Goal: Task Accomplishment & Management: Manage account settings

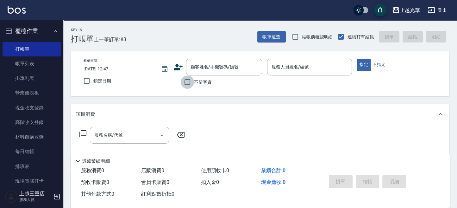
click at [187, 86] on input "不留客資" at bounding box center [187, 81] width 13 height 13
checkbox input "true"
click at [357, 59] on button "指定" at bounding box center [364, 65] width 14 height 12
type button "true"
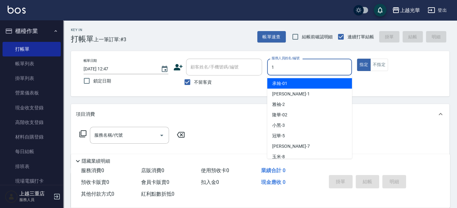
click at [294, 70] on input "1" at bounding box center [309, 66] width 79 height 11
type input "小[PERSON_NAME]-1"
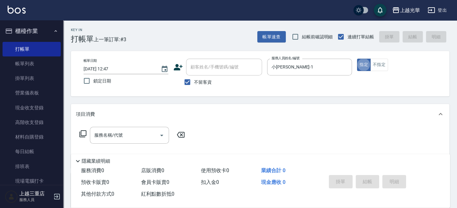
click at [114, 131] on div "服務名稱/代號 服務名稱/代號" at bounding box center [129, 135] width 79 height 17
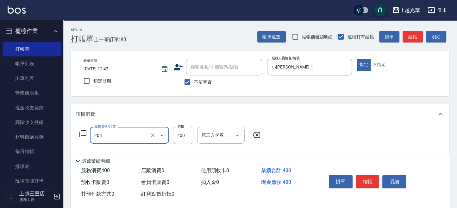
type input "指定單剪(203)"
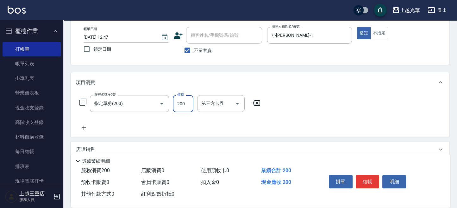
scroll to position [42, 0]
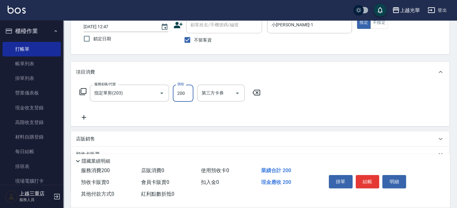
type input "200"
click at [86, 118] on icon at bounding box center [84, 117] width 16 height 8
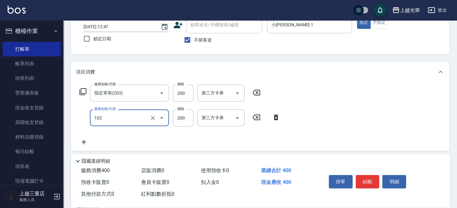
type input "指定洗髮(102)"
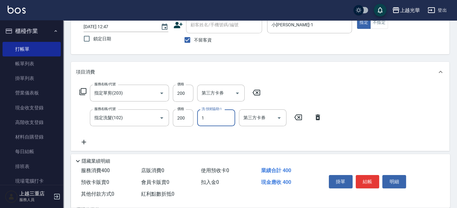
type input "小[PERSON_NAME]-1"
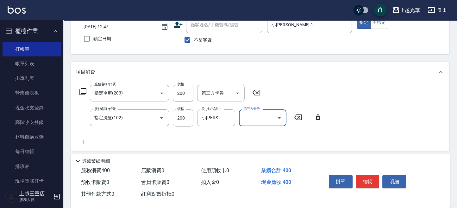
click at [372, 172] on div "掛單 結帳 明細" at bounding box center [367, 182] width 83 height 20
click at [371, 175] on button "結帳" at bounding box center [368, 181] width 24 height 13
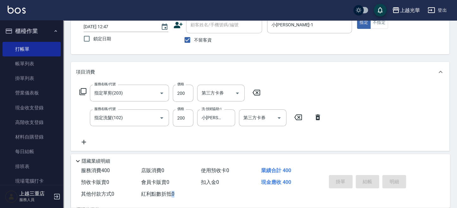
type input "[DATE] 13:24"
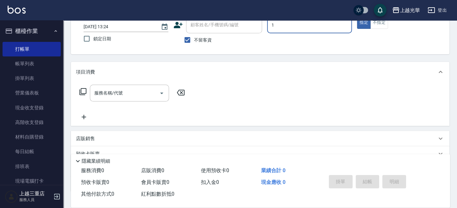
type input "小[PERSON_NAME]-1"
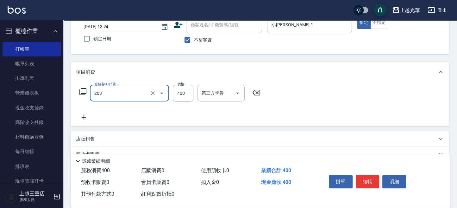
type input "指定單剪(203)"
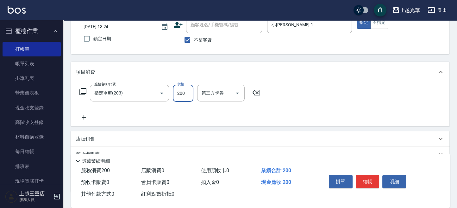
type input "200"
click at [83, 119] on icon at bounding box center [84, 117] width 16 height 8
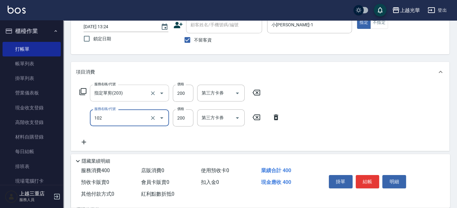
type input "指定洗髮(102)"
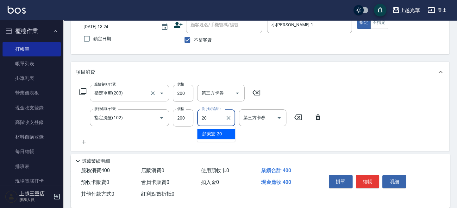
type input "[PERSON_NAME]-20"
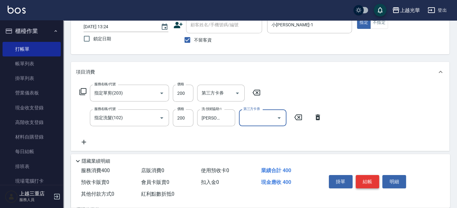
click at [367, 181] on button "結帳" at bounding box center [368, 181] width 24 height 13
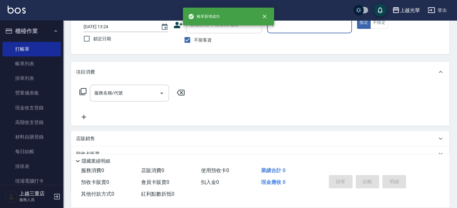
type input "小[PERSON_NAME]-1"
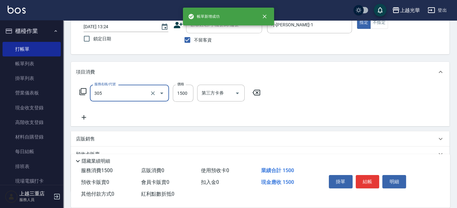
type input "設計燙髮1500(305)"
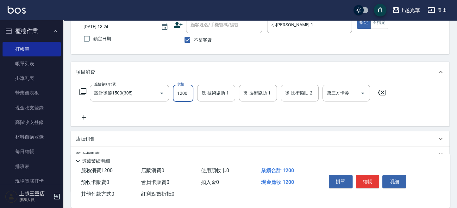
type input "1200"
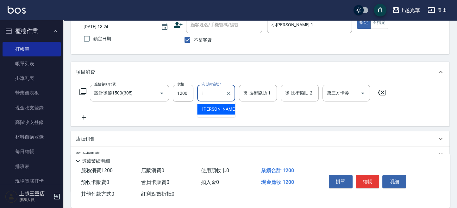
type input "小[PERSON_NAME]-1"
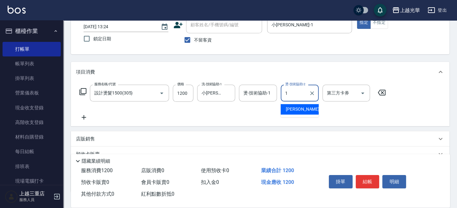
type input "小[PERSON_NAME]-1"
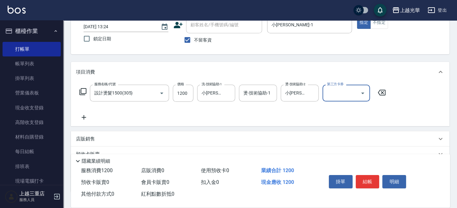
click at [369, 170] on div "掛單 結帳 明細" at bounding box center [381, 182] width 124 height 35
click at [366, 177] on button "結帳" at bounding box center [368, 181] width 24 height 13
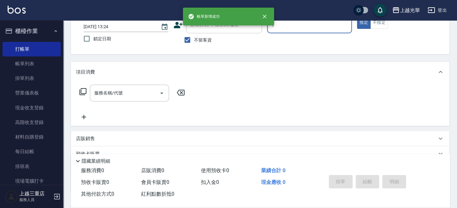
type input "小[PERSON_NAME]-1"
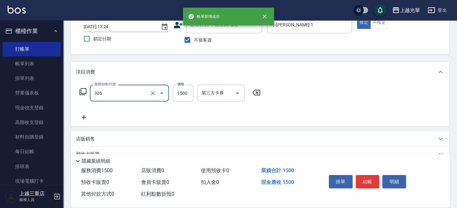
type input "設計燙髮1500(305)"
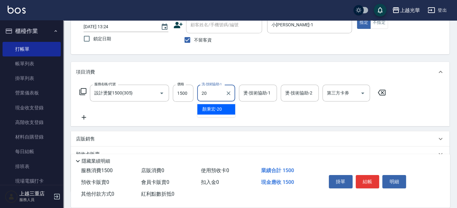
type input "[PERSON_NAME]-20"
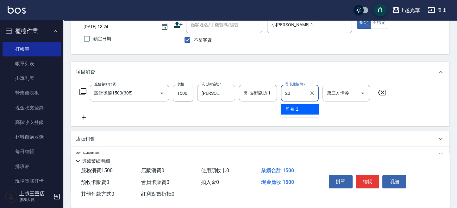
type input "[PERSON_NAME]-20"
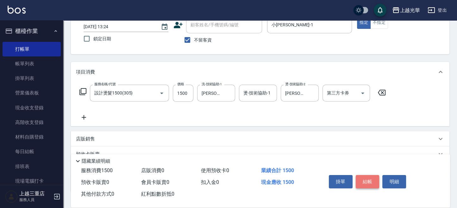
click at [357, 182] on button "結帳" at bounding box center [368, 181] width 24 height 13
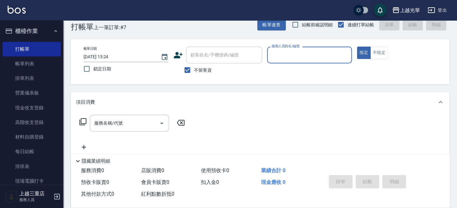
scroll to position [0, 0]
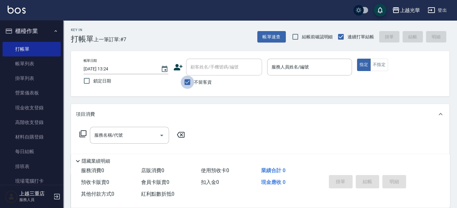
drag, startPoint x: 192, startPoint y: 81, endPoint x: 195, endPoint y: 74, distance: 7.8
click at [191, 81] on input "不留客資" at bounding box center [187, 81] width 13 height 13
checkbox input "false"
click at [199, 68] on input "顧客姓名/手機號碼/編號" at bounding box center [219, 66] width 61 height 11
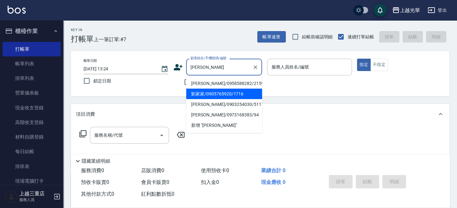
click at [217, 95] on li "劉家家/0905765920/1716" at bounding box center [224, 93] width 76 height 10
type input "劉家家/0905765920/1716"
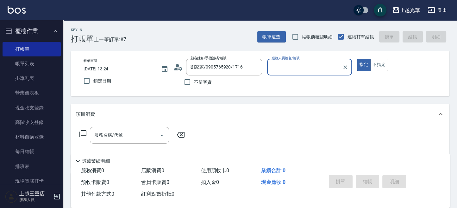
type input "喨喨-9"
drag, startPoint x: 128, startPoint y: 133, endPoint x: 123, endPoint y: 132, distance: 5.5
click at [123, 132] on input "服務名稱/代號" at bounding box center [125, 134] width 64 height 11
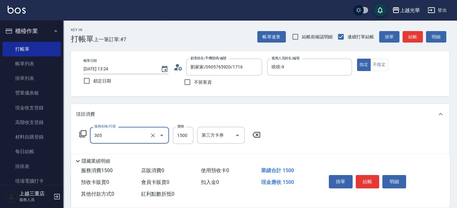
type input "設計燙髮1500(305)"
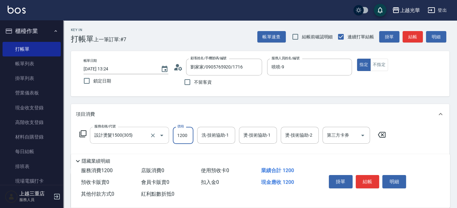
type input "1200"
type input "喨喨-9"
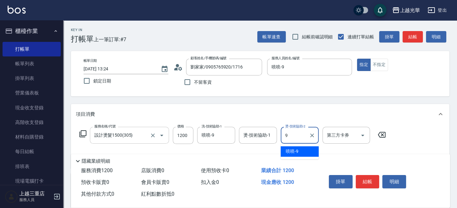
type input "喨喨-9"
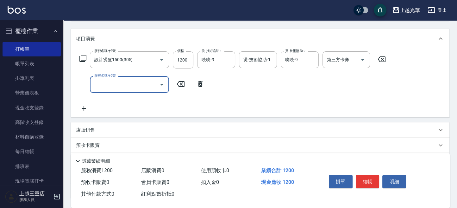
scroll to position [126, 0]
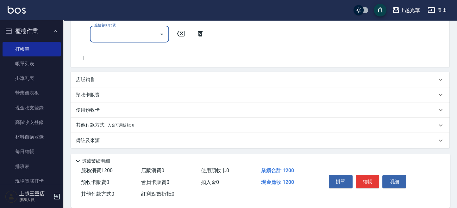
click at [94, 79] on p "店販銷售" at bounding box center [85, 79] width 19 height 7
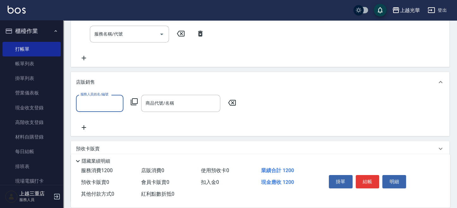
scroll to position [0, 0]
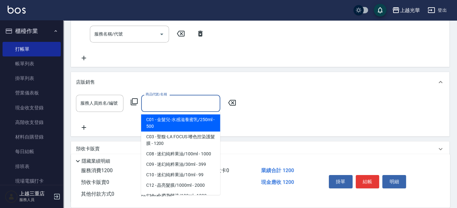
drag, startPoint x: 170, startPoint y: 100, endPoint x: 168, endPoint y: 103, distance: 3.6
click at [170, 100] on div "商品代號/名稱 商品代號/名稱" at bounding box center [180, 103] width 79 height 17
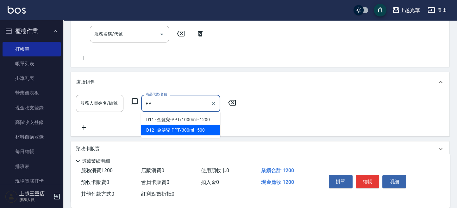
click at [173, 126] on span "D12 - 金髮兒-PPT/300ml - 500" at bounding box center [180, 130] width 79 height 10
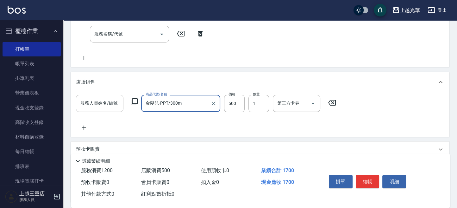
click at [107, 97] on div "服務人員姓名/編號" at bounding box center [99, 103] width 47 height 17
type input "金髮兒-PPT/300ml"
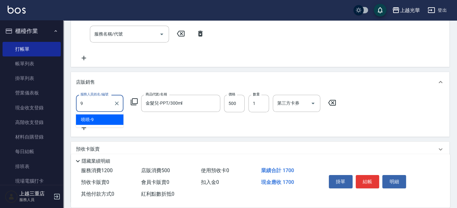
type input "喨喨-9"
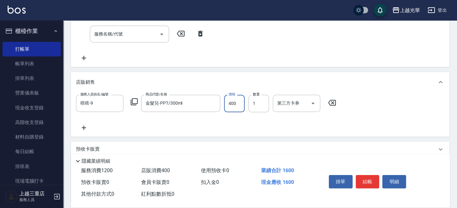
type input "400"
click at [356, 181] on button "結帳" at bounding box center [368, 181] width 24 height 13
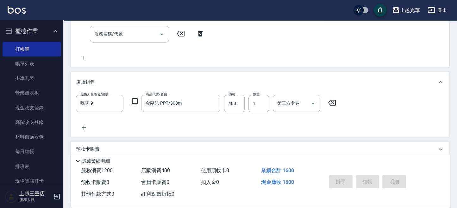
type input "[DATE] 13:48"
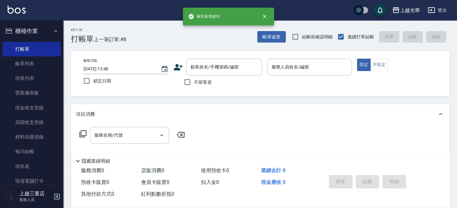
click at [177, 62] on icon at bounding box center [177, 66] width 9 height 9
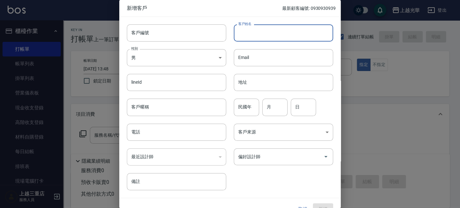
drag, startPoint x: 271, startPoint y: 41, endPoint x: 272, endPoint y: 36, distance: 5.2
click at [272, 41] on input "客戶姓名" at bounding box center [283, 32] width 99 height 17
type input "[PERSON_NAME]"
click at [180, 57] on body "上越光華 登出 櫃檯作業 打帳單 帳單列表 掛單列表 營業儀表板 現金收支登錄 高階收支登錄 材料自購登錄 每日結帳 排班表 現場電腦打卡 預約管理 預約管理…" at bounding box center [230, 154] width 460 height 309
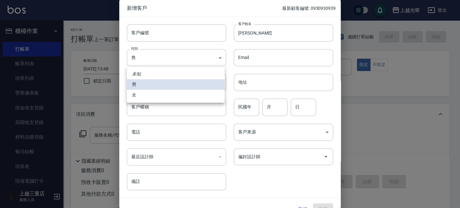
drag, startPoint x: 154, startPoint y: 95, endPoint x: 163, endPoint y: 98, distance: 9.3
click at [154, 96] on li "女" at bounding box center [176, 95] width 98 height 10
type input "[DEMOGRAPHIC_DATA]"
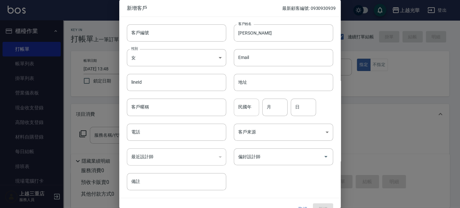
click at [237, 102] on div "民國年 民國年" at bounding box center [246, 106] width 25 height 17
type input "68"
type input "10"
type input "05"
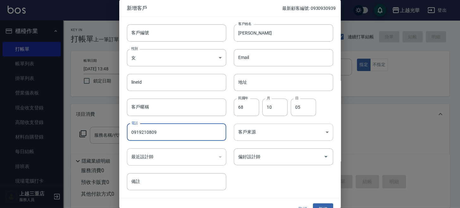
type input "0919210809"
click at [253, 128] on body "上越光華 登出 櫃檯作業 打帳單 帳單列表 掛單列表 營業儀表板 現金收支登錄 高階收支登錄 材料自購登錄 每日結帳 排班表 現場電腦打卡 預約管理 預約管理…" at bounding box center [230, 154] width 460 height 309
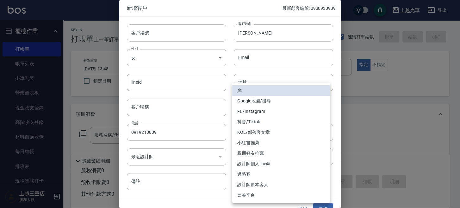
click at [213, 200] on div at bounding box center [230, 104] width 460 height 208
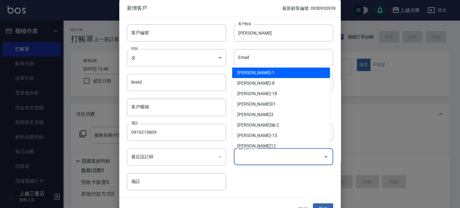
click at [265, 157] on input "偏好設計師" at bounding box center [279, 156] width 84 height 11
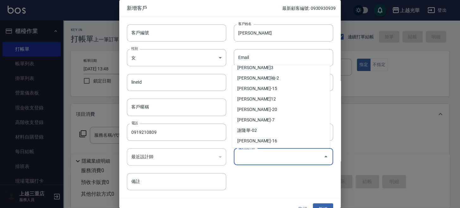
scroll to position [89, 0]
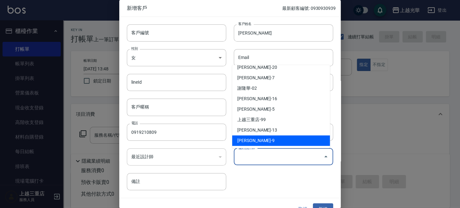
click at [257, 140] on li "[PERSON_NAME]-9" at bounding box center [281, 140] width 98 height 10
type input "施喨齡"
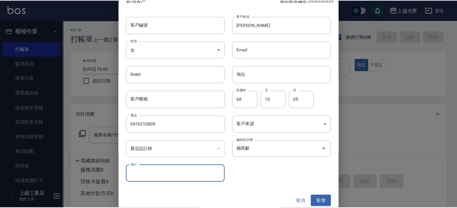
scroll to position [11, 0]
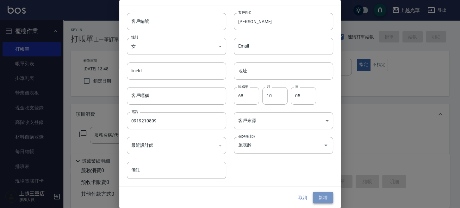
click at [318, 195] on button "新增" at bounding box center [323, 198] width 20 height 12
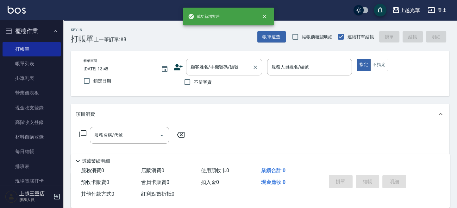
click at [195, 65] on input "顧客姓名/手機號碼/編號" at bounding box center [219, 66] width 61 height 11
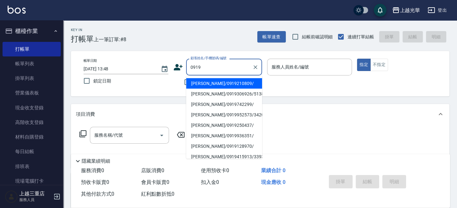
click at [221, 84] on li "[PERSON_NAME]/0919210809/" at bounding box center [224, 83] width 76 height 10
type input "[PERSON_NAME]/0919210809/"
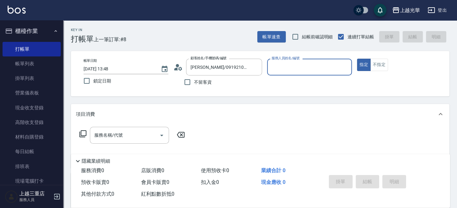
type input "喨喨-9"
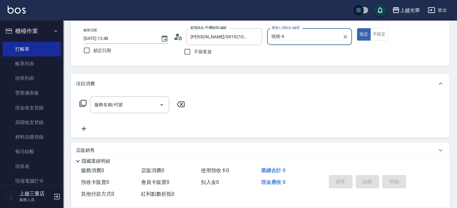
scroll to position [42, 0]
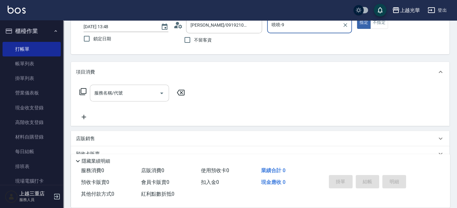
click at [113, 87] on div "服務名稱/代號 服務名稱/代號" at bounding box center [129, 93] width 79 height 17
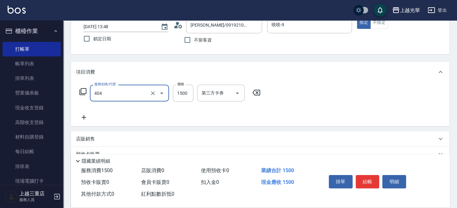
type input "設計染髮(404)"
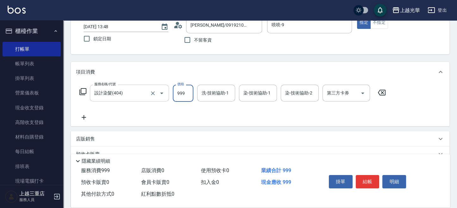
type input "999"
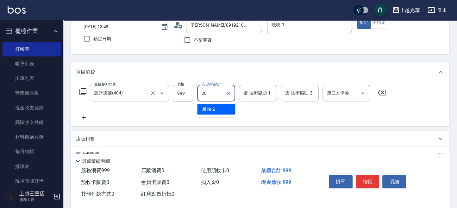
type input "[PERSON_NAME]-20"
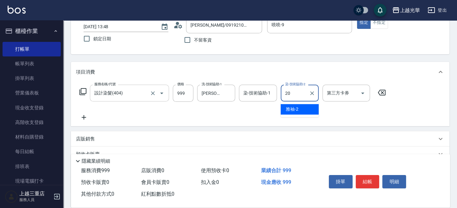
type input "[PERSON_NAME]-20"
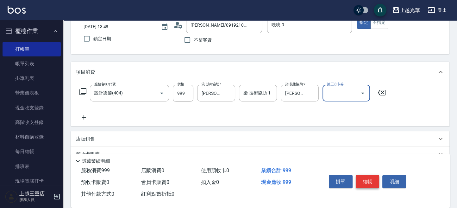
click at [360, 180] on button "結帳" at bounding box center [368, 181] width 24 height 13
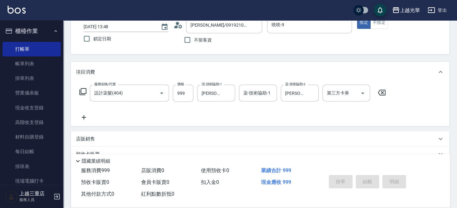
type input "[DATE] 13:49"
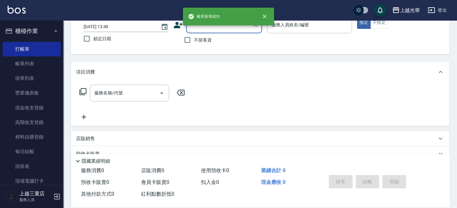
scroll to position [0, 0]
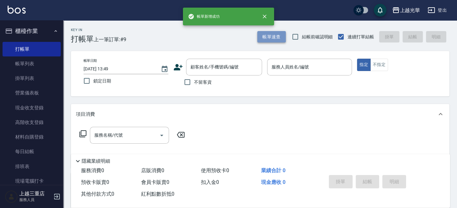
click at [277, 41] on button "帳單速查" at bounding box center [271, 37] width 28 height 12
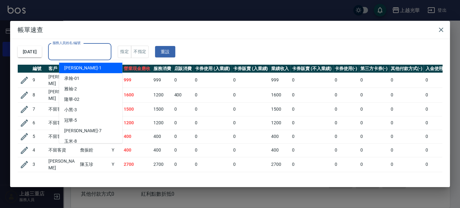
click at [107, 46] on input "服務人員姓名/編號" at bounding box center [80, 51] width 58 height 11
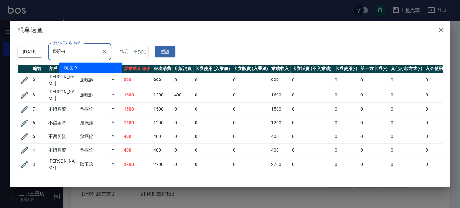
type input "喨喨-9"
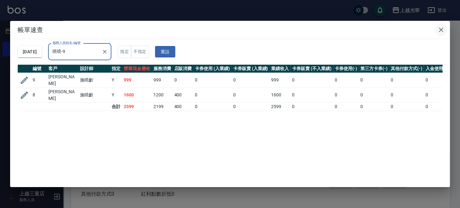
click at [441, 31] on icon "button" at bounding box center [442, 30] width 8 height 8
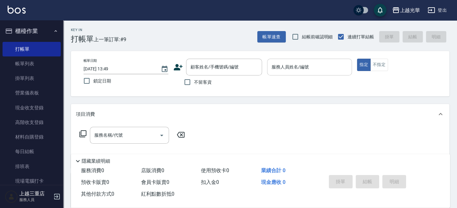
click at [295, 72] on input "服務人員姓名/編號" at bounding box center [309, 66] width 79 height 11
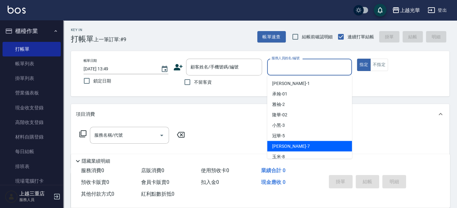
click at [294, 145] on div "小紫 -7" at bounding box center [309, 146] width 85 height 10
type input "小紫-7"
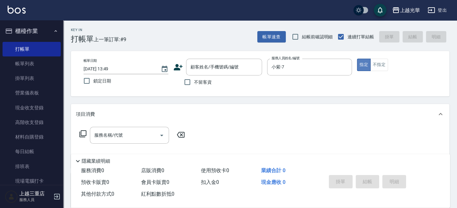
click at [367, 64] on button "指定" at bounding box center [364, 65] width 14 height 12
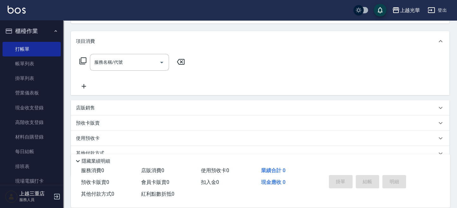
scroll to position [84, 0]
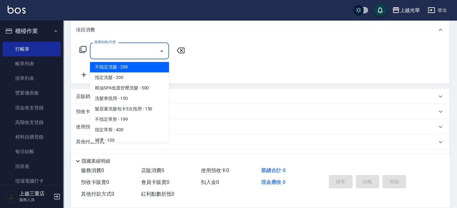
click at [136, 54] on input "服務名稱/代號" at bounding box center [125, 50] width 64 height 11
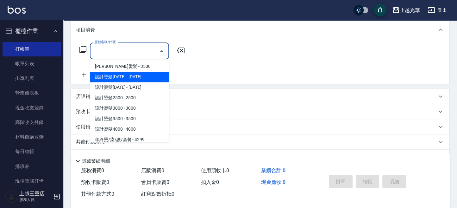
click at [138, 76] on span "設計燙髮[DATE] - [DATE]" at bounding box center [129, 77] width 79 height 10
type input "設計燙髮1500(305)"
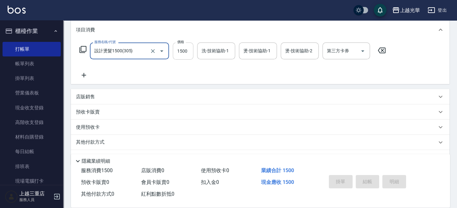
click at [186, 52] on input "1500" at bounding box center [183, 50] width 21 height 17
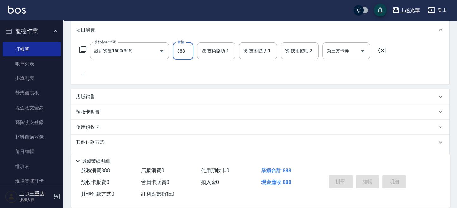
type input "888"
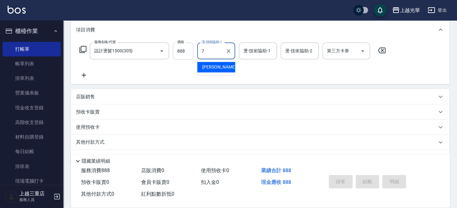
type input "小紫-7"
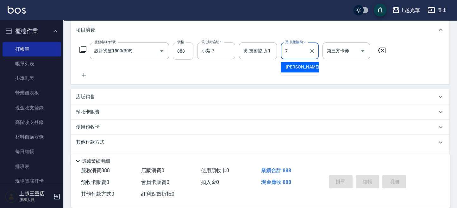
type input "小紫-7"
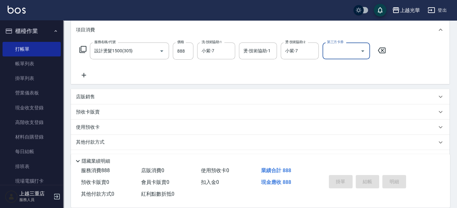
click at [79, 73] on icon at bounding box center [84, 75] width 16 height 8
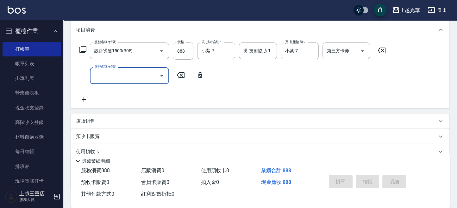
click at [105, 74] on input "服務名稱/代號" at bounding box center [125, 75] width 64 height 11
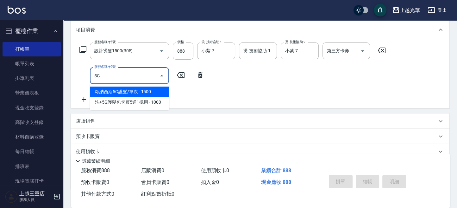
click at [142, 91] on span "歐納西斯5G護髮/單次 - 1500" at bounding box center [129, 91] width 79 height 10
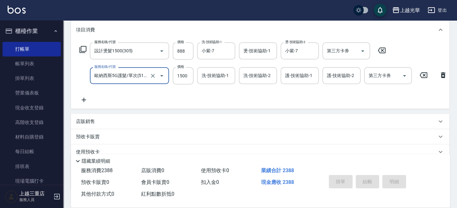
click at [135, 78] on input "歐納西斯5G護髮/單次(514)" at bounding box center [121, 75] width 56 height 11
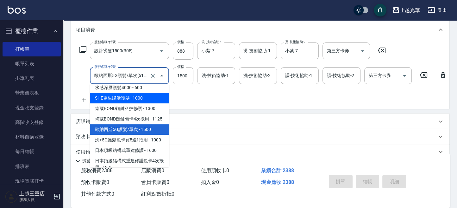
scroll to position [344, 0]
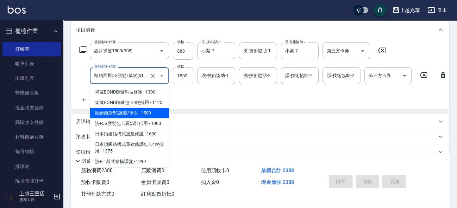
click at [145, 115] on span "歐納西斯5G護髮/單次 - 1500" at bounding box center [129, 113] width 79 height 10
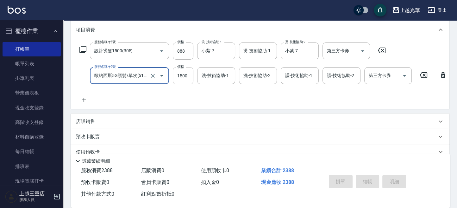
type input "歐納西斯5G護髮/單次(514)"
click at [181, 77] on input "1500" at bounding box center [183, 75] width 21 height 17
type input "1000"
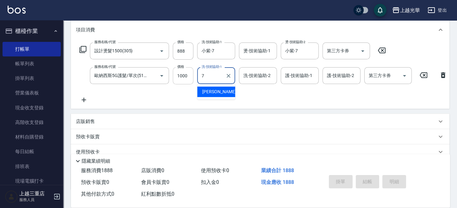
type input "小紫-7"
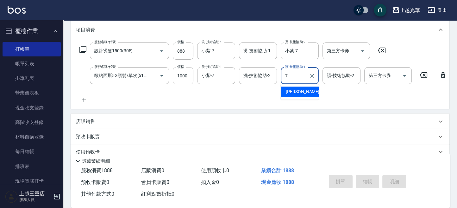
type input "小紫-7"
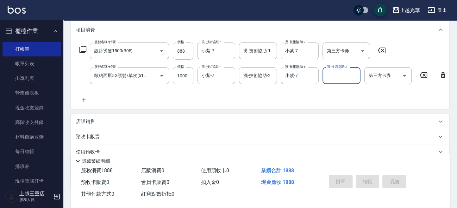
click at [255, 100] on div "服務名稱/代號 設計燙髮1500(305) 服務名稱/代號 價格 888 價格 洗-技術協助-1 小紫-7 洗-技術協助-1 燙-技術協助-1 燙-技術協助-…" at bounding box center [263, 72] width 375 height 61
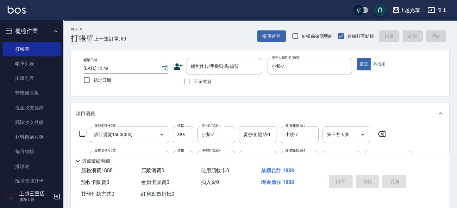
scroll to position [0, 0]
click at [187, 79] on input "不留客資" at bounding box center [187, 81] width 13 height 13
checkbox input "true"
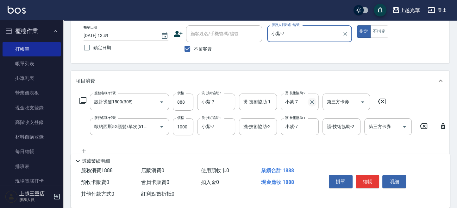
scroll to position [33, 0]
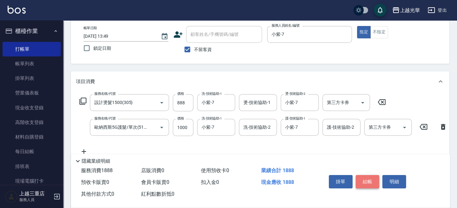
click at [368, 179] on button "結帳" at bounding box center [368, 181] width 24 height 13
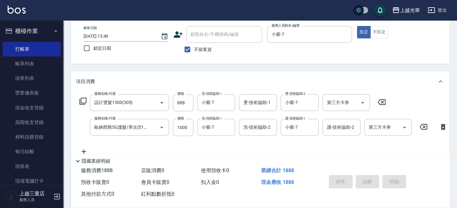
type input "[DATE] 13:57"
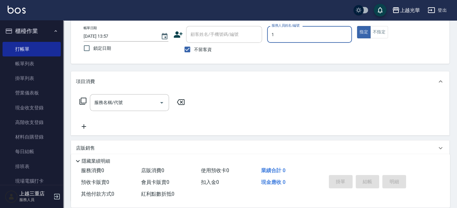
type input "小[PERSON_NAME]-1"
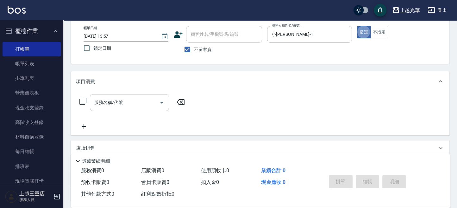
click at [132, 95] on div "服務名稱/代號" at bounding box center [129, 102] width 79 height 17
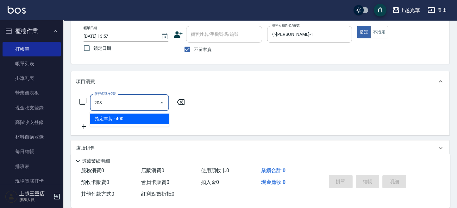
type input "指定單剪(203)"
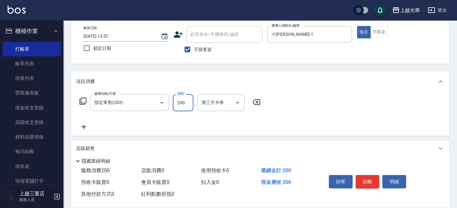
type input "200"
click at [360, 175] on button "結帳" at bounding box center [368, 181] width 24 height 13
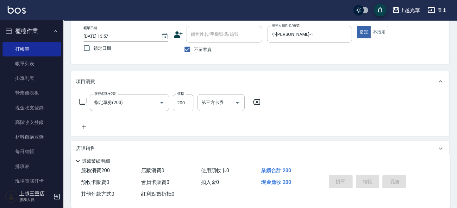
type input "[DATE] 14:13"
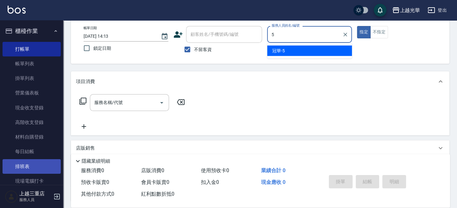
type input "冠華-5"
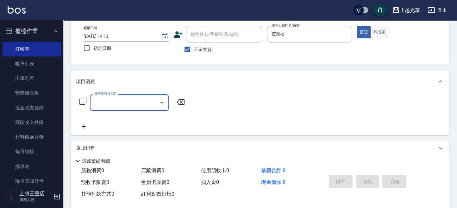
drag, startPoint x: 380, startPoint y: 32, endPoint x: 377, endPoint y: 32, distance: 3.2
click at [380, 32] on button "不指定" at bounding box center [379, 32] width 18 height 12
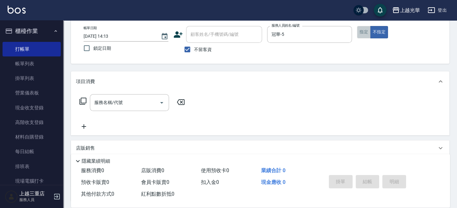
drag, startPoint x: 363, startPoint y: 28, endPoint x: 250, endPoint y: 93, distance: 131.0
click at [363, 28] on button "指定" at bounding box center [364, 32] width 14 height 12
click at [121, 102] on input "服務名稱/代號" at bounding box center [125, 102] width 64 height 11
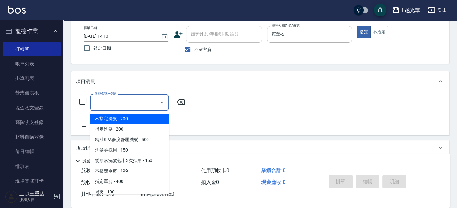
type input "1"
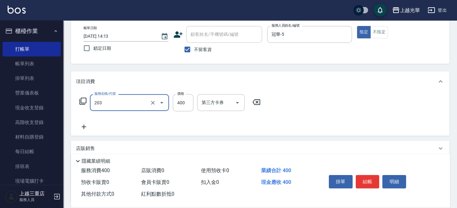
type input "指定單剪(203)"
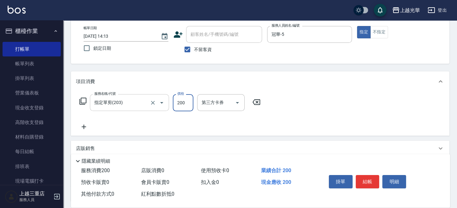
type input "200"
click at [426, 54] on div "帳單日期 [DATE] 14:13 鎖定日期 顧客姓名/手機號碼/編號 顧客姓名/手機號碼/編號 不留客資 服務人員姓名/編號 冠華-5 服務人員姓名/編號 …" at bounding box center [260, 41] width 363 height 30
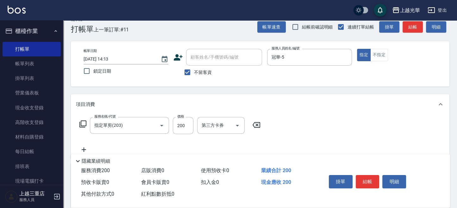
scroll to position [0, 0]
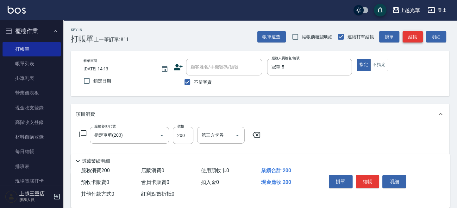
click at [414, 36] on button "結帳" at bounding box center [413, 37] width 20 height 12
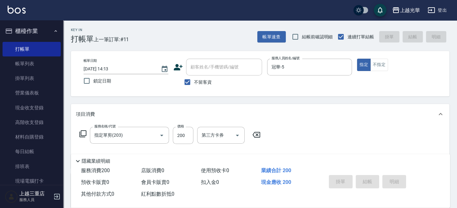
type input "[DATE] 14:15"
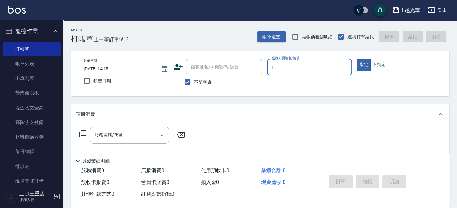
type input "小[PERSON_NAME]-1"
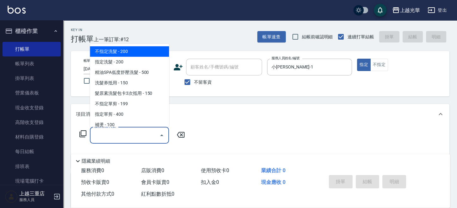
click at [103, 130] on div "服務名稱/代號 服務名稱/代號" at bounding box center [129, 135] width 79 height 17
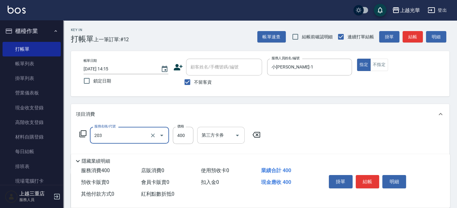
type input "指定單剪(203)"
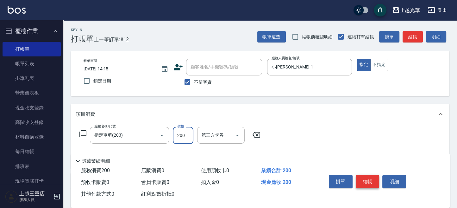
type input "200"
click at [370, 176] on button "結帳" at bounding box center [368, 181] width 24 height 13
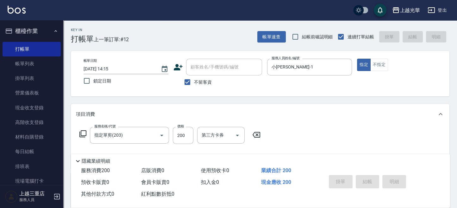
type input "[DATE] 14:26"
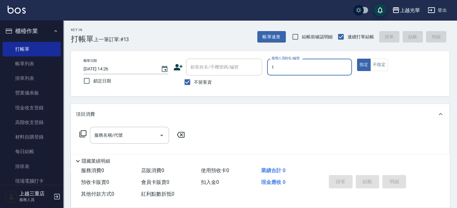
type input "小[PERSON_NAME]-1"
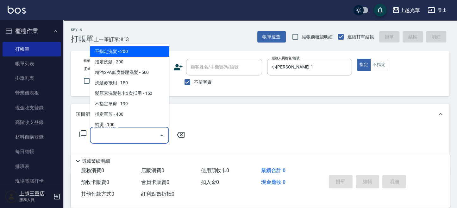
click at [114, 139] on input "服務名稱/代號" at bounding box center [125, 134] width 64 height 11
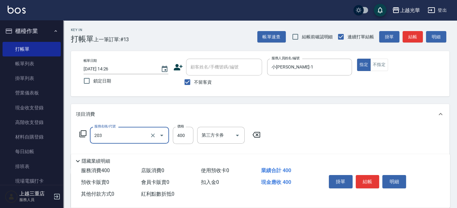
type input "指定單剪(203)"
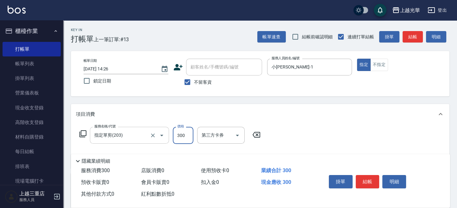
scroll to position [42, 0]
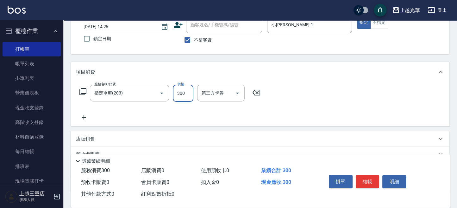
type input "300"
click at [90, 122] on div "服務名稱/代號 指定單剪(203) 服務名稱/代號 價格 300 價格 第三方卡券 第三方卡券" at bounding box center [260, 104] width 379 height 44
click at [89, 121] on icon at bounding box center [84, 117] width 16 height 8
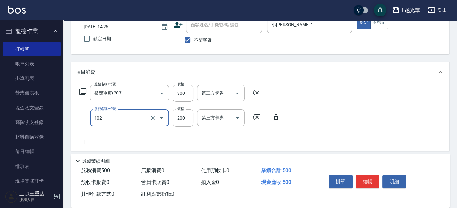
type input "指定洗髮(102)"
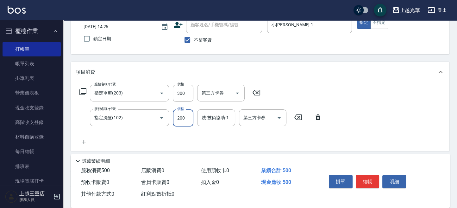
type input "小[PERSON_NAME]-1"
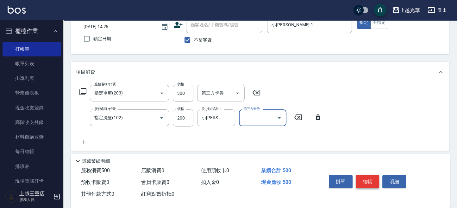
click at [367, 181] on button "結帳" at bounding box center [368, 181] width 24 height 13
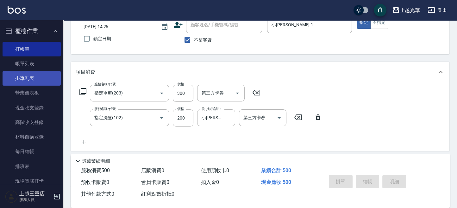
type input "[DATE] 14:41"
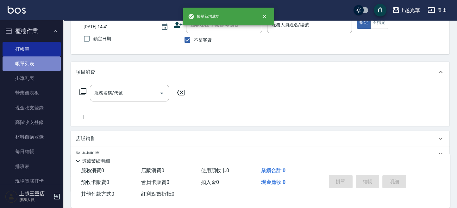
click at [41, 66] on link "帳單列表" at bounding box center [32, 63] width 58 height 15
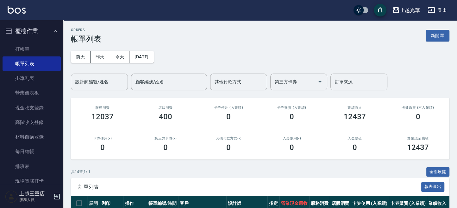
click at [113, 76] on input "設計師編號/姓名" at bounding box center [99, 81] width 51 height 11
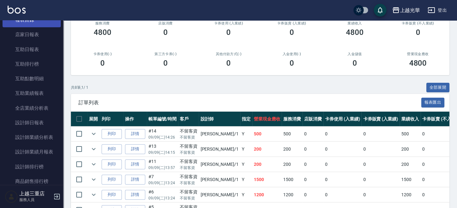
scroll to position [295, 0]
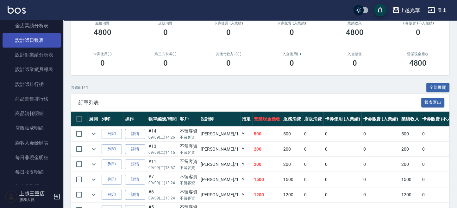
type input "小[PERSON_NAME]-1"
click at [41, 35] on link "設計師日報表" at bounding box center [32, 40] width 58 height 15
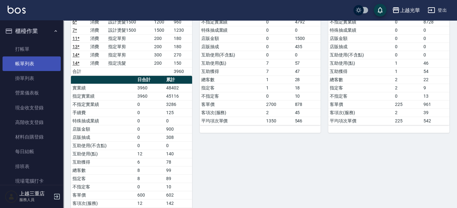
click at [28, 63] on link "帳單列表" at bounding box center [32, 63] width 58 height 15
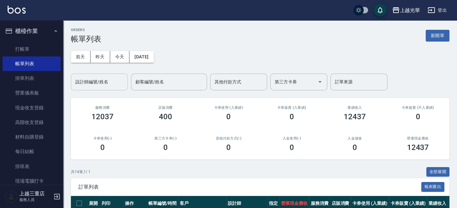
click at [101, 76] on div "設計師編號/姓名" at bounding box center [99, 81] width 57 height 17
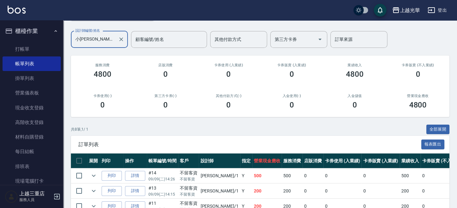
scroll to position [84, 0]
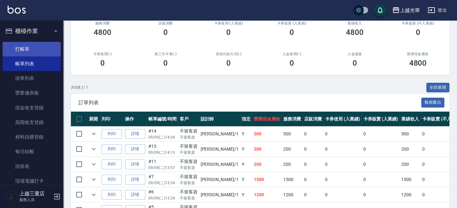
type input "小[PERSON_NAME]-1"
click at [40, 49] on link "打帳單" at bounding box center [32, 49] width 58 height 15
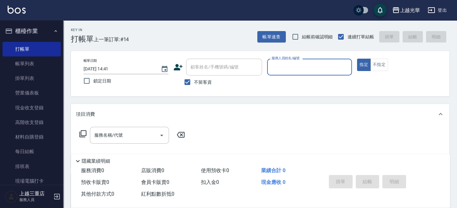
drag, startPoint x: 37, startPoint y: 66, endPoint x: 62, endPoint y: 76, distance: 27.1
click at [37, 66] on link "帳單列表" at bounding box center [32, 63] width 58 height 15
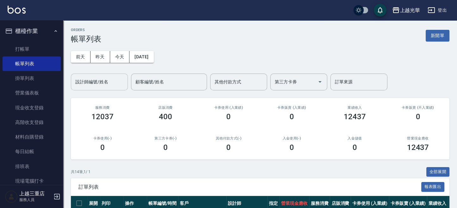
click at [93, 87] on input "設計師編號/姓名" at bounding box center [99, 81] width 51 height 11
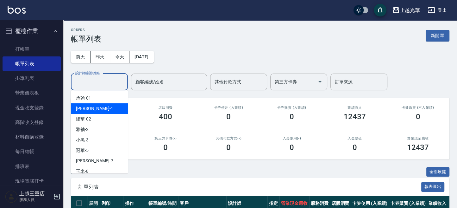
click at [88, 110] on span "小詹 -1" at bounding box center [94, 108] width 37 height 7
type input "小[PERSON_NAME]-1"
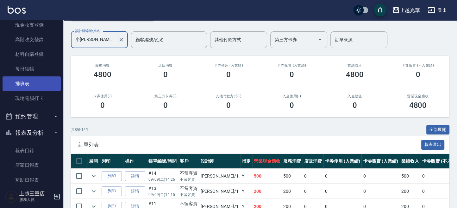
scroll to position [211, 0]
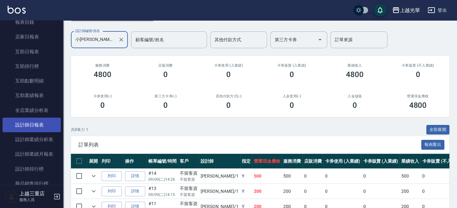
click at [41, 129] on link "設計師日報表" at bounding box center [32, 124] width 58 height 15
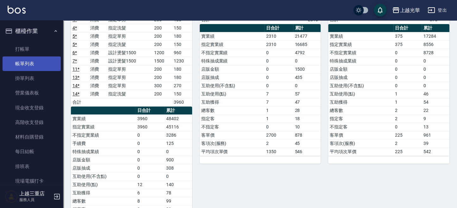
scroll to position [84, 0]
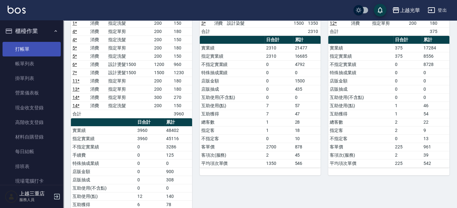
click at [29, 49] on link "打帳單" at bounding box center [32, 49] width 58 height 15
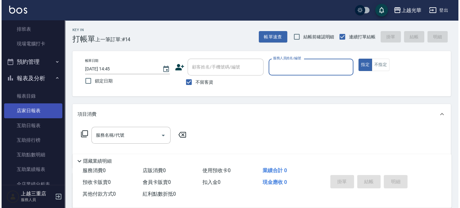
scroll to position [169, 0]
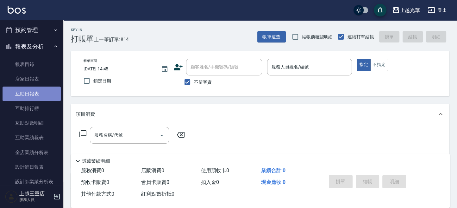
click at [45, 89] on link "互助日報表" at bounding box center [32, 93] width 58 height 15
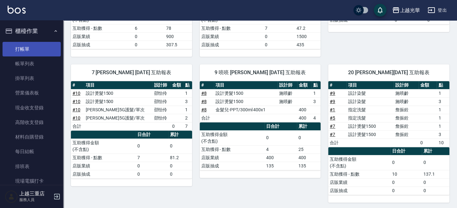
click at [33, 50] on link "打帳單" at bounding box center [32, 49] width 58 height 15
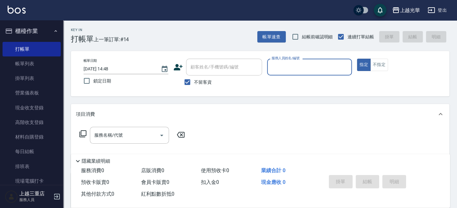
drag, startPoint x: 190, startPoint y: 86, endPoint x: 196, endPoint y: 85, distance: 6.3
click at [192, 85] on input "不留客資" at bounding box center [187, 81] width 13 height 13
checkbox input "false"
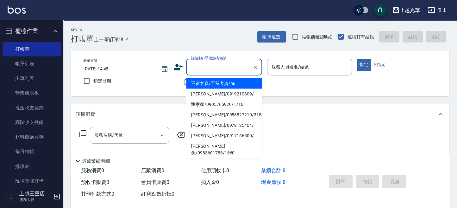
click at [208, 70] on input "顧客姓名/手機號碼/編號" at bounding box center [219, 66] width 61 height 11
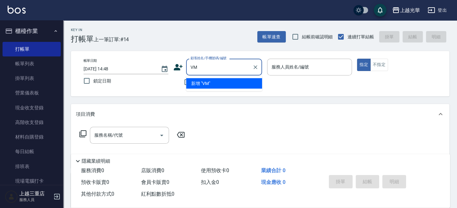
type input "V"
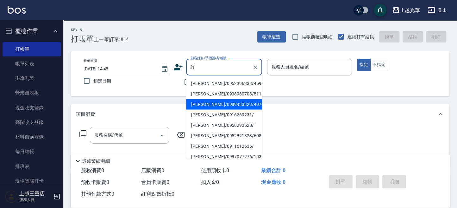
click at [227, 101] on li "[PERSON_NAME]/0989433323/4070" at bounding box center [224, 104] width 76 height 10
type input "[PERSON_NAME]/0989433323/4070"
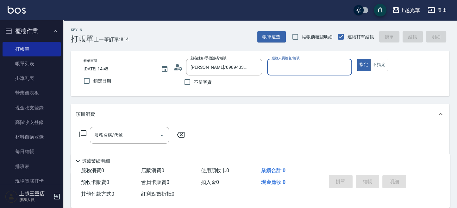
type input "小黑-3"
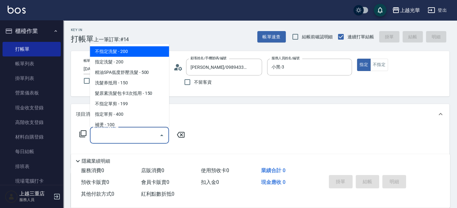
click at [118, 140] on input "服務名稱/代號" at bounding box center [125, 134] width 64 height 11
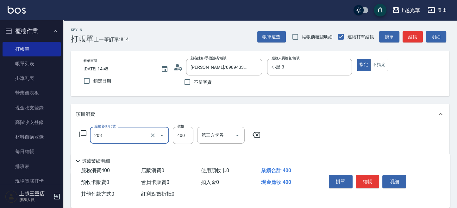
type input "指定單剪(203)"
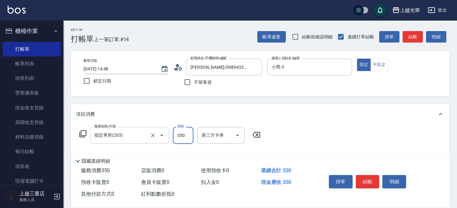
type input "350"
click at [373, 179] on button "結帳" at bounding box center [368, 181] width 24 height 13
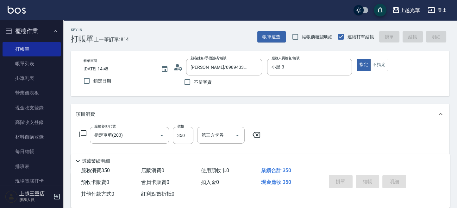
type input "[DATE] 14:51"
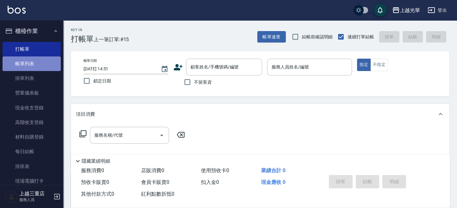
click at [34, 61] on link "帳單列表" at bounding box center [32, 63] width 58 height 15
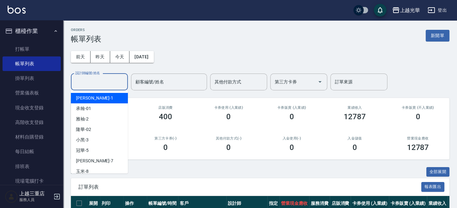
click at [121, 83] on input "設計師編號/姓名" at bounding box center [99, 81] width 51 height 11
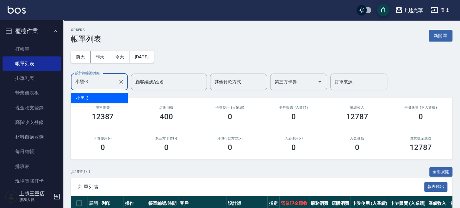
type input "小黑-3"
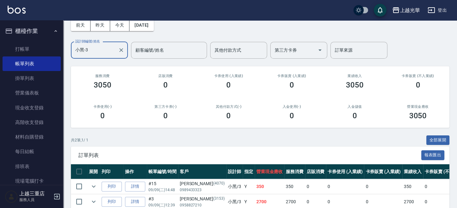
scroll to position [64, 0]
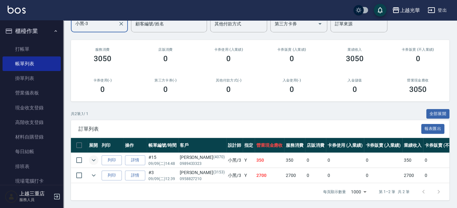
click at [94, 156] on icon "expand row" at bounding box center [94, 160] width 8 height 8
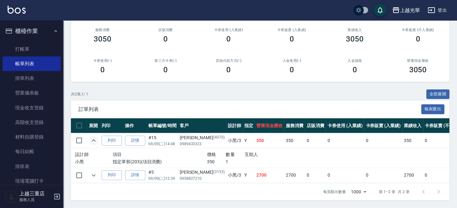
scroll to position [83, 0]
click at [95, 171] on icon "expand row" at bounding box center [94, 175] width 8 height 8
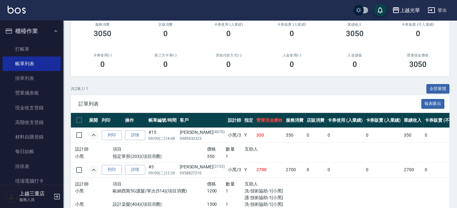
scroll to position [123, 0]
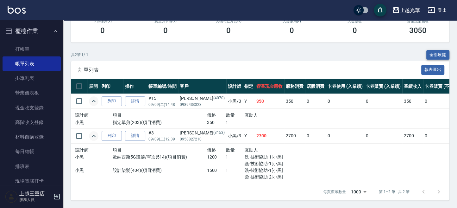
click at [427, 50] on button "全部展開" at bounding box center [437, 55] width 23 height 10
click at [431, 50] on button "全部展開" at bounding box center [437, 55] width 23 height 10
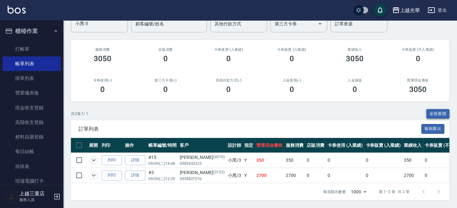
scroll to position [64, 0]
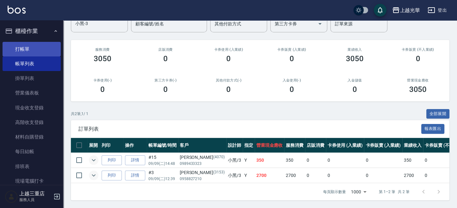
click at [41, 44] on link "打帳單" at bounding box center [32, 49] width 58 height 15
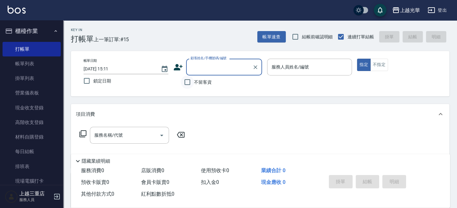
click at [188, 82] on input "不留客資" at bounding box center [187, 81] width 13 height 13
checkbox input "true"
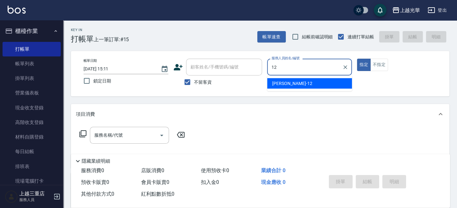
click at [275, 84] on span "[PERSON_NAME] -12" at bounding box center [292, 83] width 40 height 7
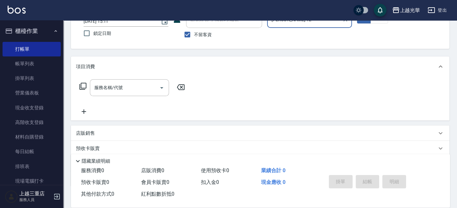
scroll to position [86, 0]
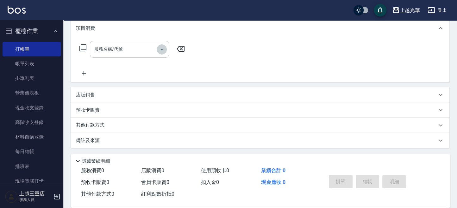
drag, startPoint x: 160, startPoint y: 48, endPoint x: 141, endPoint y: 55, distance: 20.2
click at [160, 49] on icon "Open" at bounding box center [162, 50] width 8 height 8
type input "[PERSON_NAME]-12"
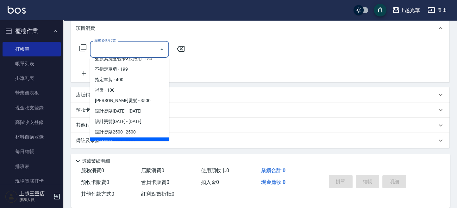
scroll to position [84, 0]
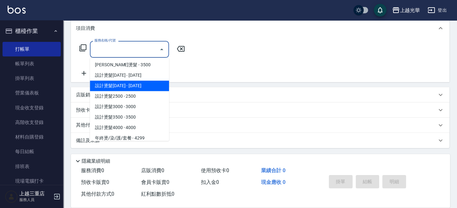
click at [127, 86] on span "設計燙髮[DATE] - [DATE]" at bounding box center [129, 85] width 79 height 10
type input "設計燙髮2000(306)"
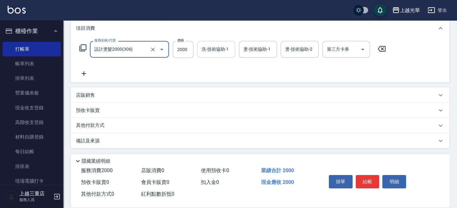
drag, startPoint x: 210, startPoint y: 52, endPoint x: 202, endPoint y: 52, distance: 7.9
click at [210, 52] on input "洗-技術協助-1" at bounding box center [216, 49] width 32 height 11
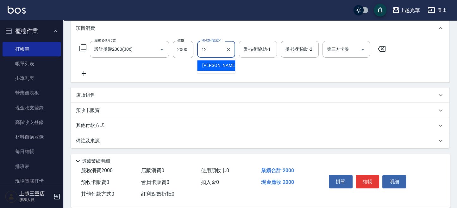
drag, startPoint x: 220, startPoint y: 66, endPoint x: 241, endPoint y: 57, distance: 22.4
click at [236, 59] on body "上越光華 登出 櫃檯作業 打帳單 帳單列表 掛單列表 營業儀表板 現金收支登錄 高階收支登錄 材料自購登錄 每日結帳 排班表 現場電腦打卡 預約管理 預約管理…" at bounding box center [228, 61] width 457 height 294
drag, startPoint x: 205, startPoint y: 67, endPoint x: 218, endPoint y: 60, distance: 14.3
click at [208, 65] on span "[PERSON_NAME] -12" at bounding box center [222, 65] width 40 height 7
type input "[PERSON_NAME]-12"
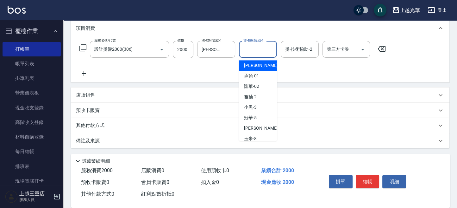
click at [251, 49] on input "燙-技術協助-1" at bounding box center [258, 49] width 32 height 11
click at [248, 65] on span "[PERSON_NAME] -12" at bounding box center [264, 65] width 40 height 7
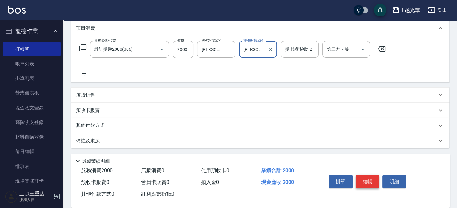
type input "[PERSON_NAME]-12"
click at [373, 179] on button "結帳" at bounding box center [368, 181] width 24 height 13
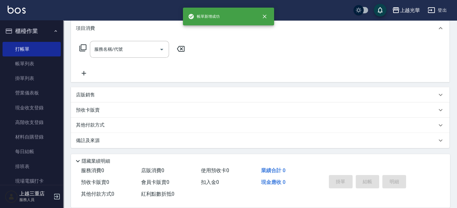
scroll to position [0, 0]
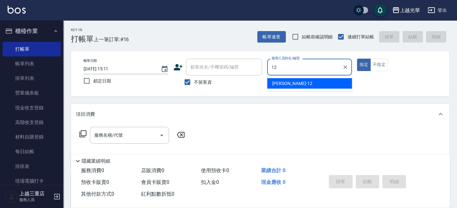
click at [274, 82] on span "[PERSON_NAME] -12" at bounding box center [292, 83] width 40 height 7
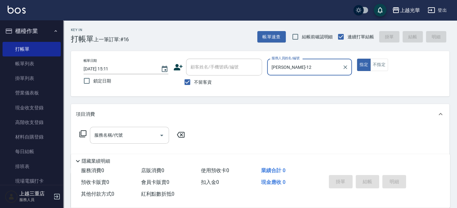
drag, startPoint x: 162, startPoint y: 134, endPoint x: 162, endPoint y: 130, distance: 3.8
click at [162, 133] on icon "Open" at bounding box center [162, 135] width 8 height 8
type input "[PERSON_NAME]-12"
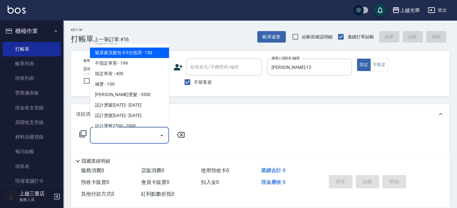
scroll to position [84, 0]
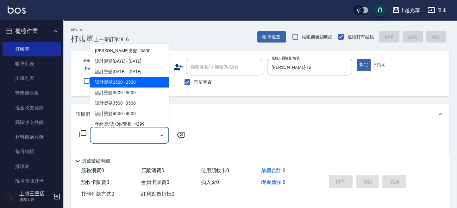
click at [130, 80] on span "設計燙髮2500 - 2500" at bounding box center [129, 82] width 79 height 10
type input "設計燙髮2500(307)"
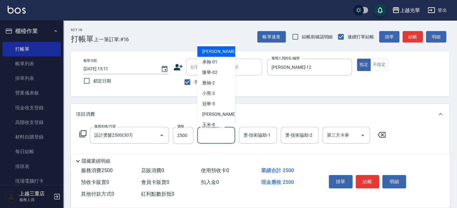
click at [209, 134] on input "洗-技術協助-1" at bounding box center [216, 134] width 32 height 11
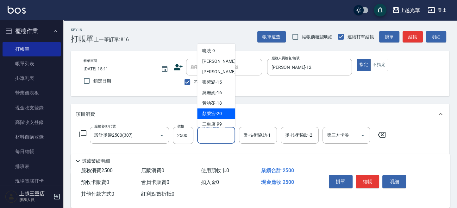
click at [218, 114] on span "[PERSON_NAME]-20" at bounding box center [212, 113] width 20 height 7
type input "[PERSON_NAME]-20"
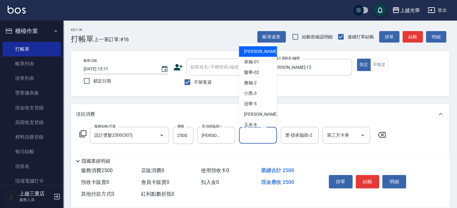
click at [255, 137] on input "燙-技術協助-1" at bounding box center [258, 134] width 32 height 11
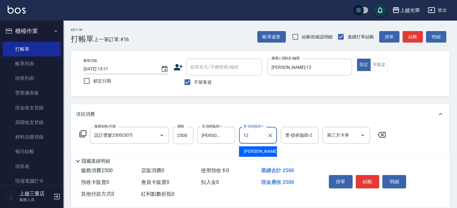
click at [261, 152] on div "[PERSON_NAME] -12" at bounding box center [258, 151] width 38 height 10
type input "[PERSON_NAME]-12"
click at [372, 179] on button "結帳" at bounding box center [368, 181] width 24 height 13
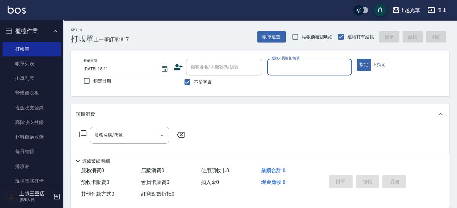
drag, startPoint x: 281, startPoint y: 70, endPoint x: 273, endPoint y: 66, distance: 9.6
click at [281, 70] on input "服務人員姓名/編號" at bounding box center [309, 66] width 79 height 11
type input "冠華-5"
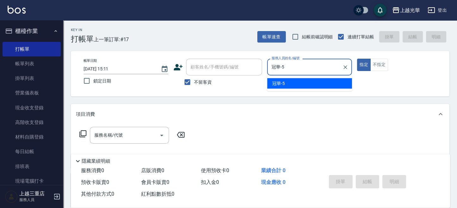
type button "true"
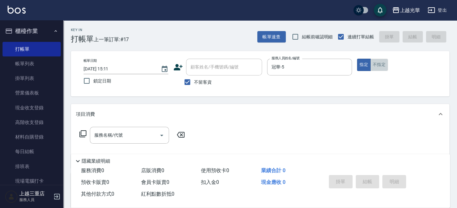
drag, startPoint x: 380, startPoint y: 61, endPoint x: 302, endPoint y: 95, distance: 84.6
click at [378, 62] on button "不指定" at bounding box center [379, 65] width 18 height 12
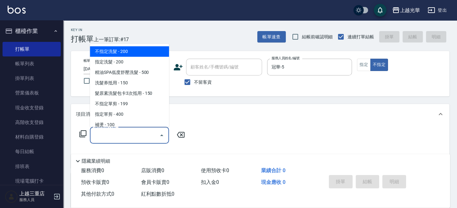
click at [128, 137] on input "服務名稱/代號" at bounding box center [125, 134] width 64 height 11
drag, startPoint x: 364, startPoint y: 63, endPoint x: 344, endPoint y: 73, distance: 22.4
click at [363, 63] on button "指定" at bounding box center [364, 65] width 14 height 12
drag, startPoint x: 116, startPoint y: 138, endPoint x: 233, endPoint y: 130, distance: 117.7
click at [121, 138] on input "服務名稱/代號" at bounding box center [125, 134] width 64 height 11
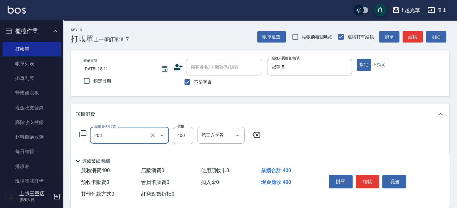
type input "指定單剪(203)"
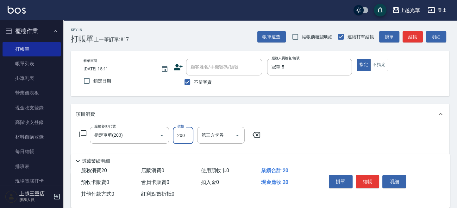
type input "200"
click at [427, 78] on div "帳單日期 [DATE] 15:11 鎖定日期 顧客姓名/手機號碼/編號 顧客姓名/手機號碼/編號 不留客資 服務人員姓名/編號 冠華-5 服務人員姓名/編號 …" at bounding box center [260, 74] width 363 height 30
click at [413, 36] on button "結帳" at bounding box center [413, 37] width 20 height 12
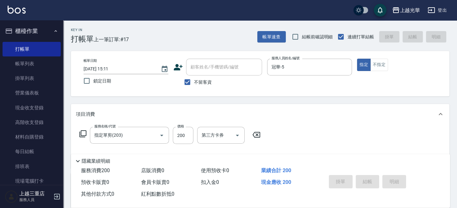
type input "[DATE] 15:12"
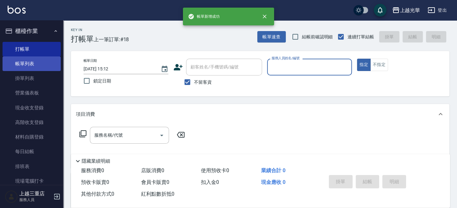
click at [37, 59] on link "帳單列表" at bounding box center [32, 63] width 58 height 15
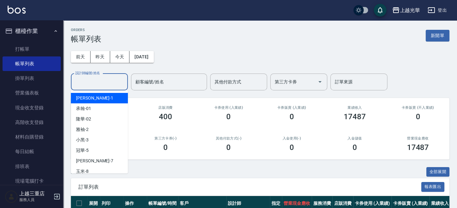
click at [93, 84] on input "設計師編號/姓名" at bounding box center [99, 81] width 51 height 11
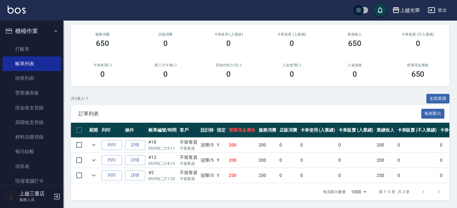
scroll to position [79, 0]
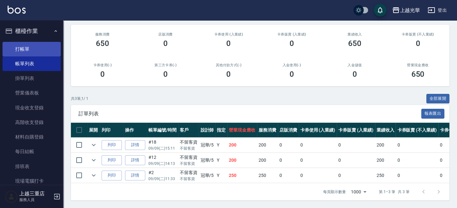
type input "冠華-5"
click at [41, 49] on link "打帳單" at bounding box center [32, 49] width 58 height 15
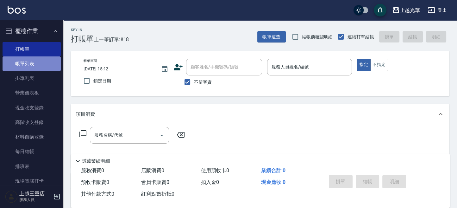
click at [32, 66] on link "帳單列表" at bounding box center [32, 63] width 58 height 15
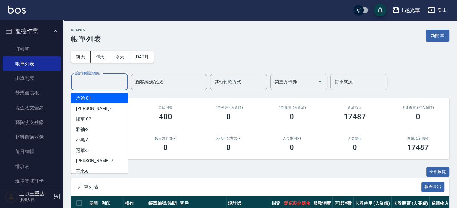
click at [93, 79] on div "設計師編號/姓名 設計師編號/姓名" at bounding box center [99, 81] width 57 height 17
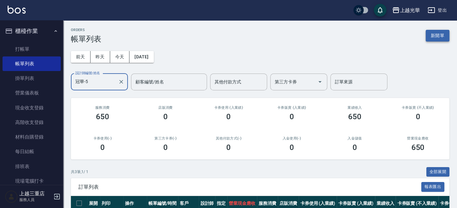
type input "冠華-5"
click at [433, 35] on button "新開單" at bounding box center [438, 36] width 24 height 12
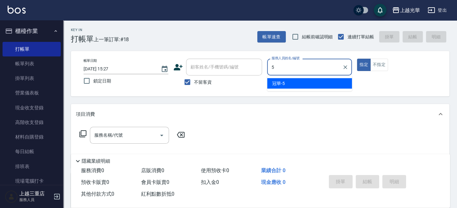
type input "冠華-5"
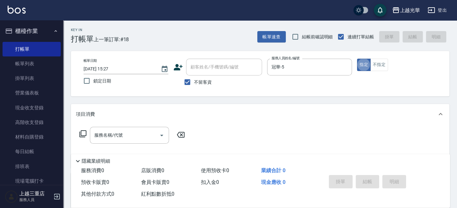
type button "true"
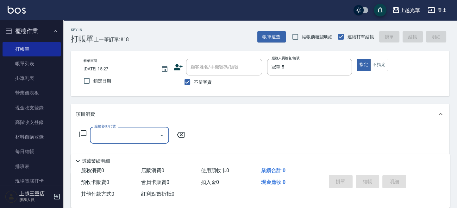
drag, startPoint x: 136, startPoint y: 133, endPoint x: 112, endPoint y: 135, distance: 23.2
click at [121, 138] on input "服務名稱/代號" at bounding box center [125, 134] width 64 height 11
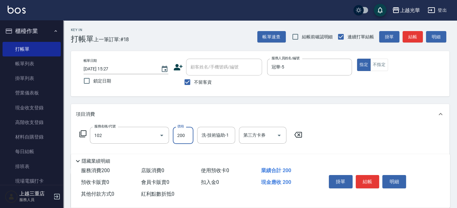
type input "指定洗髮(102)"
type input "300"
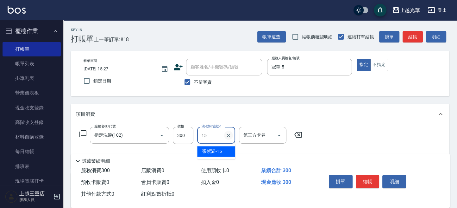
type input "1"
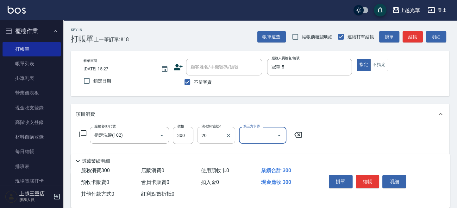
type input "[PERSON_NAME]-20"
click at [356, 83] on div "帳單日期 [DATE] 15:27 鎖定日期 顧客姓名/手機號碼/編號 顧客姓名/手機號碼/編號 不留客資 服務人員姓名/編號 冠華-5 服務人員姓名/編號 …" at bounding box center [260, 74] width 363 height 30
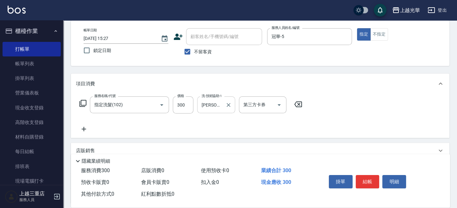
scroll to position [42, 0]
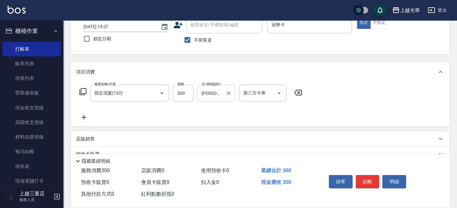
click at [83, 116] on icon at bounding box center [84, 117] width 16 height 8
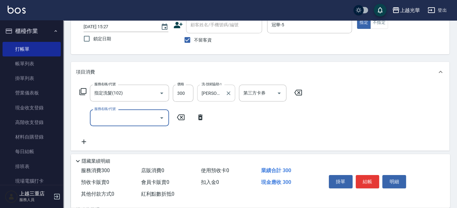
click at [118, 120] on input "服務名稱/代號" at bounding box center [125, 117] width 64 height 11
type input "潤絲(801)"
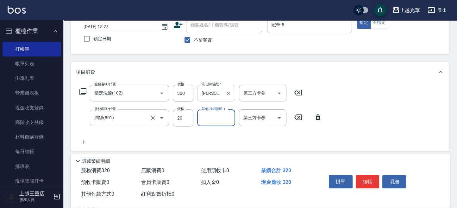
type input "5"
type input "[PERSON_NAME]-20"
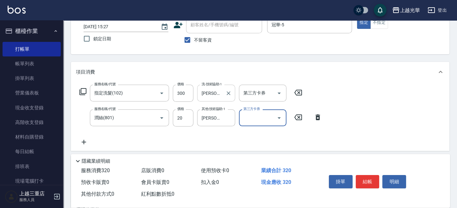
click at [380, 108] on div "服務名稱/代號 指定洗髮(102) 服務名稱/代號 價格 300 價格 洗-技術協助-1 [PERSON_NAME]-20 洗-技術協助-1 第三方卡券 第三…" at bounding box center [260, 116] width 379 height 69
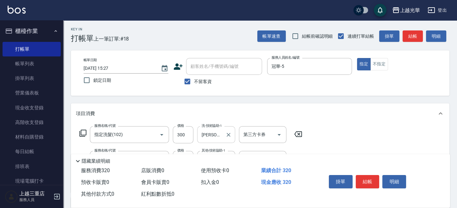
scroll to position [0, 0]
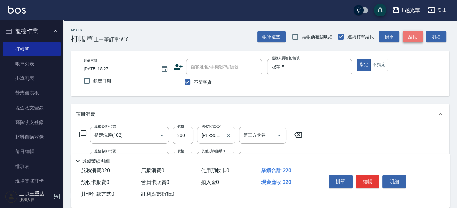
click at [414, 35] on button "結帳" at bounding box center [413, 37] width 20 height 12
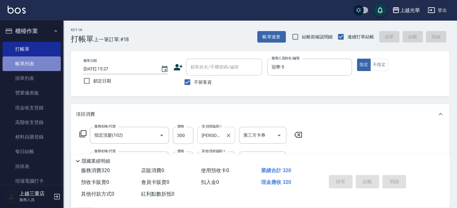
click at [32, 64] on link "帳單列表" at bounding box center [32, 63] width 58 height 15
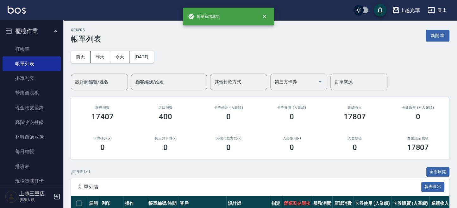
click at [100, 82] on input "設計師編號/姓名" at bounding box center [99, 81] width 51 height 11
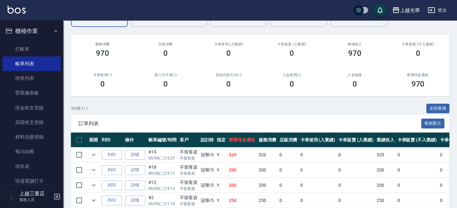
scroll to position [94, 0]
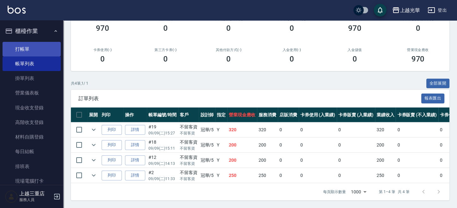
type input "冠華-5"
click at [39, 49] on link "打帳單" at bounding box center [32, 49] width 58 height 15
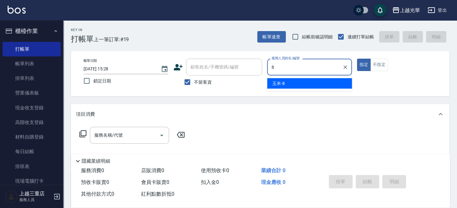
type input "玉米-8"
type button "true"
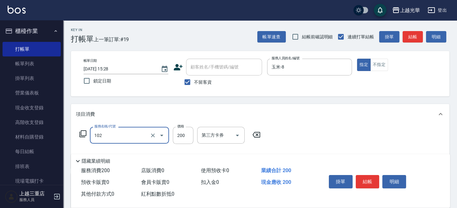
type input "指定洗髮(102)"
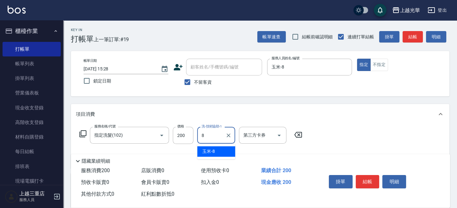
type input "玉米-8"
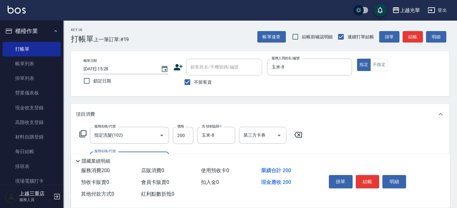
type input "2"
type input "潤絲(801)"
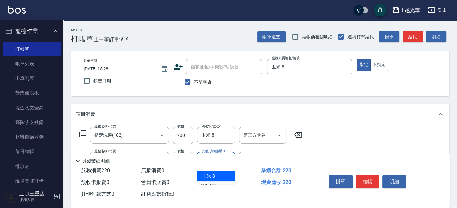
type input "玉米-8"
click at [414, 37] on button "結帳" at bounding box center [413, 37] width 20 height 12
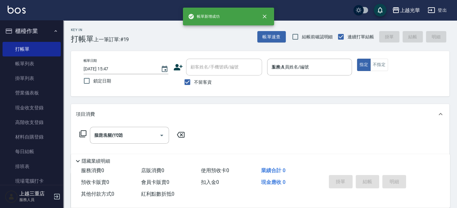
type input "[DATE] 15:47"
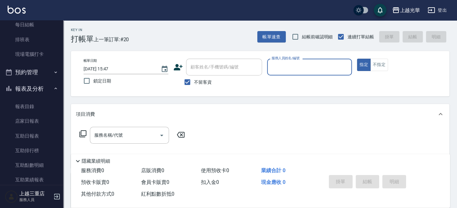
click at [33, 87] on button "報表及分析" at bounding box center [32, 88] width 58 height 16
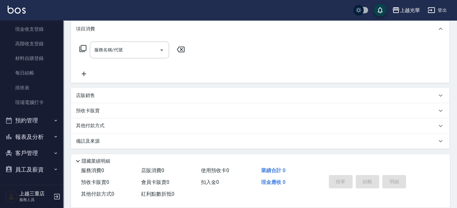
scroll to position [86, 0]
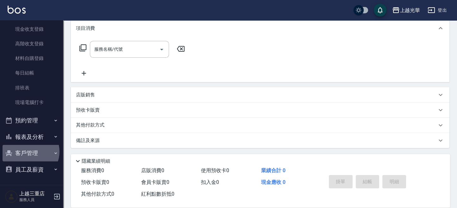
click at [29, 151] on button "客戶管理" at bounding box center [32, 153] width 58 height 16
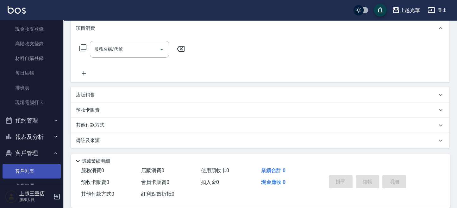
click at [28, 166] on link "客戶列表" at bounding box center [32, 171] width 58 height 15
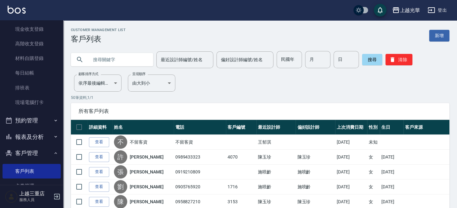
click at [112, 60] on input "text" at bounding box center [119, 59] width 60 height 17
type input "1015"
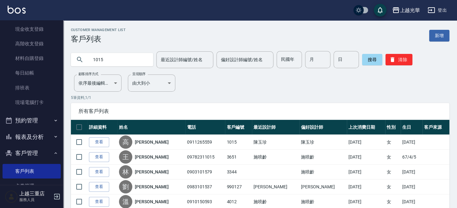
click at [94, 139] on link "查看" at bounding box center [99, 142] width 20 height 10
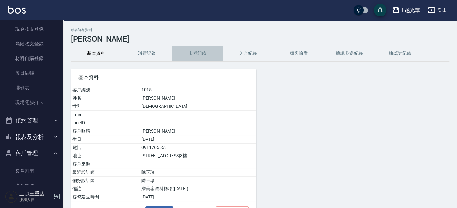
click at [205, 56] on button "卡券紀錄" at bounding box center [197, 53] width 51 height 15
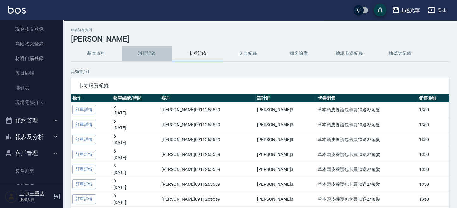
click at [150, 54] on button "消費記錄" at bounding box center [147, 53] width 51 height 15
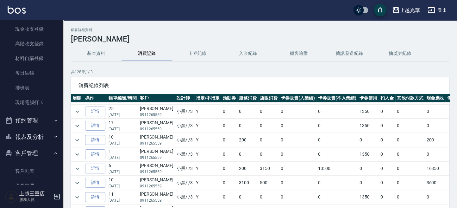
scroll to position [42, 0]
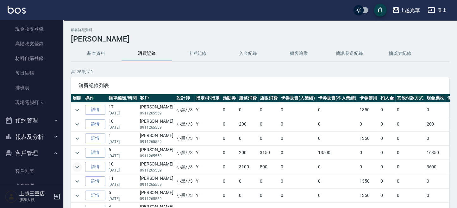
click at [80, 165] on icon "expand row" at bounding box center [77, 167] width 8 height 8
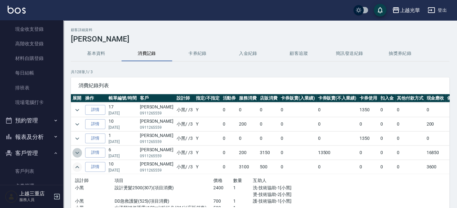
click at [76, 153] on icon "expand row" at bounding box center [77, 153] width 8 height 8
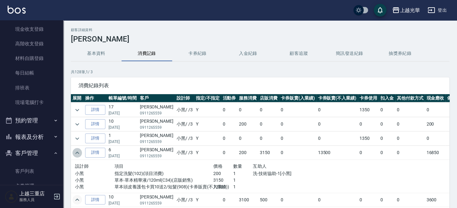
click at [79, 151] on icon "expand row" at bounding box center [77, 153] width 8 height 8
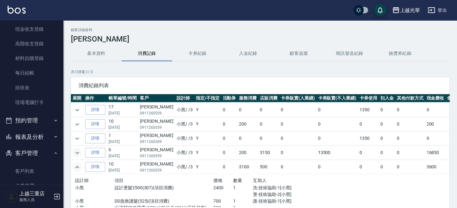
click at [80, 166] on icon "expand row" at bounding box center [77, 167] width 8 height 8
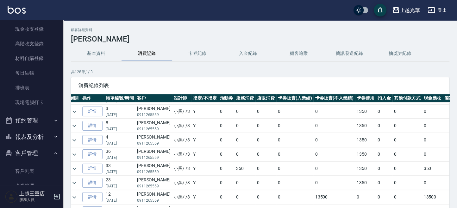
scroll to position [127, 3]
click at [92, 164] on link "詳情" at bounding box center [92, 168] width 20 height 10
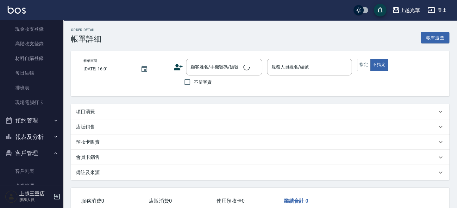
type input "[DATE] 13:16"
type input "小黑-3"
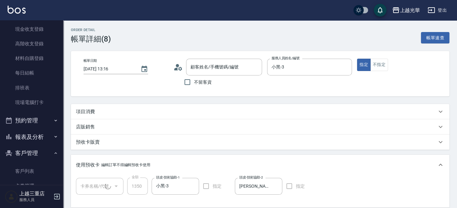
type input "[PERSON_NAME]/0911265559/1015"
type input "草本頭皮養護包卡買10送2/短髮(1/1)"
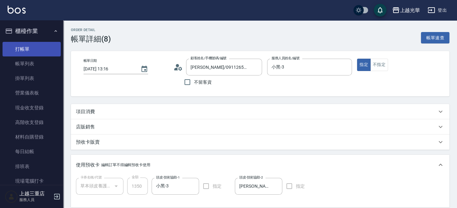
click at [20, 51] on link "打帳單" at bounding box center [32, 49] width 58 height 15
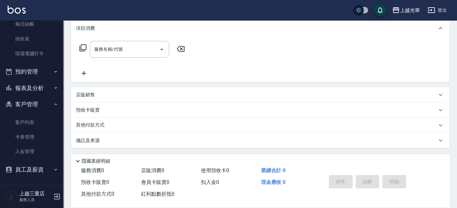
scroll to position [128, 0]
click at [32, 117] on link "客戶列表" at bounding box center [32, 122] width 58 height 15
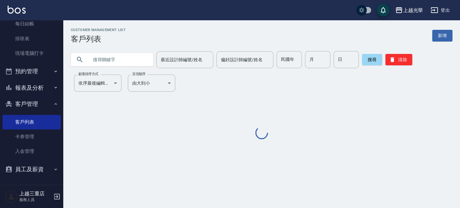
click at [128, 58] on input "text" at bounding box center [119, 59] width 60 height 17
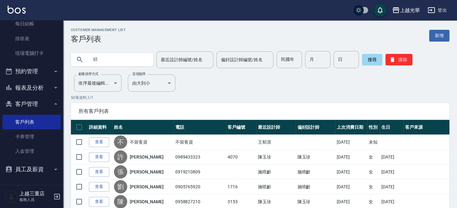
type input "邱"
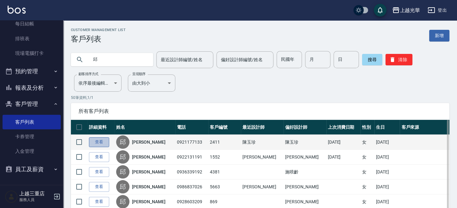
click at [94, 142] on link "查看" at bounding box center [99, 142] width 20 height 10
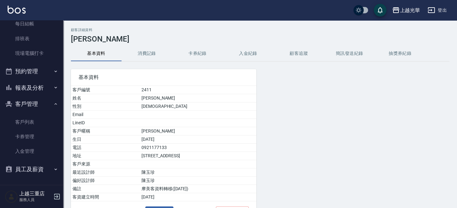
click at [149, 53] on button "消費記錄" at bounding box center [147, 53] width 51 height 15
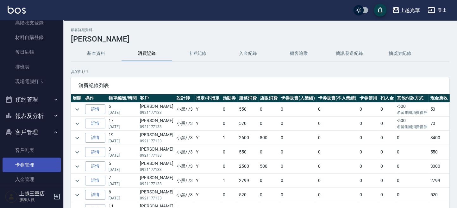
scroll to position [128, 0]
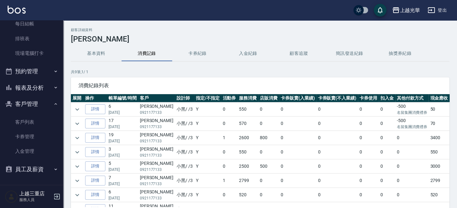
click at [94, 55] on button "基本資料" at bounding box center [96, 53] width 51 height 15
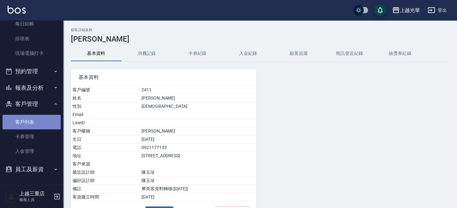
click at [31, 120] on link "客戶列表" at bounding box center [32, 122] width 58 height 15
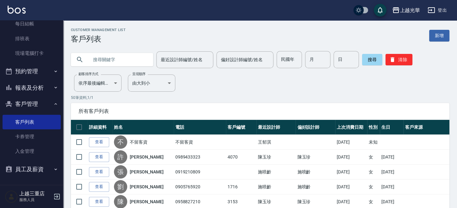
click at [92, 60] on input "text" at bounding box center [119, 59] width 60 height 17
type input "1015"
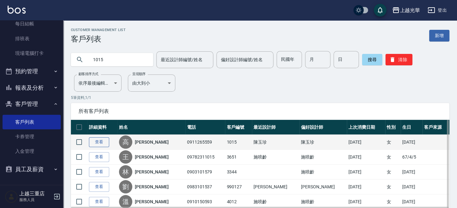
click at [96, 139] on link "查看" at bounding box center [99, 142] width 20 height 10
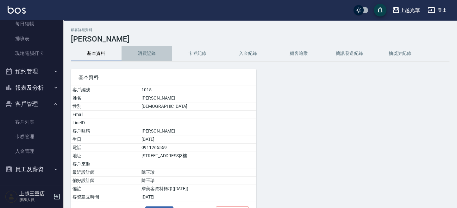
click at [154, 57] on button "消費記錄" at bounding box center [147, 53] width 51 height 15
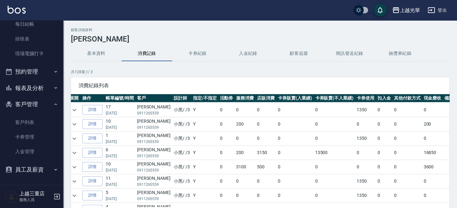
scroll to position [128, 0]
click at [35, 119] on link "客戶列表" at bounding box center [32, 122] width 58 height 15
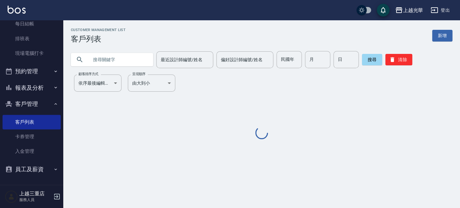
click at [125, 60] on input "text" at bounding box center [119, 59] width 60 height 17
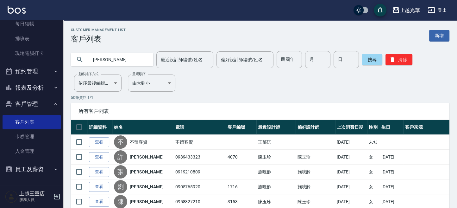
type input "[PERSON_NAME]"
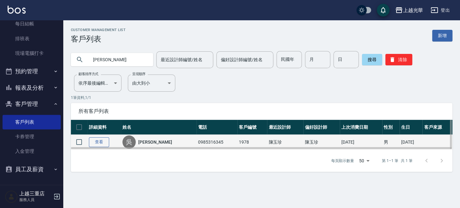
click at [101, 140] on link "查看" at bounding box center [99, 142] width 20 height 10
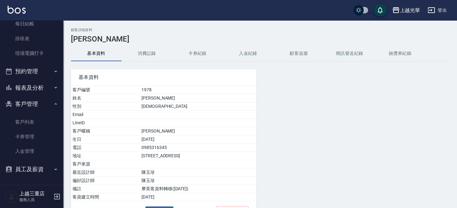
click at [144, 58] on button "消費記錄" at bounding box center [147, 53] width 51 height 15
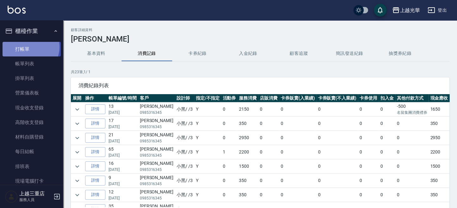
click at [29, 47] on link "打帳單" at bounding box center [32, 49] width 58 height 15
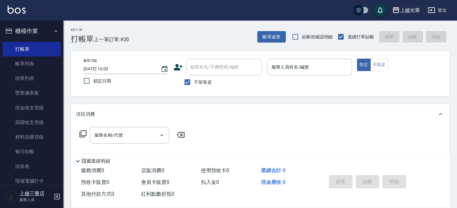
click at [205, 82] on span "不留客資" at bounding box center [203, 82] width 18 height 7
click at [194, 82] on input "不留客資" at bounding box center [187, 81] width 13 height 13
checkbox input "false"
click at [206, 70] on input "顧客姓名/手機號碼/編號" at bounding box center [219, 66] width 61 height 11
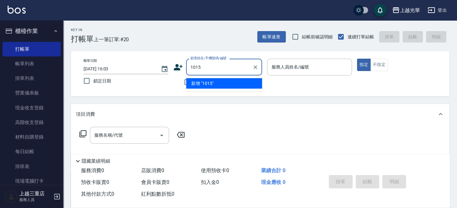
type input "1015"
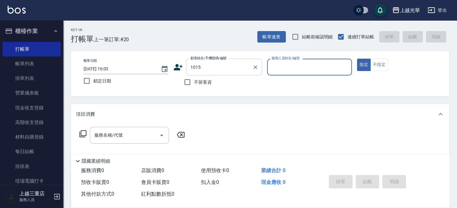
click at [357, 59] on button "指定" at bounding box center [364, 65] width 14 height 12
type button "true"
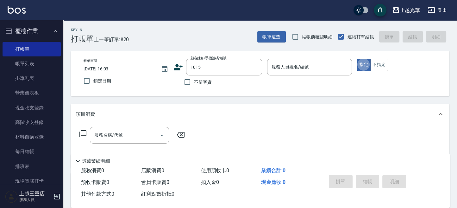
type input "[PERSON_NAME]/0911265559/1015"
type input "小黑-3"
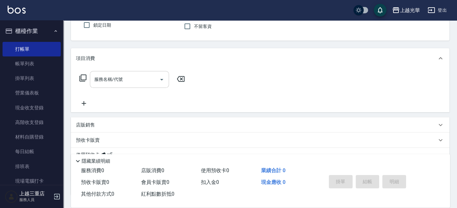
scroll to position [103, 0]
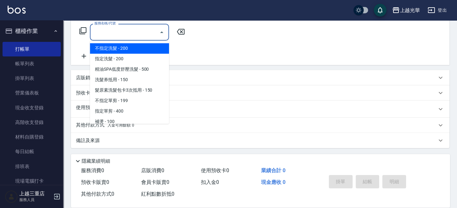
click at [120, 30] on input "服務名稱/代號" at bounding box center [125, 32] width 64 height 11
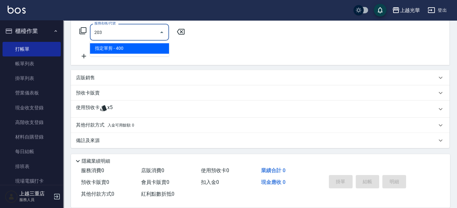
type input "指定單剪(203)"
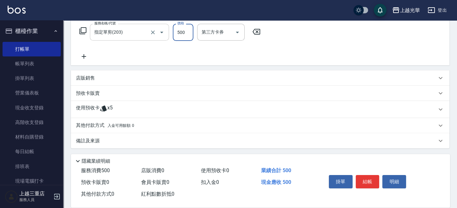
type input "500"
click at [91, 93] on p "預收卡販賣" at bounding box center [88, 93] width 24 height 7
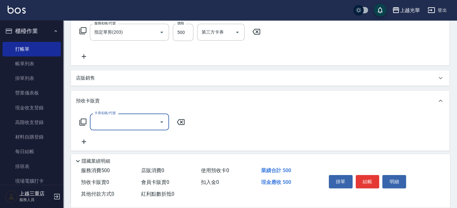
scroll to position [0, 0]
click at [116, 120] on input "卡券名稱/代號" at bounding box center [125, 121] width 64 height 11
drag, startPoint x: 293, startPoint y: 137, endPoint x: 199, endPoint y: 111, distance: 96.9
click at [292, 134] on div "卡券名稱/代號 卡券名稱/代號" at bounding box center [260, 129] width 369 height 32
click at [79, 98] on p "預收卡販賣" at bounding box center [88, 101] width 24 height 7
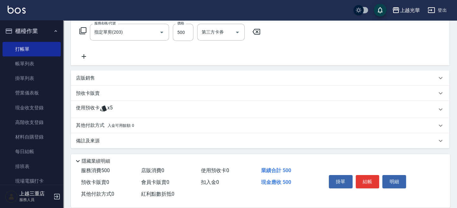
click at [92, 110] on p "使用預收卡" at bounding box center [88, 108] width 24 height 9
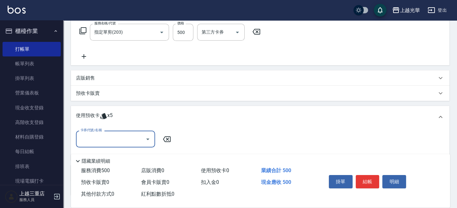
click at [96, 139] on input "卡券代號/名稱" at bounding box center [111, 138] width 64 height 11
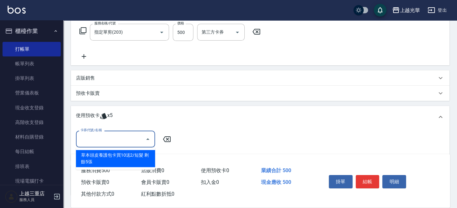
click at [105, 155] on div "草本頭皮養護包卡買10送2/短髮 剩餘5張" at bounding box center [115, 158] width 79 height 17
type input "草本頭皮養護包卡買10送2/短髮"
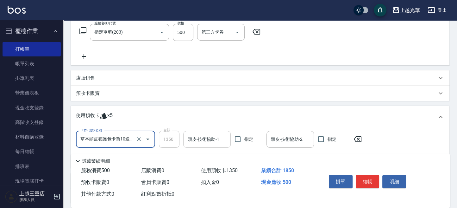
click at [214, 141] on input "頭皮-技術協助-1" at bounding box center [207, 139] width 42 height 11
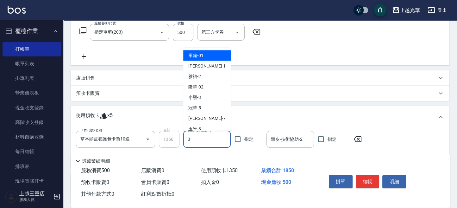
type input "小黑-3"
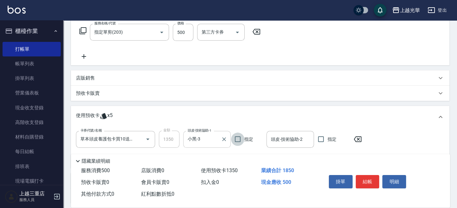
scroll to position [145, 0]
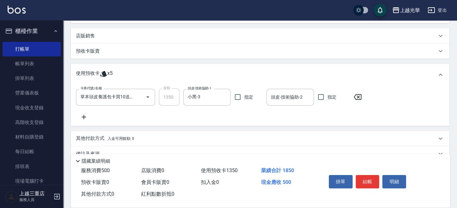
click at [90, 136] on p "其他付款方式 入金可用餘額: 0" at bounding box center [105, 138] width 58 height 7
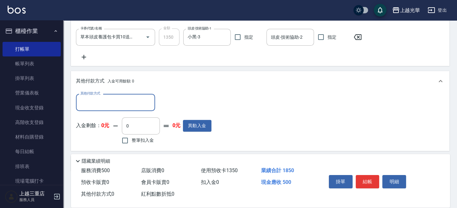
scroll to position [228, 0]
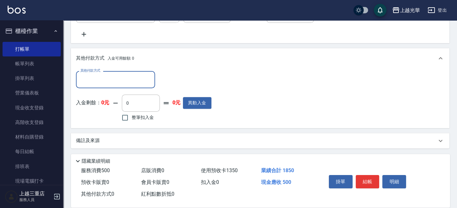
click at [126, 82] on input "其他付款方式" at bounding box center [115, 79] width 73 height 11
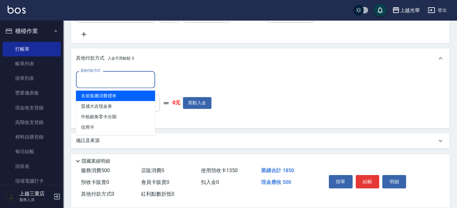
click at [116, 97] on span "名留集團消費禮券" at bounding box center [115, 96] width 79 height 10
type input "名留集團消費禮券"
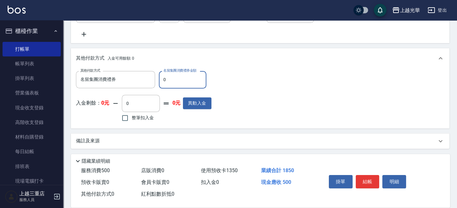
drag, startPoint x: 162, startPoint y: 79, endPoint x: 171, endPoint y: 81, distance: 9.0
click at [171, 81] on input "0" at bounding box center [182, 79] width 47 height 17
type input "500"
click at [368, 175] on button "結帳" at bounding box center [368, 181] width 24 height 13
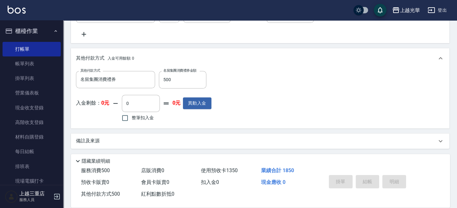
type input "[DATE] 16:04"
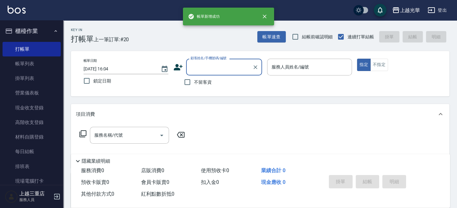
scroll to position [0, 0]
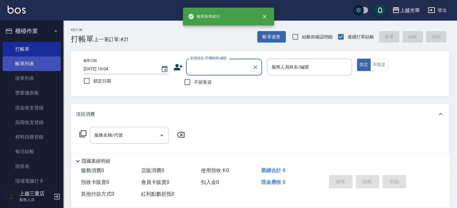
click at [13, 64] on link "帳單列表" at bounding box center [32, 63] width 58 height 15
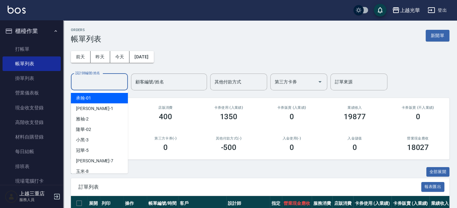
click at [104, 82] on input "設計師編號/姓名" at bounding box center [99, 81] width 51 height 11
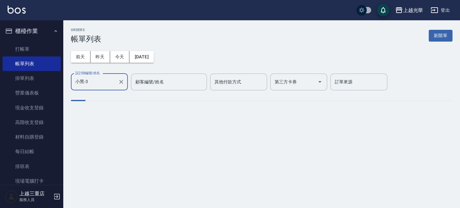
type input "小黑-3"
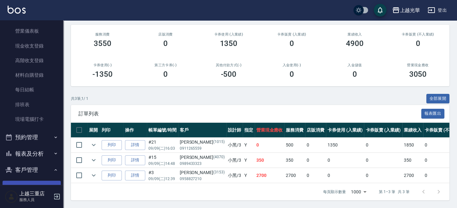
scroll to position [84, 0]
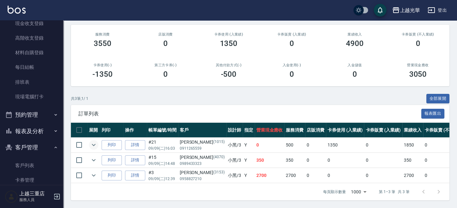
click at [91, 141] on icon "expand row" at bounding box center [94, 145] width 8 height 8
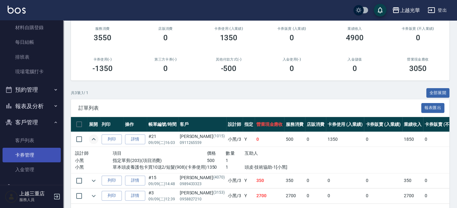
scroll to position [128, 0]
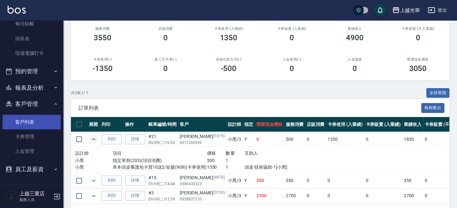
click at [28, 118] on link "客戶列表" at bounding box center [32, 122] width 58 height 15
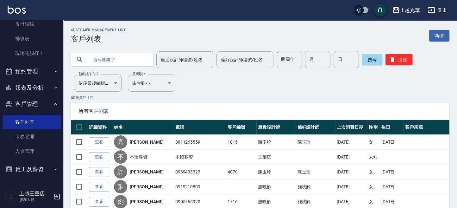
click at [117, 62] on input "text" at bounding box center [119, 59] width 60 height 17
type input "1015"
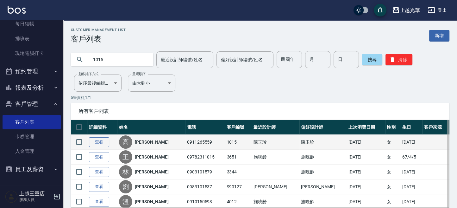
click at [103, 138] on link "查看" at bounding box center [99, 142] width 20 height 10
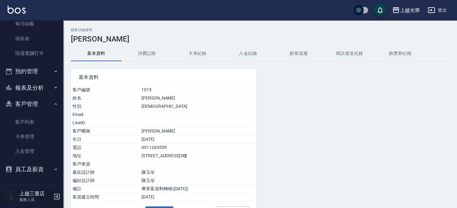
click at [155, 50] on button "消費記錄" at bounding box center [147, 53] width 51 height 15
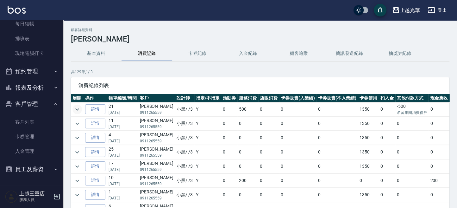
click at [79, 110] on icon "expand row" at bounding box center [77, 109] width 8 height 8
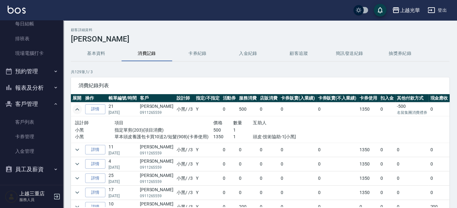
click at [79, 110] on icon "expand row" at bounding box center [77, 109] width 4 height 2
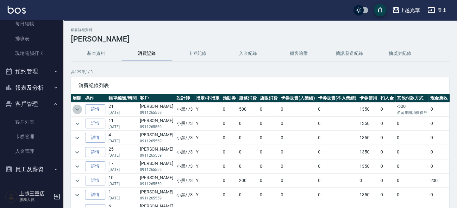
click at [79, 110] on icon "expand row" at bounding box center [77, 109] width 8 height 8
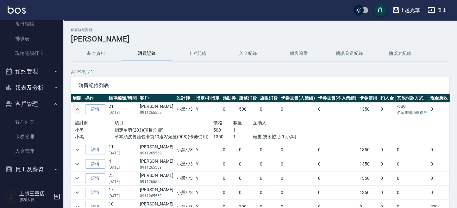
click at [79, 110] on icon "expand row" at bounding box center [77, 109] width 4 height 2
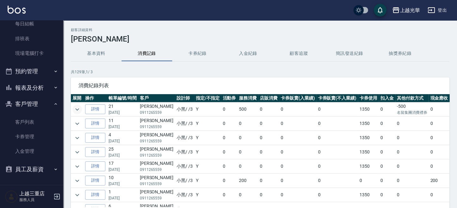
click at [79, 110] on icon "expand row" at bounding box center [77, 109] width 8 height 8
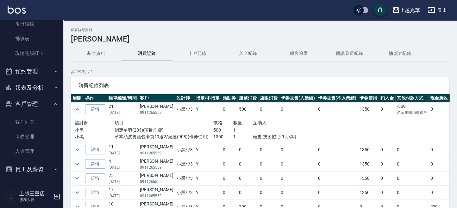
click at [81, 111] on td at bounding box center [77, 109] width 13 height 14
click at [79, 109] on icon "expand row" at bounding box center [77, 109] width 8 height 8
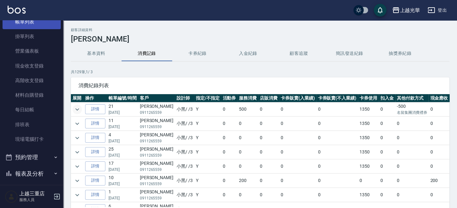
scroll to position [1, 0]
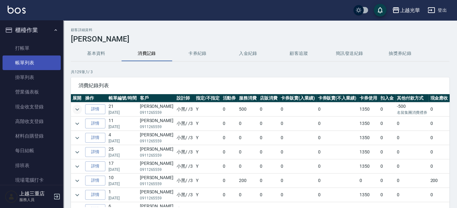
click at [27, 59] on link "帳單列表" at bounding box center [32, 62] width 58 height 15
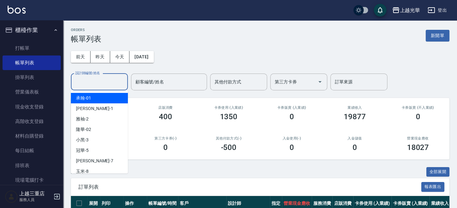
click at [93, 76] on div "設計師編號/姓名 設計師編號/姓名" at bounding box center [99, 81] width 57 height 17
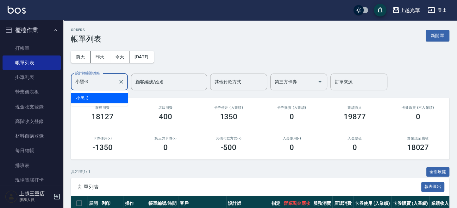
type input "小黑-3"
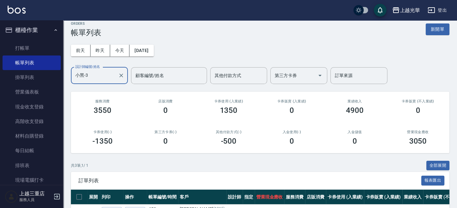
scroll to position [79, 0]
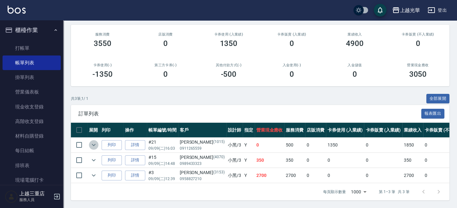
click at [93, 141] on icon "expand row" at bounding box center [94, 145] width 8 height 8
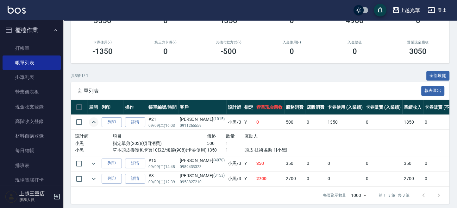
scroll to position [105, 0]
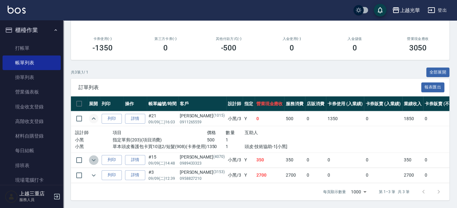
click at [93, 159] on icon "expand row" at bounding box center [94, 160] width 4 height 2
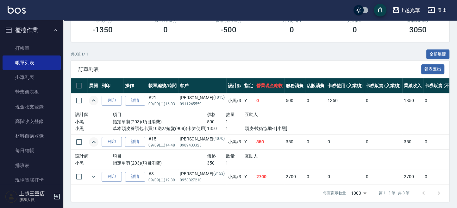
scroll to position [124, 0]
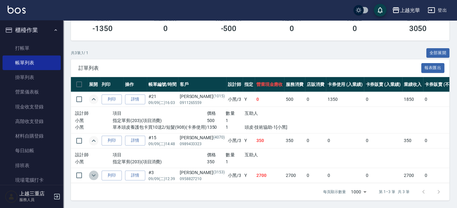
click at [93, 173] on icon "expand row" at bounding box center [94, 175] width 8 height 8
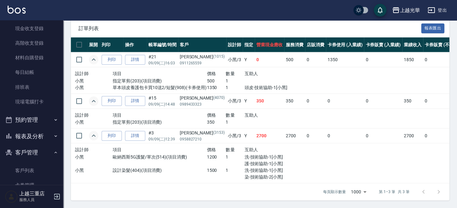
scroll to position [128, 0]
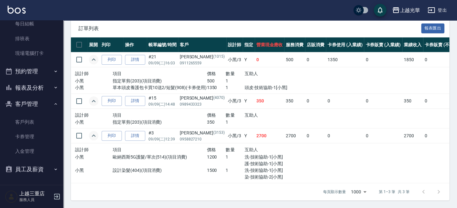
click at [50, 80] on button "報表及分析" at bounding box center [32, 87] width 58 height 16
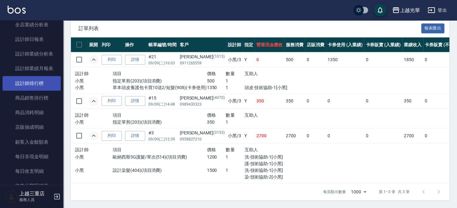
scroll to position [254, 0]
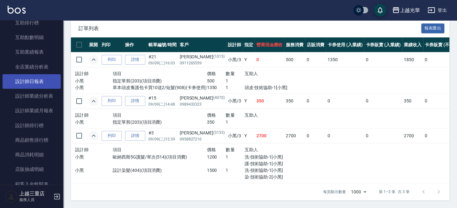
click at [43, 81] on link "設計師日報表" at bounding box center [32, 81] width 58 height 15
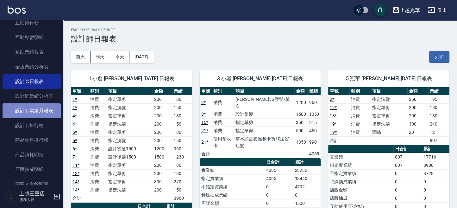
click at [42, 109] on link "設計師業績月報表" at bounding box center [32, 110] width 58 height 15
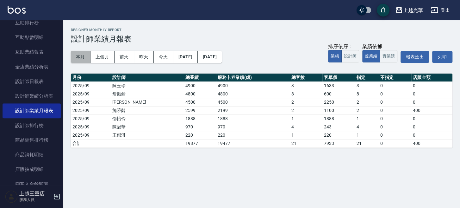
click at [81, 54] on button "本月" at bounding box center [81, 57] width 20 height 12
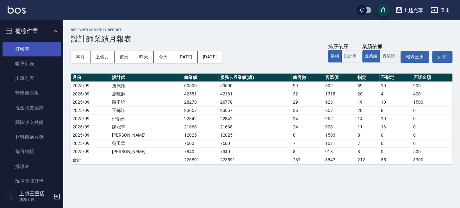
click at [29, 49] on link "打帳單" at bounding box center [32, 49] width 58 height 15
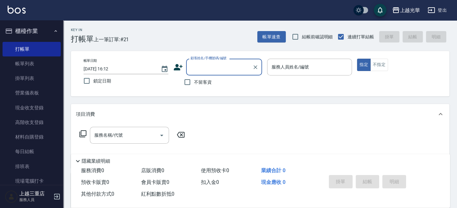
drag, startPoint x: 191, startPoint y: 79, endPoint x: 192, endPoint y: 73, distance: 6.1
click at [191, 79] on input "不留客資" at bounding box center [187, 81] width 13 height 13
checkbox input "true"
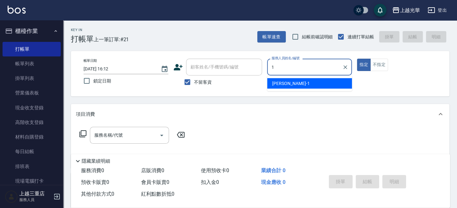
type input "小[PERSON_NAME]-1"
type button "true"
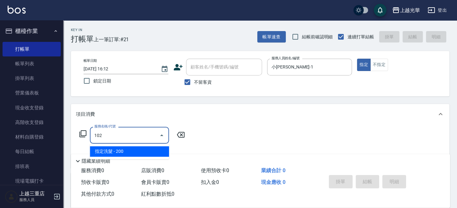
type input "指定洗髮(102)"
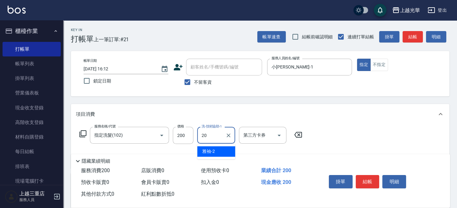
type input "[PERSON_NAME]-20"
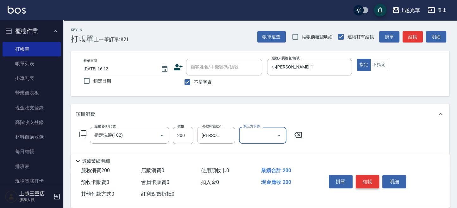
click at [361, 184] on button "結帳" at bounding box center [368, 181] width 24 height 13
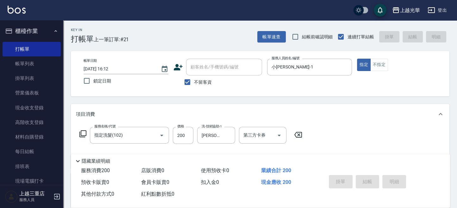
type input "[DATE] 16:38"
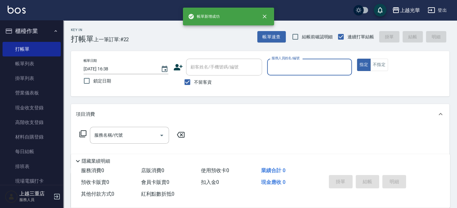
scroll to position [169, 0]
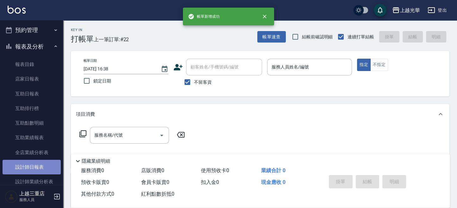
click at [42, 170] on link "設計師日報表" at bounding box center [32, 167] width 58 height 15
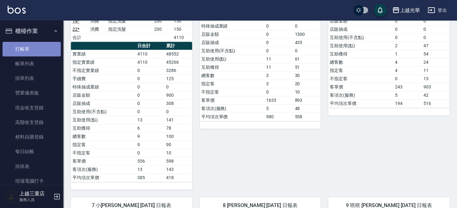
click at [31, 50] on link "打帳單" at bounding box center [32, 49] width 58 height 15
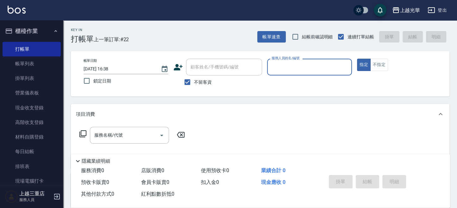
click at [183, 65] on div "顧客姓名/手機號碼/編號 顧客姓名/手機號碼/編號" at bounding box center [217, 67] width 89 height 17
click at [178, 65] on icon at bounding box center [178, 67] width 9 height 6
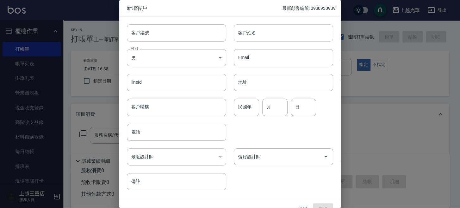
drag, startPoint x: 273, startPoint y: 35, endPoint x: 269, endPoint y: 38, distance: 5.4
click at [273, 34] on input "客戶姓名" at bounding box center [283, 32] width 99 height 17
type input "簡小姐"
click at [155, 61] on body "上越光華 登出 櫃檯作業 打帳單 帳單列表 掛單列表 營業儀表板 現金收支登錄 高階收支登錄 材料自購登錄 每日結帳 排班表 現場電腦打卡 預約管理 預約管理…" at bounding box center [230, 146] width 460 height 293
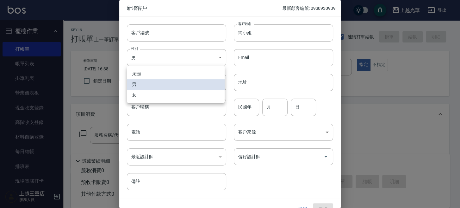
drag, startPoint x: 151, startPoint y: 94, endPoint x: 158, endPoint y: 96, distance: 7.9
click at [150, 94] on li "女" at bounding box center [176, 95] width 98 height 10
type input "[DEMOGRAPHIC_DATA]"
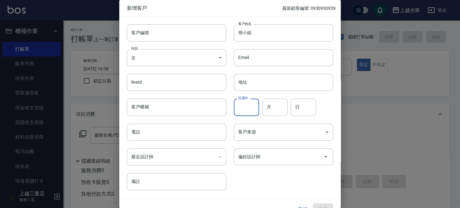
drag, startPoint x: 253, startPoint y: 110, endPoint x: 256, endPoint y: 107, distance: 3.8
click at [251, 110] on input "民國年" at bounding box center [246, 106] width 25 height 17
type input "67"
type input "05"
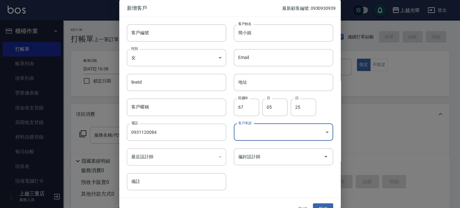
click at [261, 135] on body "上越光華 登出 櫃檯作業 打帳單 帳單列表 掛單列表 營業儀表板 現金收支登錄 高階收支登錄 材料自購登錄 每日結帳 排班表 現場電腦打卡 預約管理 預約管理…" at bounding box center [230, 146] width 460 height 293
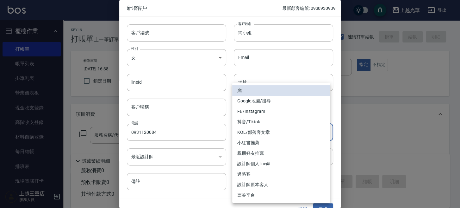
drag, startPoint x: 258, startPoint y: 110, endPoint x: 254, endPoint y: 124, distance: 14.5
click at [257, 110] on li "FB/Instagram" at bounding box center [281, 111] width 98 height 10
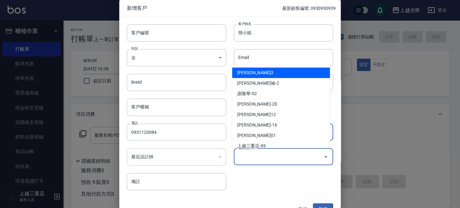
click at [248, 153] on input "偏好設計師" at bounding box center [279, 156] width 84 height 11
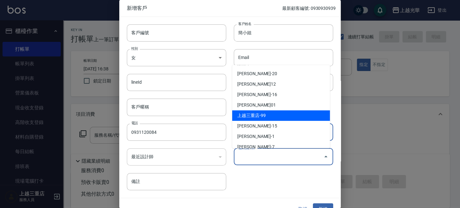
scroll to position [42, 0]
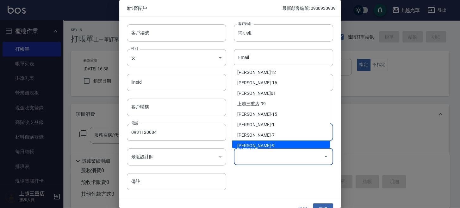
click at [258, 142] on li "[PERSON_NAME]-9" at bounding box center [281, 145] width 98 height 10
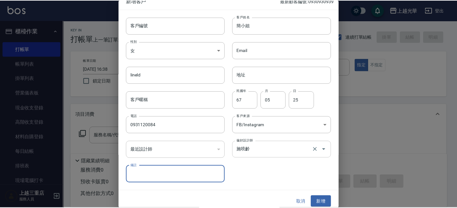
scroll to position [11, 0]
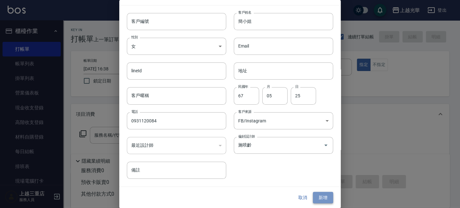
click at [318, 195] on button "新增" at bounding box center [323, 198] width 20 height 12
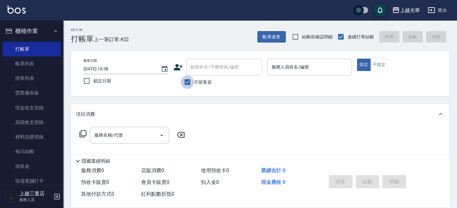
drag, startPoint x: 191, startPoint y: 80, endPoint x: 193, endPoint y: 68, distance: 12.1
click at [190, 79] on input "不留客資" at bounding box center [187, 81] width 13 height 13
click at [192, 67] on input "顧客姓名/手機號碼/編號" at bounding box center [219, 66] width 61 height 11
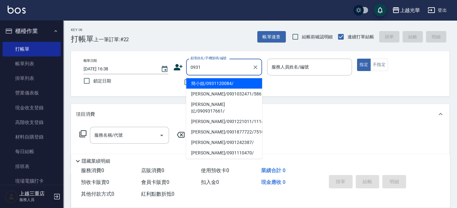
click at [209, 80] on li "簡小姐/0931120084/" at bounding box center [224, 83] width 76 height 10
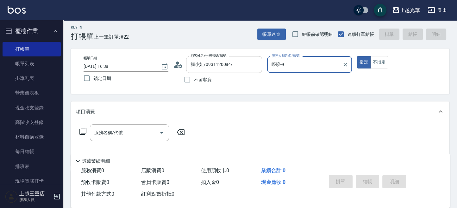
scroll to position [42, 0]
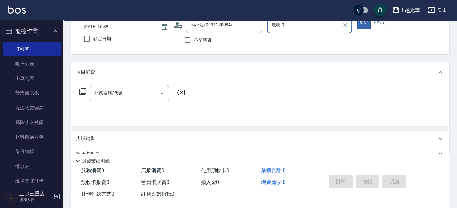
drag, startPoint x: 121, startPoint y: 93, endPoint x: 0, endPoint y: 190, distance: 154.7
click at [120, 93] on input "服務名稱/代號" at bounding box center [125, 92] width 64 height 11
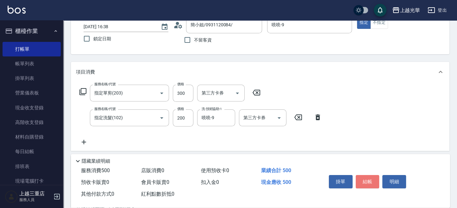
click at [375, 176] on button "結帳" at bounding box center [368, 181] width 24 height 13
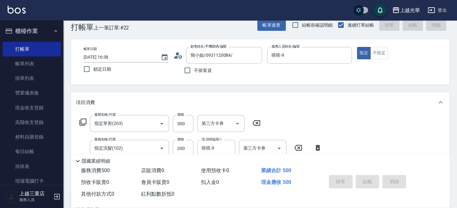
scroll to position [0, 0]
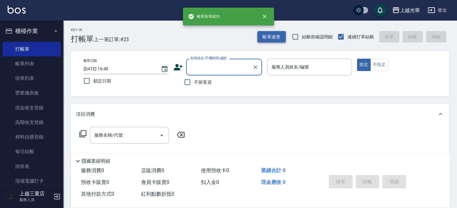
click at [268, 33] on button "帳單速查" at bounding box center [271, 37] width 28 height 12
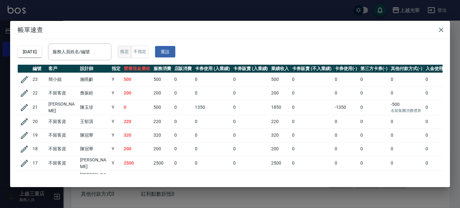
drag, startPoint x: 111, startPoint y: 54, endPoint x: 140, endPoint y: 50, distance: 29.7
click at [109, 54] on input "服務人員姓名/編號" at bounding box center [80, 51] width 58 height 11
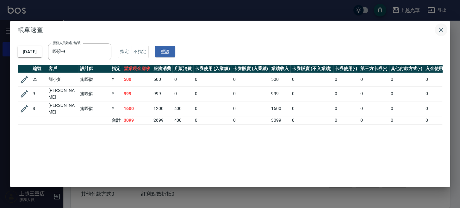
click at [439, 23] on h2 "帳單速查" at bounding box center [230, 30] width 440 height 18
click at [443, 32] on icon "button" at bounding box center [442, 30] width 8 height 8
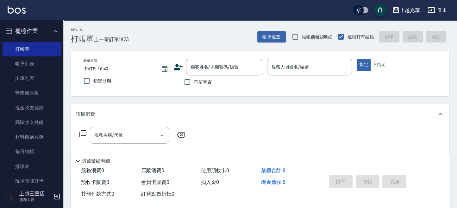
click at [161, 126] on div "Key In 打帳單 上一筆訂單:#23 帳單速查 結帳前確認明細 連續打單結帳 掛單 結帳 明細 帳單日期 [DATE] 16:49 鎖定日期 顧客姓名/手…" at bounding box center [260, 164] width 394 height 288
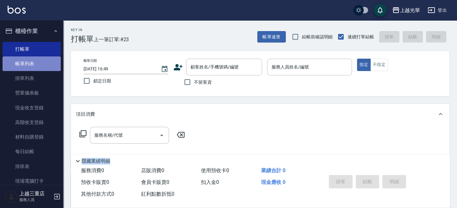
click at [50, 63] on link "帳單列表" at bounding box center [32, 63] width 58 height 15
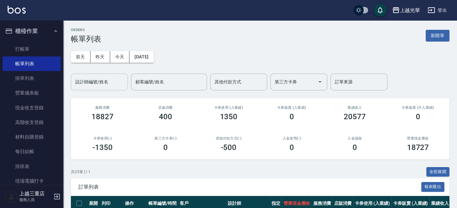
click at [89, 77] on input "設計師編號/姓名" at bounding box center [99, 81] width 51 height 11
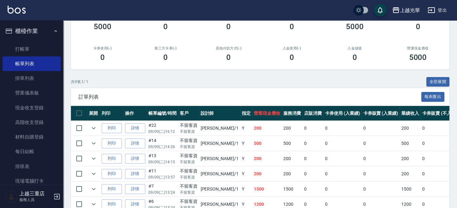
scroll to position [127, 0]
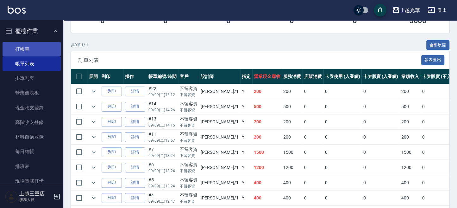
click at [22, 52] on link "打帳單" at bounding box center [32, 49] width 58 height 15
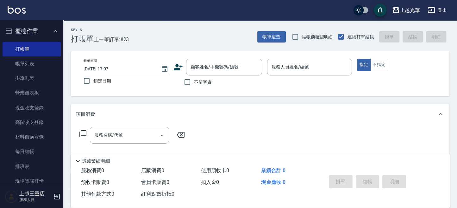
click at [200, 82] on span "不留客資" at bounding box center [203, 82] width 18 height 7
click at [194, 82] on input "不留客資" at bounding box center [187, 81] width 13 height 13
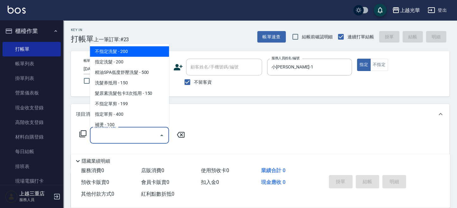
click at [143, 134] on input "服務名稱/代號" at bounding box center [125, 134] width 64 height 11
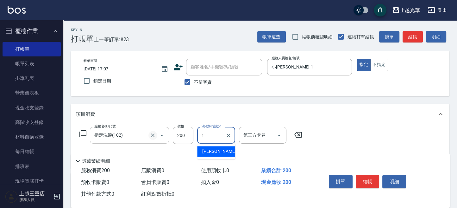
click at [154, 135] on icon "Clear" at bounding box center [153, 135] width 6 height 6
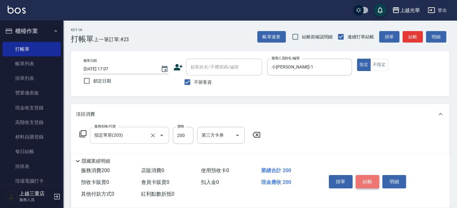
click at [362, 175] on button "結帳" at bounding box center [368, 181] width 24 height 13
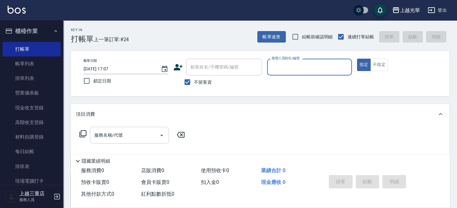
scroll to position [84, 0]
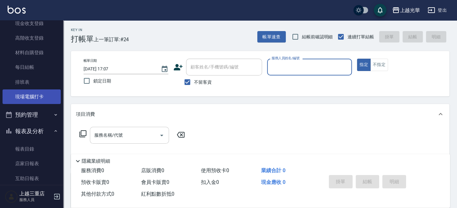
click at [44, 102] on link "現場電腦打卡" at bounding box center [32, 96] width 58 height 15
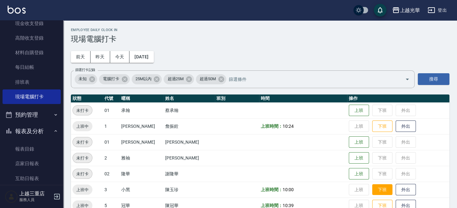
click at [372, 190] on button "下班" at bounding box center [382, 189] width 20 height 11
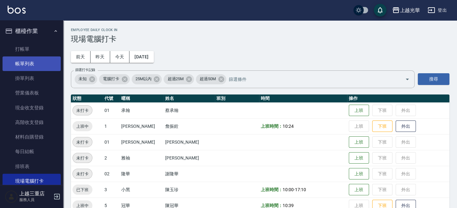
click at [26, 60] on link "帳單列表" at bounding box center [32, 63] width 58 height 15
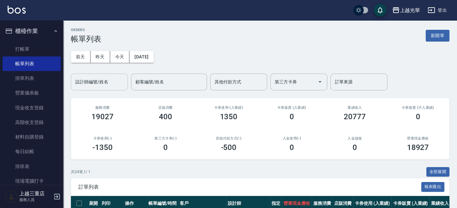
click at [99, 79] on input "設計師編號/姓名" at bounding box center [99, 81] width 51 height 11
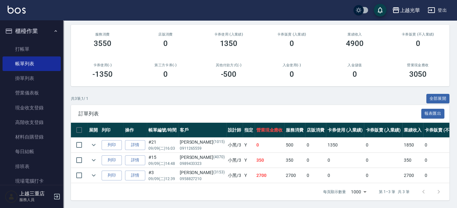
scroll to position [79, 0]
click at [95, 141] on icon "expand row" at bounding box center [94, 145] width 8 height 8
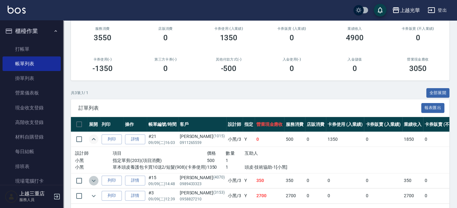
click at [91, 180] on icon "expand row" at bounding box center [94, 181] width 8 height 8
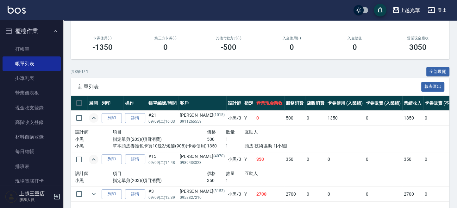
scroll to position [124, 0]
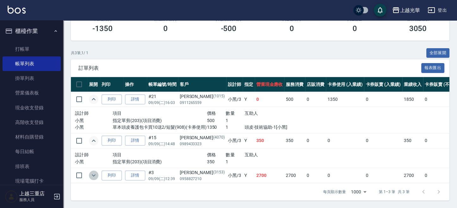
click at [95, 174] on icon "expand row" at bounding box center [94, 175] width 4 height 2
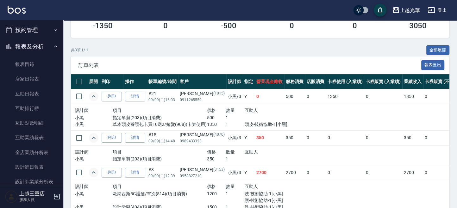
scroll to position [211, 0]
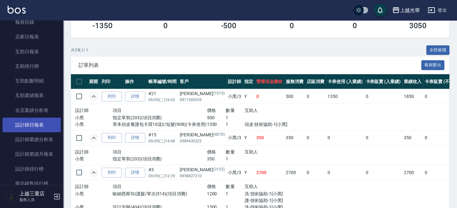
click at [35, 129] on link "設計師日報表" at bounding box center [32, 124] width 58 height 15
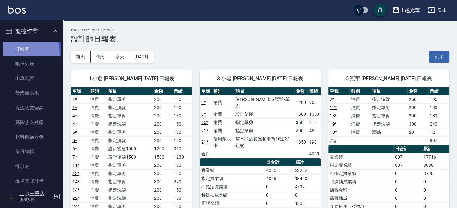
click at [17, 54] on link "打帳單" at bounding box center [32, 49] width 58 height 15
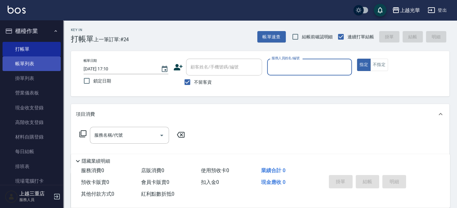
click at [31, 66] on link "帳單列表" at bounding box center [32, 63] width 58 height 15
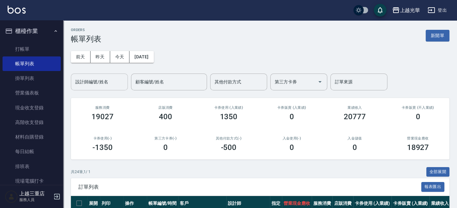
click at [107, 87] on input "設計師編號/姓名" at bounding box center [99, 81] width 51 height 11
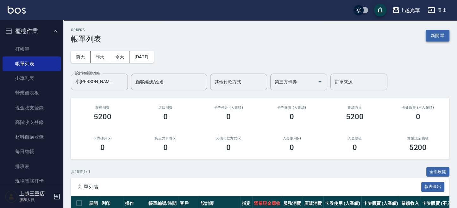
click at [432, 41] on div "ORDERS 帳單列表 新開單 [DATE] [DATE] [DATE] [DATE] 設計師編號/姓名 [PERSON_NAME]-1 設計師編號/姓名 顧…" at bounding box center [260, 203] width 394 height 367
click at [432, 41] on button "新開單" at bounding box center [438, 36] width 24 height 12
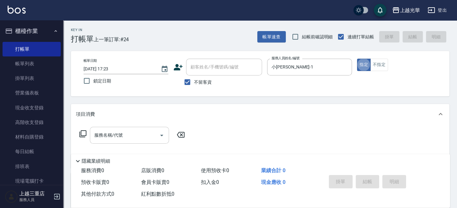
drag, startPoint x: 162, startPoint y: 139, endPoint x: 154, endPoint y: 139, distance: 7.9
click at [157, 139] on div at bounding box center [161, 135] width 9 height 17
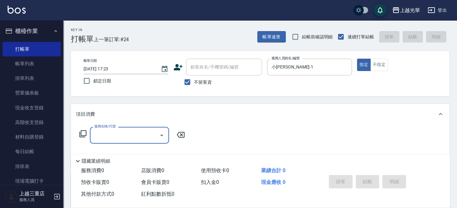
click at [151, 137] on input "服務名稱/代號" at bounding box center [125, 134] width 64 height 11
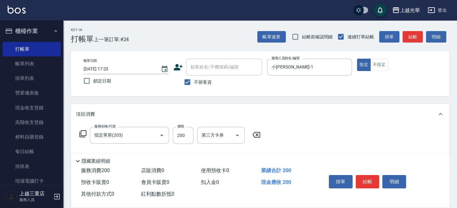
click at [380, 174] on div "掛單 結帳 明細" at bounding box center [367, 182] width 83 height 20
click at [382, 130] on div "服務名稱/代號 指定單剪(203) 服務名稱/代號 價格 200 價格 第三方卡券 第三方卡券" at bounding box center [260, 146] width 379 height 44
click at [369, 181] on button "結帳" at bounding box center [368, 181] width 24 height 13
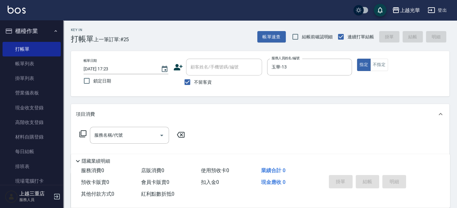
click at [84, 133] on icon at bounding box center [83, 134] width 8 height 8
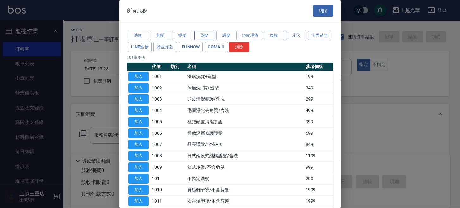
click at [199, 36] on button "染髮" at bounding box center [204, 36] width 20 height 10
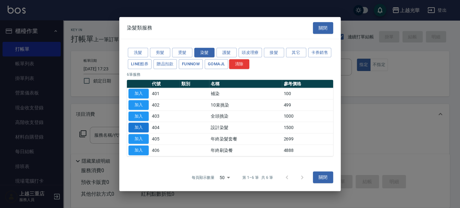
click at [140, 127] on button "加入" at bounding box center [139, 128] width 20 height 10
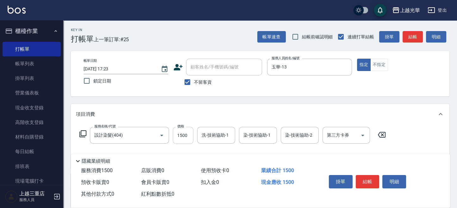
click at [187, 137] on input "1500" at bounding box center [183, 135] width 21 height 17
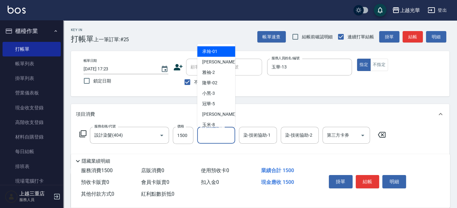
click at [221, 135] on input "洗-技術協助-1" at bounding box center [216, 134] width 32 height 11
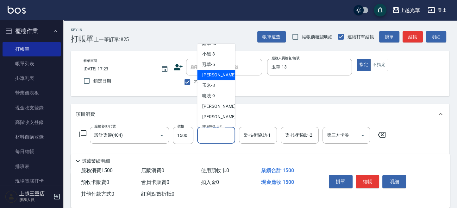
scroll to position [84, 0]
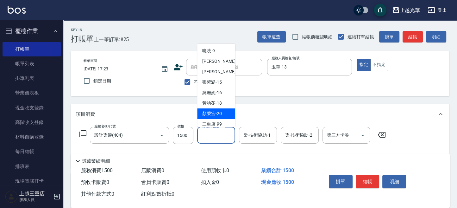
click at [213, 115] on span "[PERSON_NAME]-20" at bounding box center [212, 113] width 20 height 7
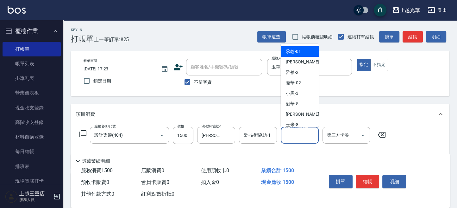
click at [292, 136] on input "染-技術協助-2" at bounding box center [300, 134] width 32 height 11
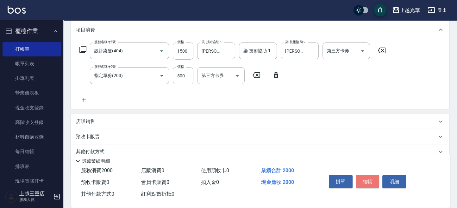
drag, startPoint x: 362, startPoint y: 180, endPoint x: 353, endPoint y: 184, distance: 10.1
click at [362, 179] on button "結帳" at bounding box center [368, 181] width 24 height 13
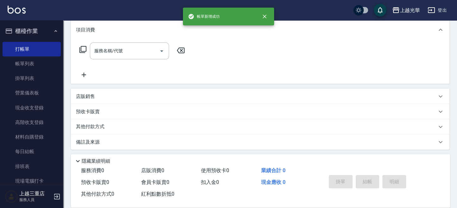
scroll to position [0, 0]
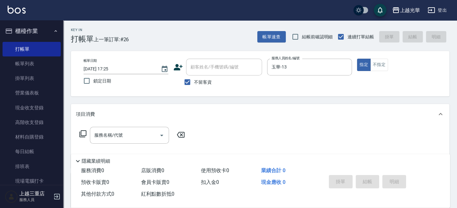
click at [83, 132] on icon at bounding box center [83, 134] width 8 height 8
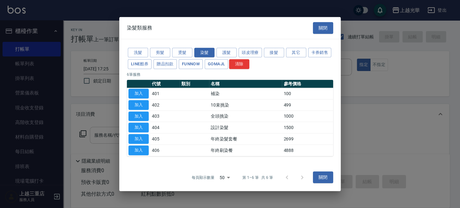
click at [142, 127] on button "加入" at bounding box center [139, 128] width 20 height 10
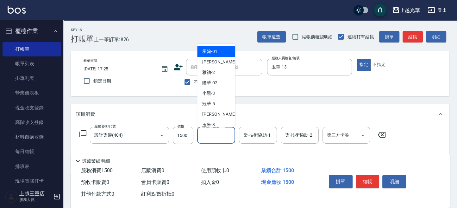
click at [210, 136] on input "洗-技術協助-1" at bounding box center [216, 134] width 32 height 11
click at [186, 133] on input "1500" at bounding box center [183, 135] width 21 height 17
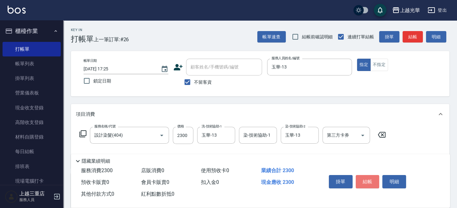
click at [370, 179] on button "結帳" at bounding box center [368, 181] width 24 height 13
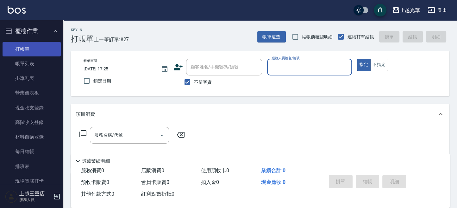
click at [41, 51] on link "打帳單" at bounding box center [32, 49] width 58 height 15
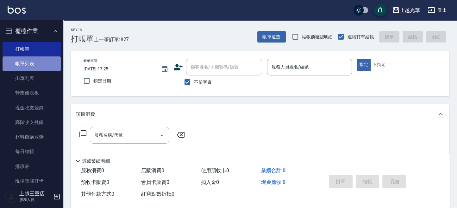
click at [36, 61] on link "帳單列表" at bounding box center [32, 63] width 58 height 15
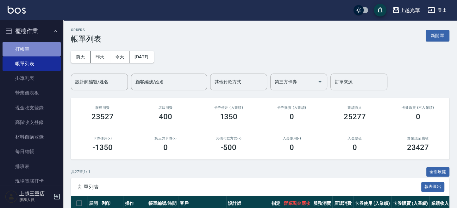
click at [39, 51] on link "打帳單" at bounding box center [32, 49] width 58 height 15
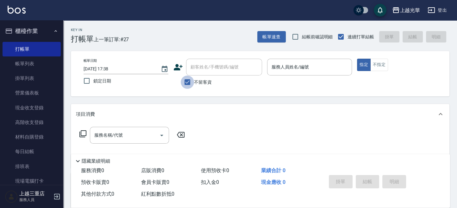
click at [188, 78] on input "不留客資" at bounding box center [187, 81] width 13 height 13
click at [204, 70] on input "顧客姓名/手機號碼/編號" at bounding box center [219, 66] width 61 height 11
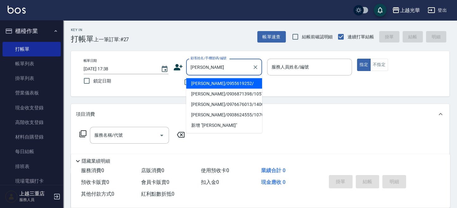
click at [222, 84] on li "[PERSON_NAME]/0955619252/" at bounding box center [224, 83] width 76 height 10
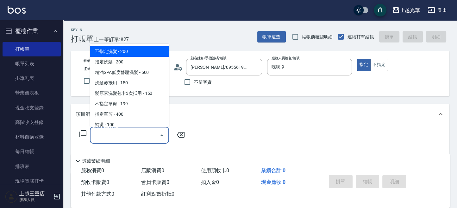
drag, startPoint x: 124, startPoint y: 139, endPoint x: 136, endPoint y: 140, distance: 12.1
click at [125, 139] on input "服務名稱/代號" at bounding box center [125, 134] width 64 height 11
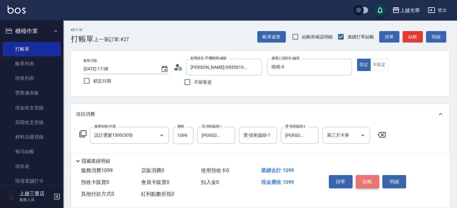
click at [364, 183] on button "結帳" at bounding box center [368, 181] width 24 height 13
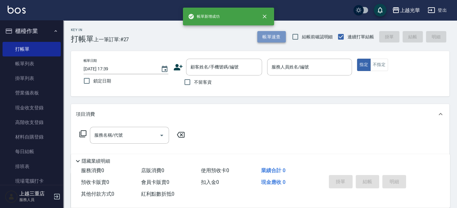
click at [264, 42] on button "帳單速查" at bounding box center [271, 37] width 28 height 12
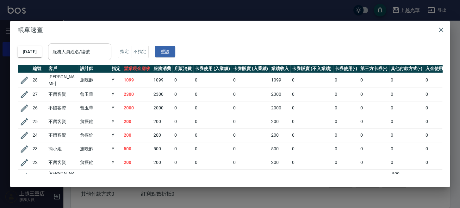
drag, startPoint x: 107, startPoint y: 52, endPoint x: 113, endPoint y: 51, distance: 5.8
click at [108, 52] on input "服務人員姓名/編號" at bounding box center [80, 51] width 58 height 11
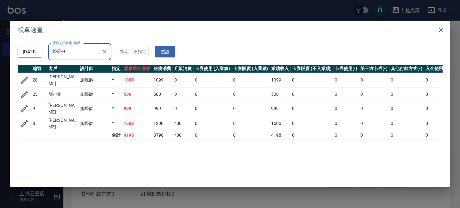
click at [439, 34] on button "button" at bounding box center [441, 29] width 13 height 13
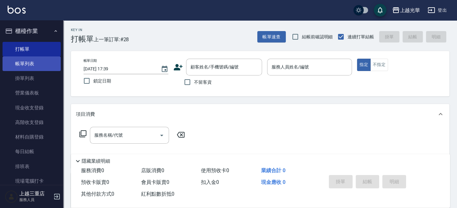
click at [34, 60] on link "帳單列表" at bounding box center [32, 63] width 58 height 15
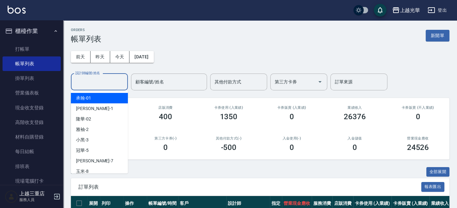
click at [97, 83] on input "設計師編號/姓名" at bounding box center [99, 81] width 51 height 11
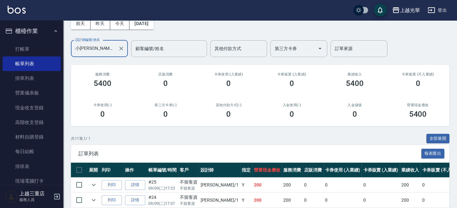
scroll to position [84, 0]
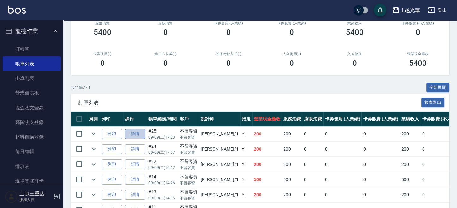
click at [134, 135] on link "詳情" at bounding box center [135, 134] width 20 height 10
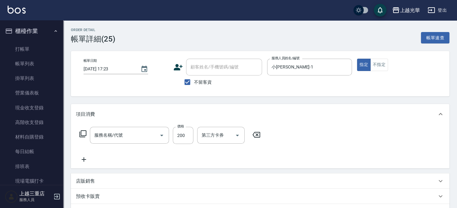
scroll to position [42, 0]
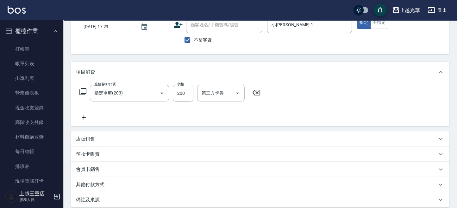
click at [89, 132] on div "店販銷售 服務人員姓名/編號 服務人員姓名/編號 商品代號/名稱 商品代號/名稱" at bounding box center [260, 138] width 379 height 15
click at [88, 135] on div "店販銷售" at bounding box center [260, 138] width 379 height 15
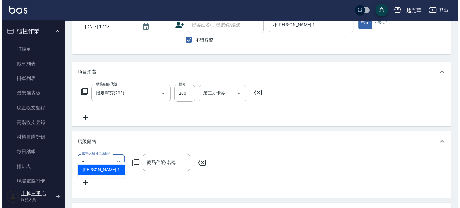
scroll to position [0, 0]
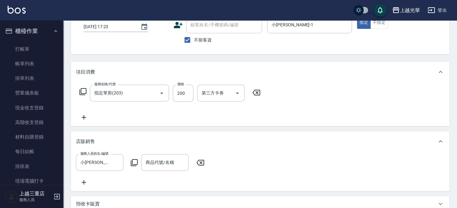
click at [138, 159] on div "服務人員姓名/編號 [PERSON_NAME]-1 服務人員姓名/編號 商品代號/名稱 商品代號/名稱" at bounding box center [142, 162] width 132 height 17
click at [137, 161] on icon at bounding box center [134, 163] width 8 height 8
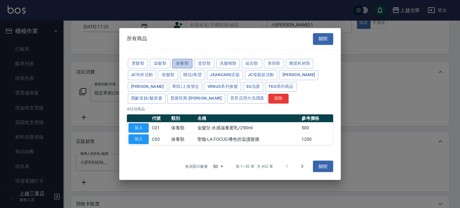
click at [186, 67] on button "保養類" at bounding box center [182, 64] width 20 height 10
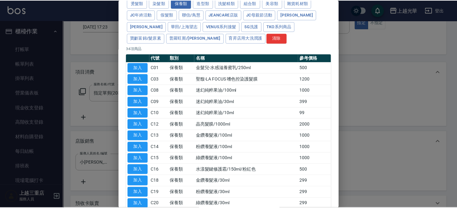
scroll to position [42, 0]
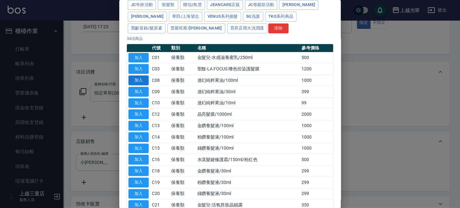
click at [145, 80] on button "加入" at bounding box center [139, 80] width 20 height 10
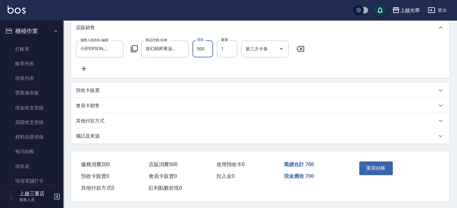
scroll to position [123, 0]
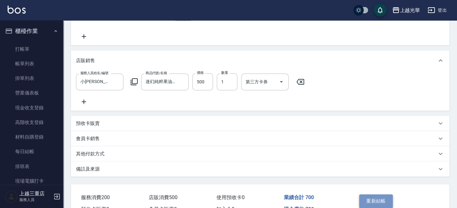
click at [373, 201] on button "重新結帳" at bounding box center [376, 200] width 34 height 13
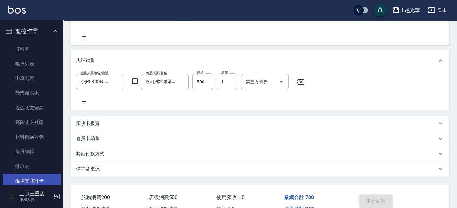
scroll to position [75, 0]
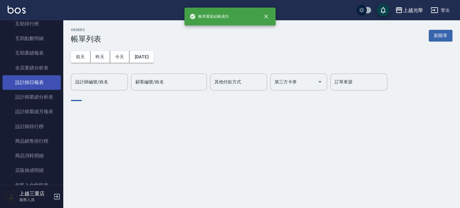
click at [36, 84] on link "設計師日報表" at bounding box center [32, 82] width 58 height 15
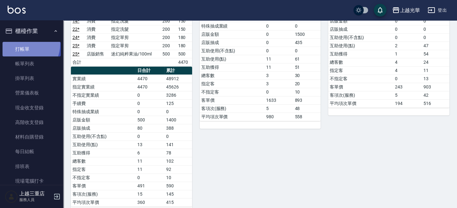
click at [22, 44] on link "打帳單" at bounding box center [32, 49] width 58 height 15
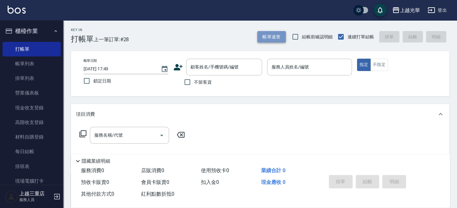
click at [271, 35] on button "帳單速查" at bounding box center [271, 37] width 28 height 12
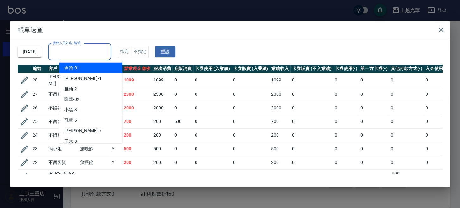
drag, startPoint x: 112, startPoint y: 55, endPoint x: 127, endPoint y: 44, distance: 18.7
click at [109, 55] on input "服務人員姓名/編號" at bounding box center [80, 51] width 58 height 11
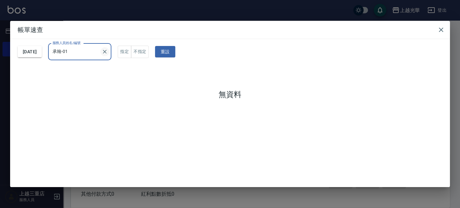
click at [111, 51] on div "承翰-01 服務人員姓名/編號" at bounding box center [79, 51] width 63 height 17
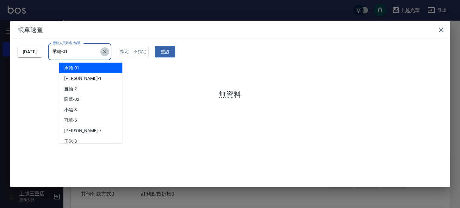
click at [108, 51] on icon "Clear" at bounding box center [105, 51] width 6 height 6
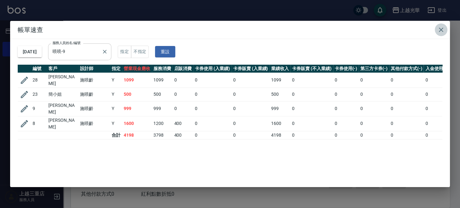
drag, startPoint x: 438, startPoint y: 32, endPoint x: 341, endPoint y: 60, distance: 100.6
click at [438, 32] on icon "button" at bounding box center [442, 30] width 8 height 8
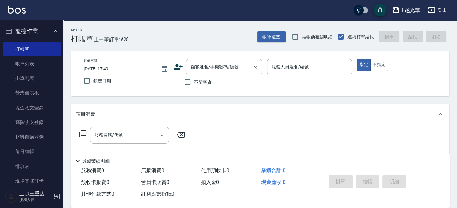
click at [188, 72] on div "顧客姓名/手機號碼/編號" at bounding box center [224, 67] width 76 height 17
click at [182, 85] on input "不留客資" at bounding box center [187, 81] width 13 height 13
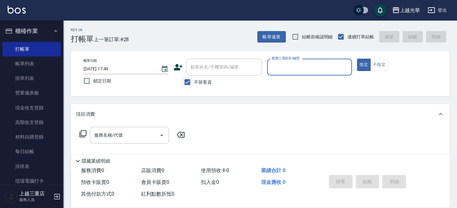
click at [186, 82] on input "不留客資" at bounding box center [187, 81] width 13 height 13
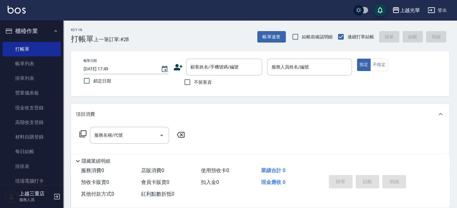
drag, startPoint x: 186, startPoint y: 82, endPoint x: 270, endPoint y: 86, distance: 84.6
click at [186, 83] on input "不留客資" at bounding box center [187, 81] width 13 height 13
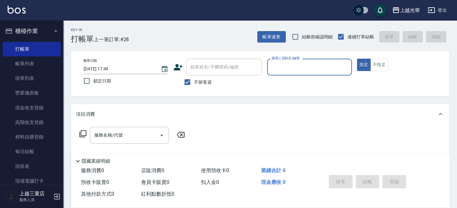
click at [267, 70] on div "服務人員姓名/編號" at bounding box center [309, 67] width 85 height 17
click at [135, 140] on input "服務名稱/代號" at bounding box center [125, 134] width 64 height 11
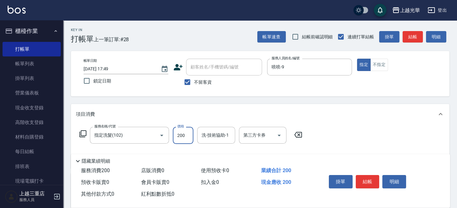
click at [189, 139] on input "200" at bounding box center [183, 135] width 21 height 17
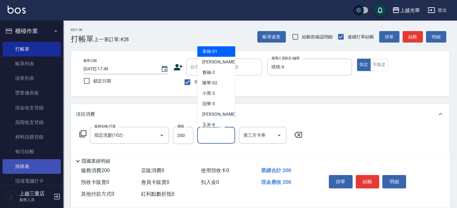
drag, startPoint x: 211, startPoint y: 135, endPoint x: 4, endPoint y: 171, distance: 210.3
click at [192, 138] on div "服務名稱/代號 指定洗髮(102) 服務名稱/代號 價格 200 價格 洗-技術協助-1 洗-技術協助-1 第三方卡券 第三方卡券" at bounding box center [191, 135] width 230 height 17
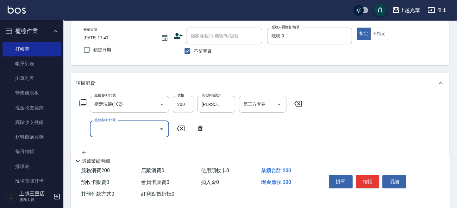
scroll to position [42, 0]
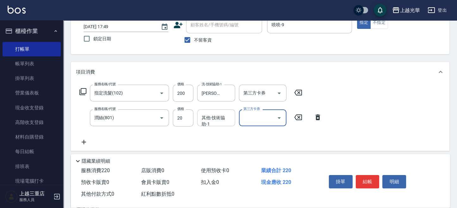
click at [228, 121] on input "其他-技術協助-1" at bounding box center [216, 117] width 32 height 11
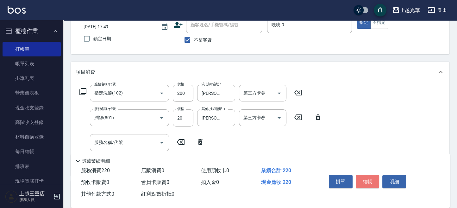
click at [369, 185] on button "結帳" at bounding box center [368, 181] width 24 height 13
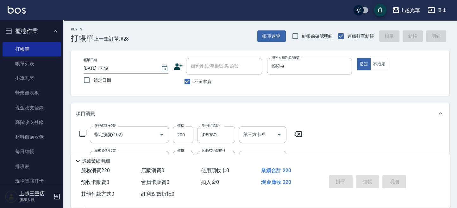
scroll to position [0, 0]
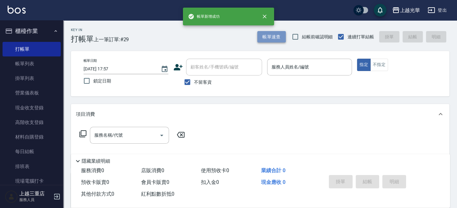
click at [280, 35] on button "帳單速查" at bounding box center [271, 37] width 28 height 12
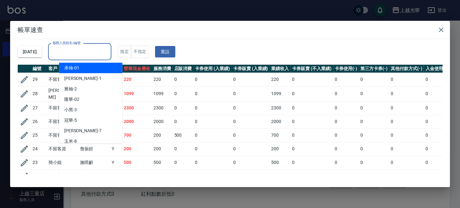
drag, startPoint x: 116, startPoint y: 49, endPoint x: 81, endPoint y: 1, distance: 59.7
click at [109, 49] on input "服務人員姓名/編號" at bounding box center [80, 51] width 58 height 11
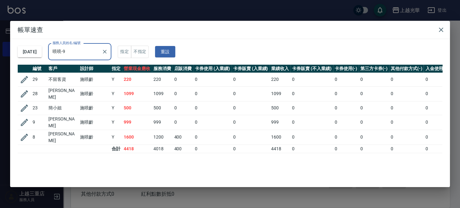
drag, startPoint x: 445, startPoint y: 31, endPoint x: 432, endPoint y: 30, distance: 14.0
click at [444, 30] on button "button" at bounding box center [441, 29] width 13 height 13
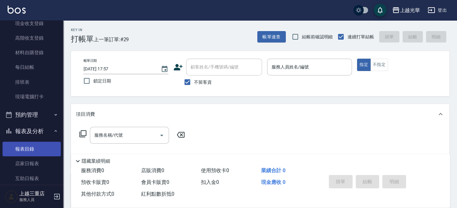
scroll to position [211, 0]
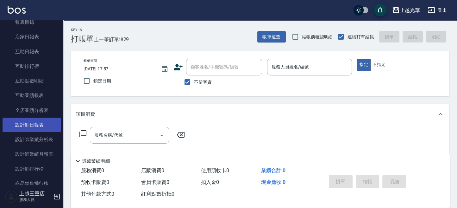
click at [29, 122] on link "設計師日報表" at bounding box center [32, 124] width 58 height 15
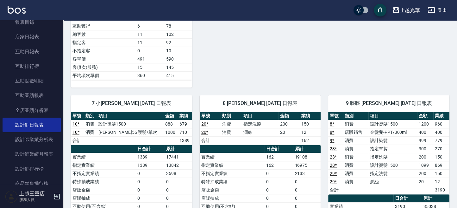
scroll to position [127, 0]
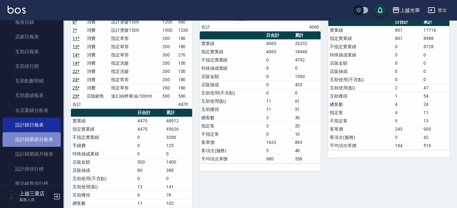
click at [38, 142] on link "設計師業績分析表" at bounding box center [32, 139] width 58 height 15
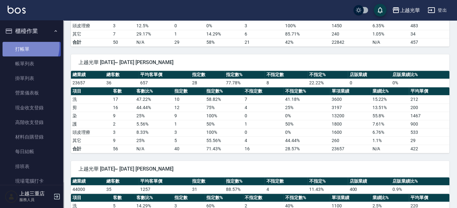
click at [20, 46] on link "打帳單" at bounding box center [32, 49] width 58 height 15
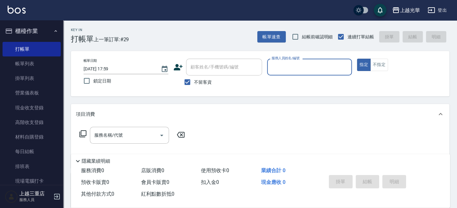
click at [277, 70] on input "服務人員姓名/編號" at bounding box center [309, 66] width 79 height 11
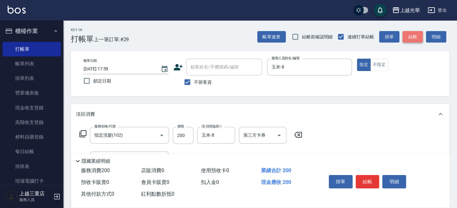
click at [411, 33] on button "結帳" at bounding box center [413, 37] width 20 height 12
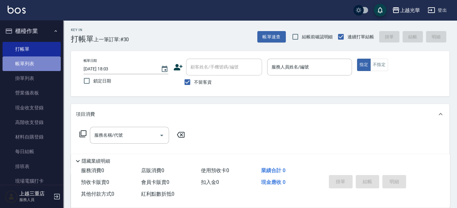
click at [35, 69] on link "帳單列表" at bounding box center [32, 63] width 58 height 15
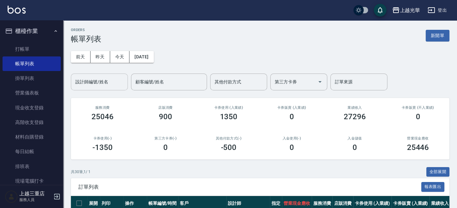
click at [93, 85] on input "設計師編號/姓名" at bounding box center [99, 81] width 51 height 11
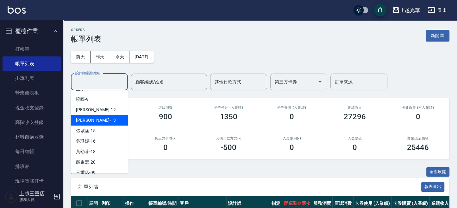
scroll to position [84, 0]
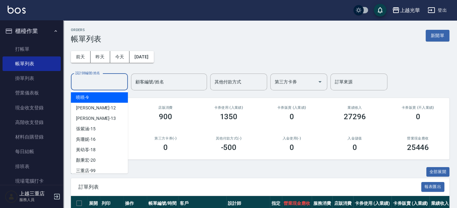
click at [94, 97] on div "喨喨 -9" at bounding box center [99, 97] width 57 height 10
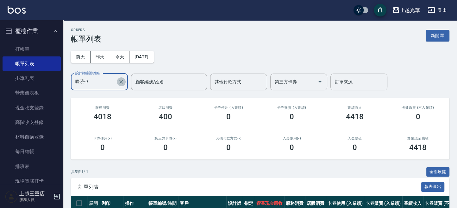
click at [122, 81] on icon "Clear" at bounding box center [121, 82] width 6 height 6
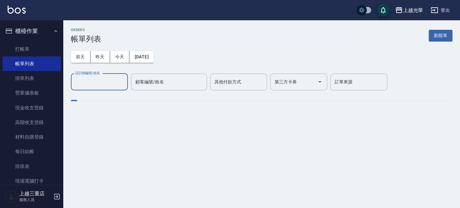
click at [105, 82] on input "設計師編號/姓名" at bounding box center [99, 81] width 51 height 11
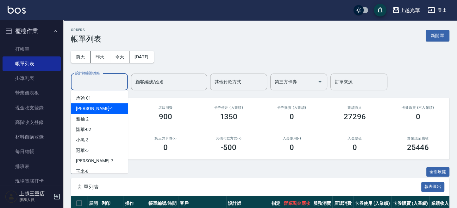
click at [103, 105] on div "小詹 -1" at bounding box center [99, 108] width 57 height 10
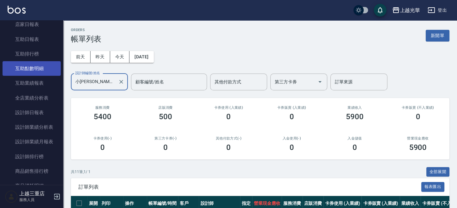
scroll to position [211, 0]
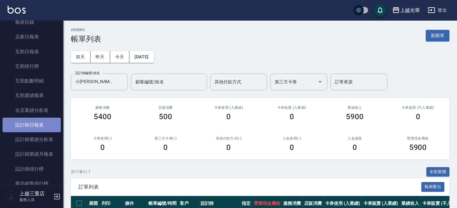
click at [43, 125] on link "設計師日報表" at bounding box center [32, 124] width 58 height 15
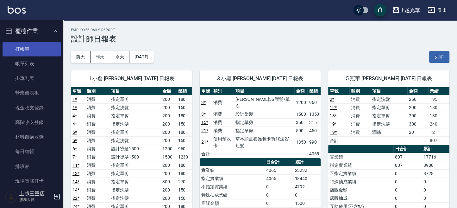
click at [11, 52] on link "打帳單" at bounding box center [32, 49] width 58 height 15
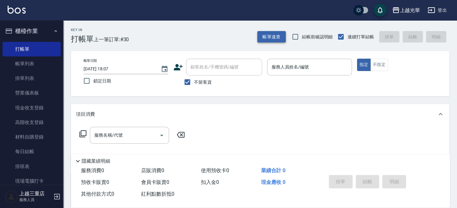
click at [270, 30] on div "Key In 打帳單 上一筆訂單:#30 帳單速查 結帳前確認明細 連續打單結帳 掛單 結帳 明細" at bounding box center [256, 31] width 386 height 23
click at [271, 32] on button "帳單速查" at bounding box center [271, 37] width 28 height 12
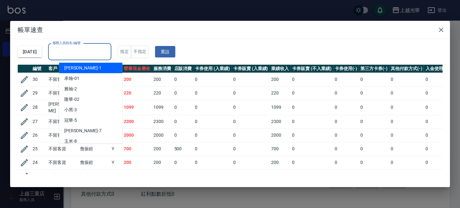
click at [97, 53] on input "服務人員姓名/編號" at bounding box center [80, 51] width 58 height 11
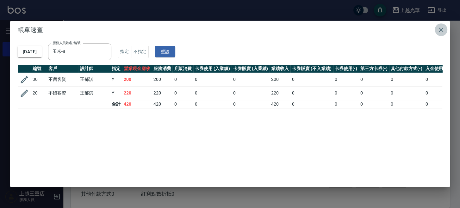
click at [443, 29] on icon "button" at bounding box center [442, 30] width 8 height 8
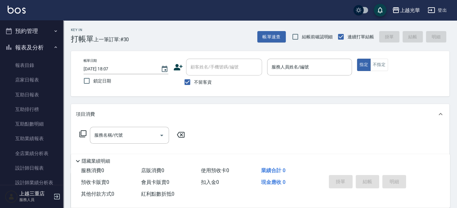
scroll to position [169, 0]
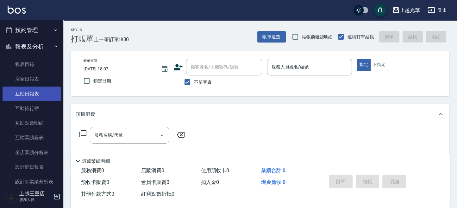
click at [23, 96] on link "互助日報表" at bounding box center [32, 93] width 58 height 15
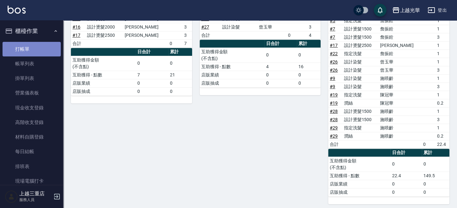
click at [31, 54] on link "打帳單" at bounding box center [32, 49] width 58 height 15
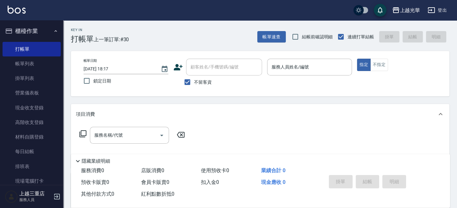
click at [79, 135] on icon at bounding box center [82, 133] width 7 height 7
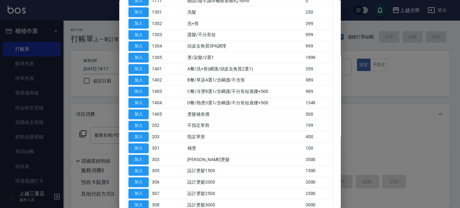
scroll to position [417, 0]
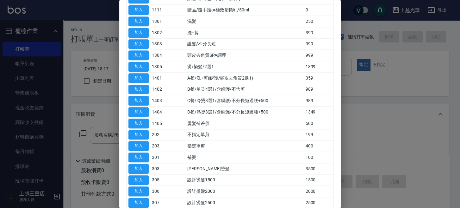
click at [365, 127] on div at bounding box center [230, 104] width 460 height 208
drag, startPoint x: 403, startPoint y: 126, endPoint x: 393, endPoint y: 118, distance: 13.3
click at [404, 125] on div at bounding box center [230, 104] width 460 height 208
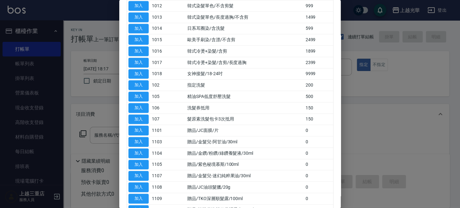
scroll to position [0, 0]
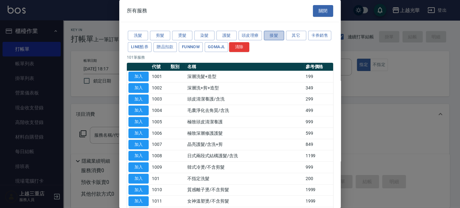
click at [275, 33] on button "接髮" at bounding box center [274, 36] width 20 height 10
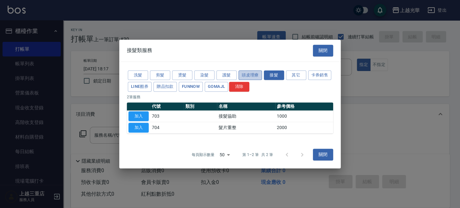
click at [259, 74] on button "頭皮理療" at bounding box center [250, 75] width 23 height 10
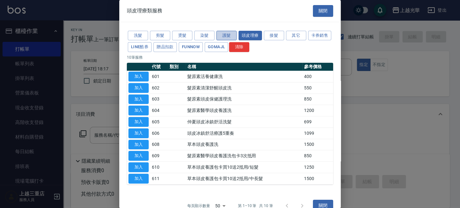
click at [222, 34] on button "護髮" at bounding box center [227, 36] width 20 height 10
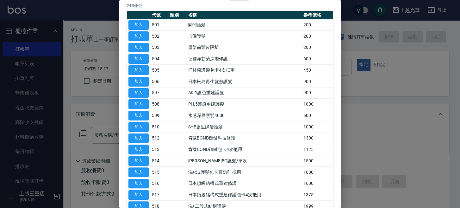
scroll to position [41, 0]
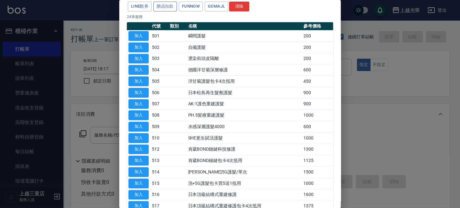
click at [177, 6] on button "贈品扣款" at bounding box center [165, 7] width 23 height 10
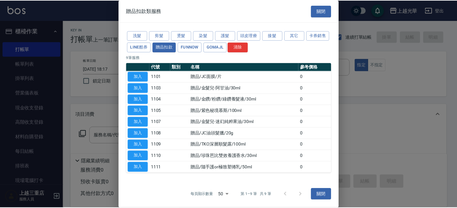
scroll to position [0, 0]
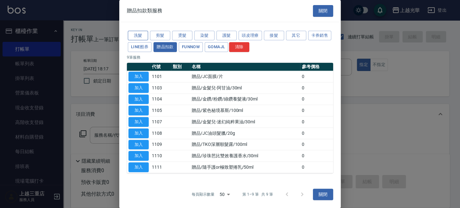
click at [142, 33] on button "洗髮" at bounding box center [138, 36] width 20 height 10
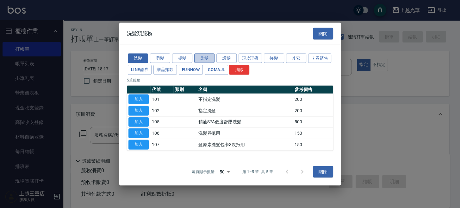
click at [208, 57] on button "染髮" at bounding box center [204, 58] width 20 height 10
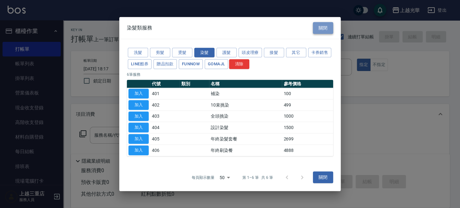
click at [329, 30] on button "關閉" at bounding box center [323, 28] width 20 height 12
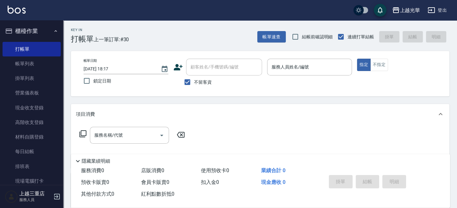
click at [42, 186] on div "上越三重店 服務人員" at bounding box center [31, 196] width 63 height 23
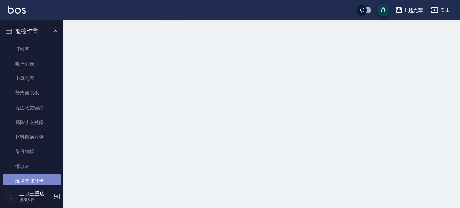
click at [44, 183] on link "現場電腦打卡" at bounding box center [32, 180] width 58 height 15
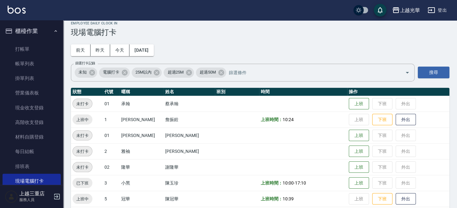
scroll to position [169, 0]
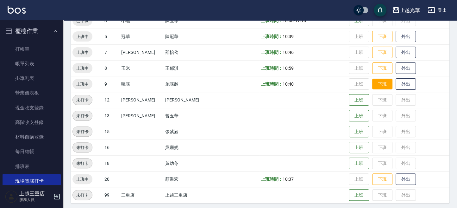
click at [380, 85] on button "下班" at bounding box center [382, 84] width 20 height 11
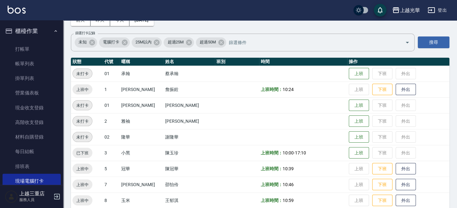
scroll to position [0, 0]
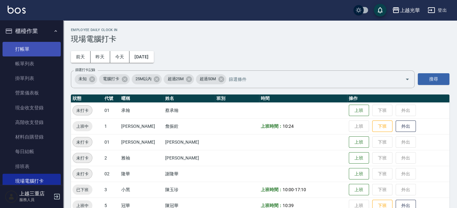
click at [46, 42] on link "打帳單" at bounding box center [32, 49] width 58 height 15
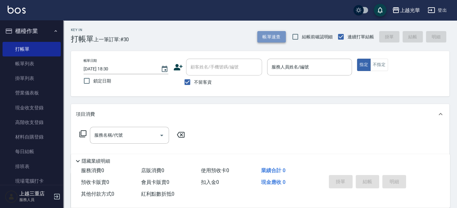
click at [278, 38] on button "帳單速查" at bounding box center [271, 37] width 28 height 12
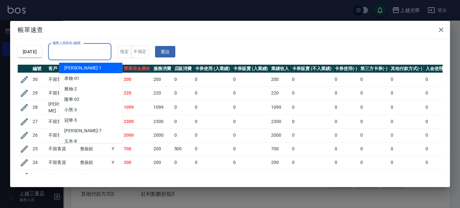
click at [89, 47] on input "服務人員姓名/編號" at bounding box center [80, 51] width 58 height 11
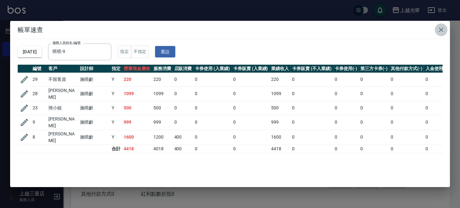
click at [444, 28] on icon "button" at bounding box center [442, 30] width 8 height 8
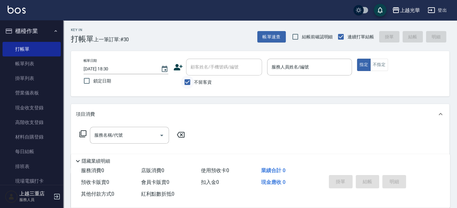
click at [192, 79] on input "不留客資" at bounding box center [187, 81] width 13 height 13
drag, startPoint x: 190, startPoint y: 82, endPoint x: 265, endPoint y: 72, distance: 75.8
click at [193, 81] on input "不留客資" at bounding box center [187, 81] width 13 height 13
click at [376, 70] on button "不指定" at bounding box center [379, 65] width 18 height 12
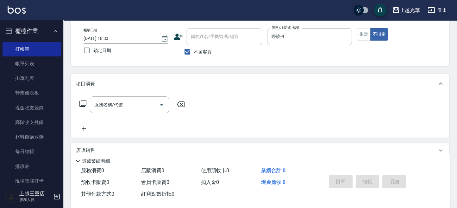
scroll to position [42, 0]
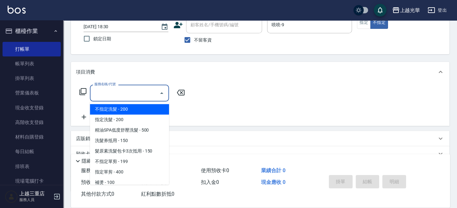
click at [115, 91] on input "服務名稱/代號" at bounding box center [125, 92] width 64 height 11
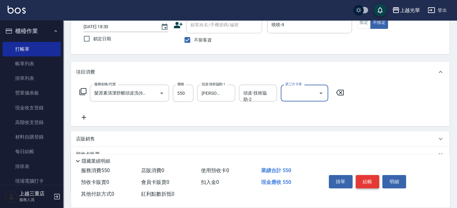
click at [371, 179] on button "結帳" at bounding box center [368, 181] width 24 height 13
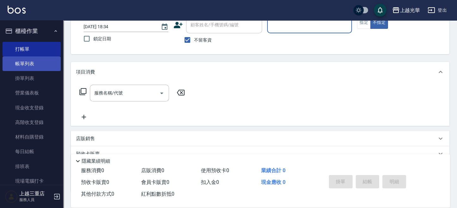
click at [22, 63] on link "帳單列表" at bounding box center [32, 63] width 58 height 15
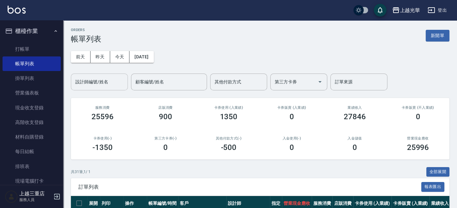
click at [100, 73] on div "設計師編號/姓名" at bounding box center [99, 81] width 57 height 17
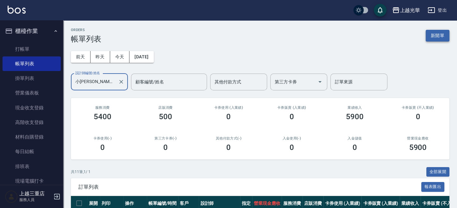
click at [438, 37] on button "新開單" at bounding box center [438, 36] width 24 height 12
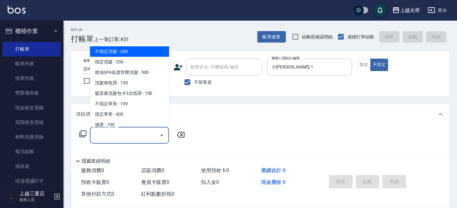
click at [134, 132] on input "服務名稱/代號" at bounding box center [125, 134] width 64 height 11
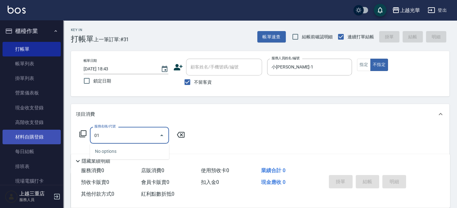
drag, startPoint x: 153, startPoint y: 137, endPoint x: 46, endPoint y: 136, distance: 107.0
click at [45, 137] on div "上越光華 登出 櫃檯作業 打帳單 帳單列表 掛單列表 營業儀表板 現金收支登錄 高階收支登錄 材料自購登錄 每日結帳 排班表 現場電腦打卡 預約管理 預約管理…" at bounding box center [228, 146] width 457 height 293
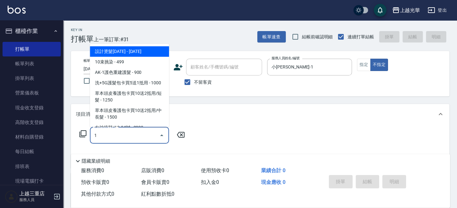
click at [121, 132] on input "1" at bounding box center [125, 134] width 64 height 11
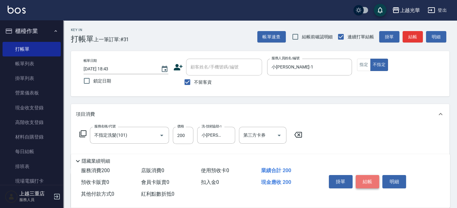
click at [364, 183] on button "結帳" at bounding box center [368, 181] width 24 height 13
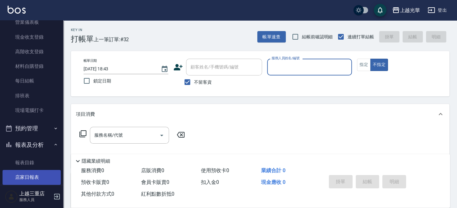
scroll to position [127, 0]
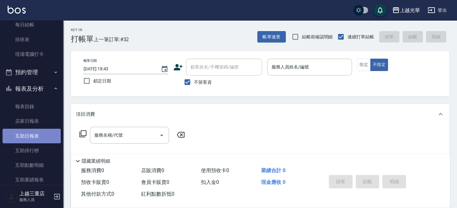
click at [35, 129] on link "互助日報表" at bounding box center [32, 136] width 58 height 15
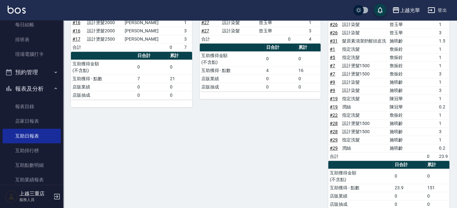
scroll to position [393, 0]
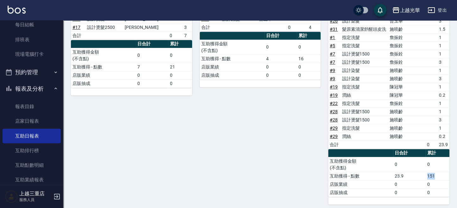
drag, startPoint x: 435, startPoint y: 171, endPoint x: 370, endPoint y: 172, distance: 64.6
click at [427, 173] on td "151" at bounding box center [438, 176] width 24 height 8
click at [310, 153] on div "13 [PERSON_NAME] [PERSON_NAME] [DATE] 互助報表 # 項目 設計師 金額 點 # 27 設計染髮 [PERSON_NAME…" at bounding box center [256, 86] width 129 height 236
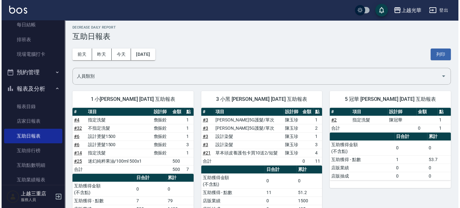
scroll to position [0, 0]
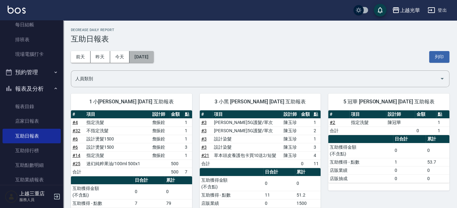
click at [150, 55] on button "[DATE]" at bounding box center [141, 57] width 24 height 12
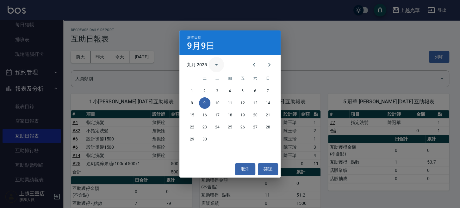
drag, startPoint x: 208, startPoint y: 67, endPoint x: 214, endPoint y: 67, distance: 6.3
click at [214, 67] on div "九月 2025" at bounding box center [205, 64] width 37 height 15
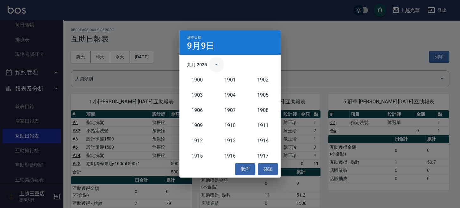
scroll to position [586, 0]
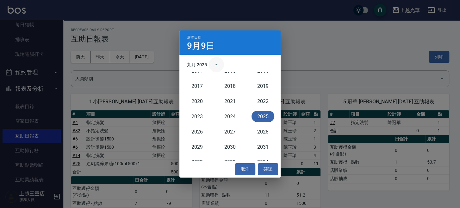
click at [214, 67] on icon "year view is open, switch to calendar view" at bounding box center [217, 65] width 8 height 8
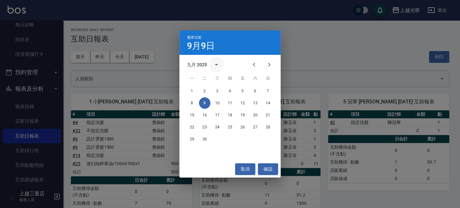
click at [216, 67] on icon "calendar view is open, switch to year view" at bounding box center [217, 65] width 8 height 8
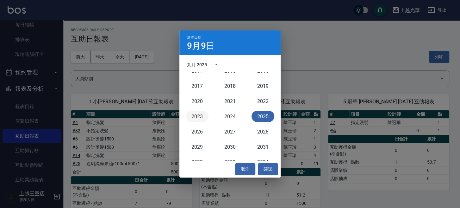
click at [187, 114] on button "2023" at bounding box center [197, 115] width 23 height 11
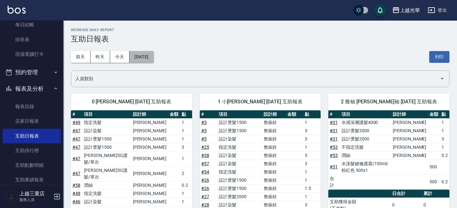
click at [146, 55] on button "[DATE]" at bounding box center [141, 57] width 24 height 12
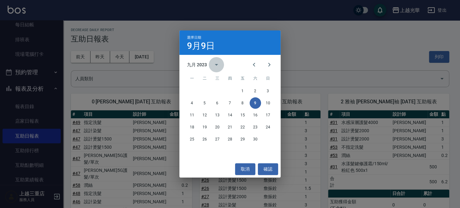
click at [217, 66] on icon "calendar view is open, switch to year view" at bounding box center [217, 65] width 8 height 8
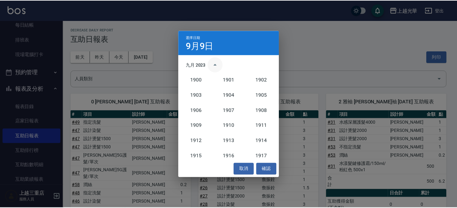
scroll to position [586, 0]
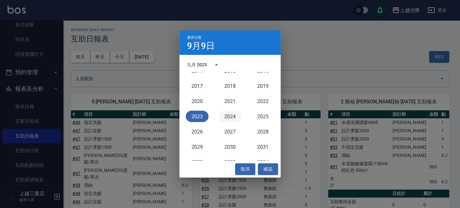
click at [231, 114] on button "2024" at bounding box center [230, 115] width 23 height 11
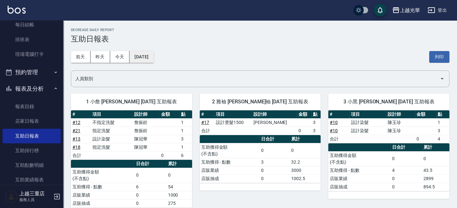
click at [146, 57] on button "[DATE]" at bounding box center [141, 57] width 24 height 12
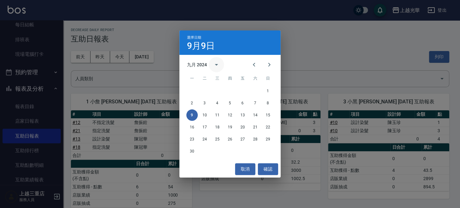
click at [216, 66] on icon "calendar view is open, switch to year view" at bounding box center [217, 65] width 8 height 8
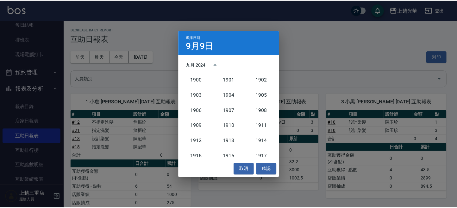
scroll to position [586, 0]
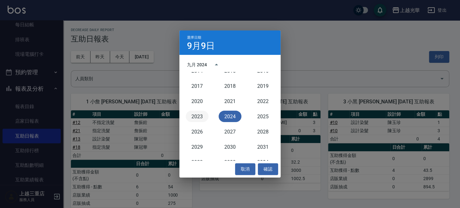
click at [192, 119] on button "2023" at bounding box center [197, 115] width 23 height 11
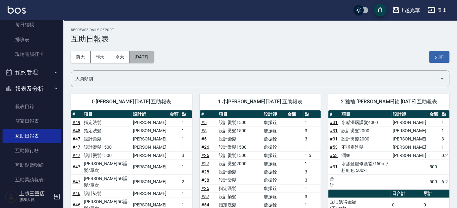
click at [151, 55] on button "[DATE]" at bounding box center [141, 57] width 24 height 12
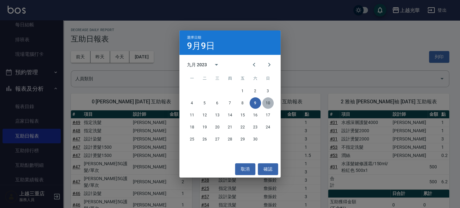
click at [267, 104] on button "10" at bounding box center [267, 102] width 11 height 11
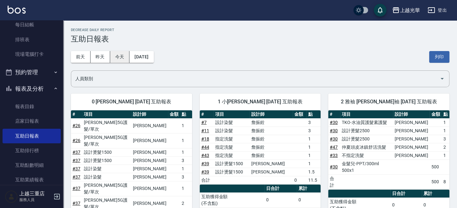
click at [125, 58] on button "今天" at bounding box center [120, 57] width 20 height 12
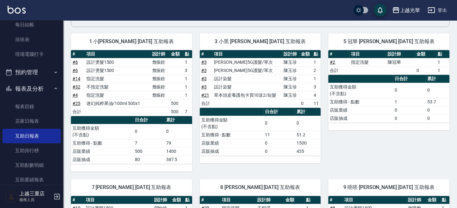
scroll to position [127, 0]
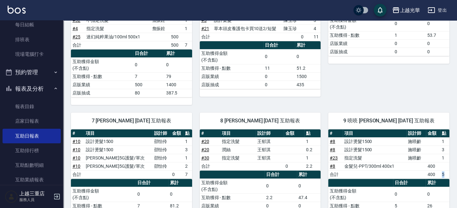
drag, startPoint x: 442, startPoint y: 173, endPoint x: 445, endPoint y: 175, distance: 4.2
click at [445, 174] on td "5" at bounding box center [444, 174] width 9 height 8
click at [446, 179] on th "累計" at bounding box center [438, 183] width 24 height 8
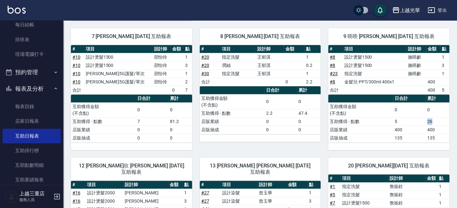
drag, startPoint x: 426, startPoint y: 122, endPoint x: 440, endPoint y: 124, distance: 14.2
click at [439, 124] on tbody "互助獲得金額 (不含點) 0 0 互助獲得 - 點數 5 26 店販業績 400 400 店販抽成 135 135" at bounding box center [388, 122] width 121 height 40
click at [443, 122] on td "26" at bounding box center [438, 121] width 24 height 8
click at [438, 121] on td "26" at bounding box center [438, 121] width 24 height 8
drag, startPoint x: 433, startPoint y: 119, endPoint x: 436, endPoint y: 121, distance: 3.6
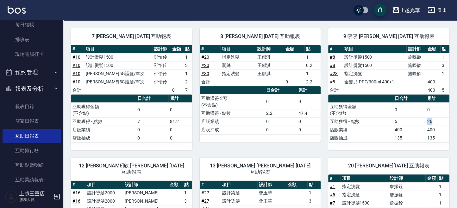
click at [427, 120] on td "26" at bounding box center [438, 121] width 24 height 8
drag, startPoint x: 444, startPoint y: 121, endPoint x: 442, endPoint y: 127, distance: 6.0
click at [444, 121] on td "26" at bounding box center [438, 121] width 24 height 8
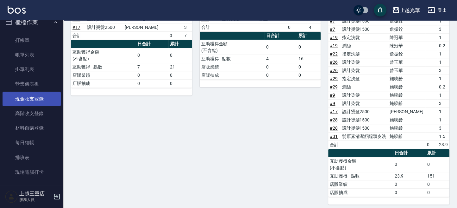
scroll to position [0, 0]
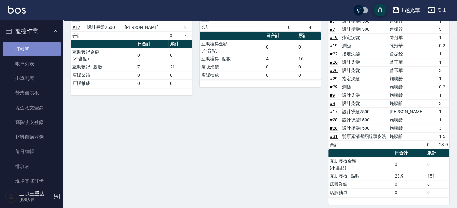
click at [37, 42] on link "打帳單" at bounding box center [32, 49] width 58 height 15
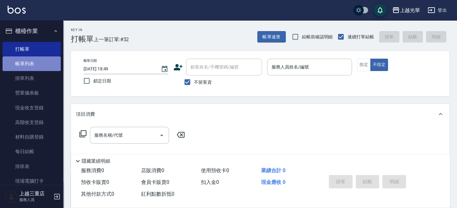
drag, startPoint x: 47, startPoint y: 63, endPoint x: 42, endPoint y: 65, distance: 5.7
click at [47, 63] on link "帳單列表" at bounding box center [32, 63] width 58 height 15
click at [42, 65] on link "帳單列表" at bounding box center [32, 63] width 58 height 15
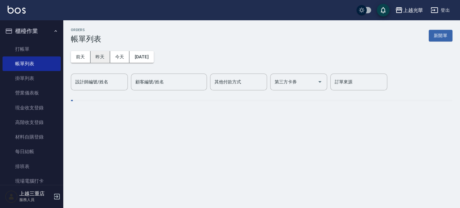
click at [101, 52] on button "昨天" at bounding box center [101, 57] width 20 height 12
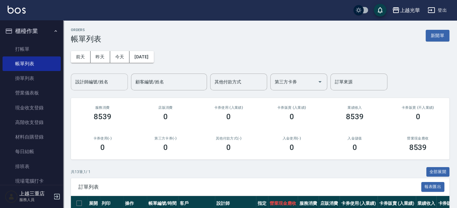
click at [103, 84] on input "設計師編號/姓名" at bounding box center [99, 81] width 51 height 11
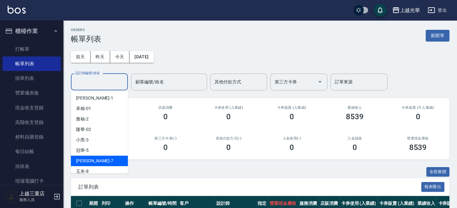
click at [98, 162] on div "小紫 -7" at bounding box center [99, 160] width 57 height 10
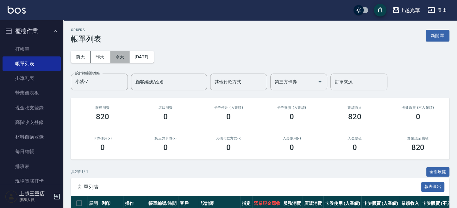
click at [117, 57] on button "今天" at bounding box center [120, 57] width 20 height 12
click at [120, 58] on button "今天" at bounding box center [120, 57] width 20 height 12
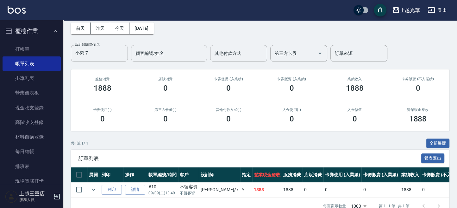
scroll to position [48, 0]
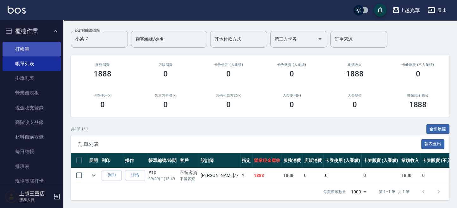
click at [24, 42] on link "打帳單" at bounding box center [32, 49] width 58 height 15
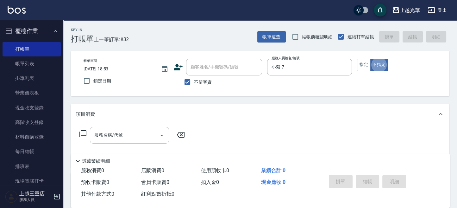
click at [123, 132] on input "服務名稱/代號" at bounding box center [125, 134] width 64 height 11
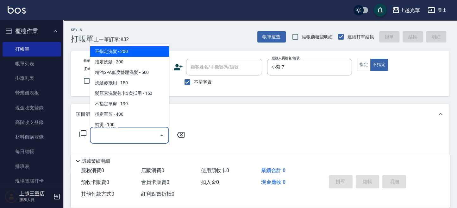
drag, startPoint x: 135, startPoint y: 48, endPoint x: 145, endPoint y: 63, distance: 17.9
click at [135, 49] on span "不指定洗髮 - 200" at bounding box center [129, 51] width 79 height 10
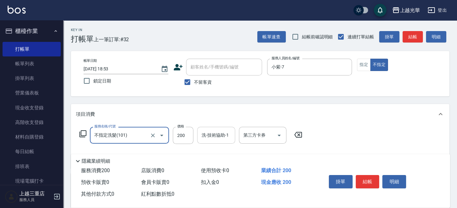
drag, startPoint x: 223, startPoint y: 134, endPoint x: 220, endPoint y: 136, distance: 3.7
click at [221, 136] on input "洗-技術協助-1" at bounding box center [216, 134] width 32 height 11
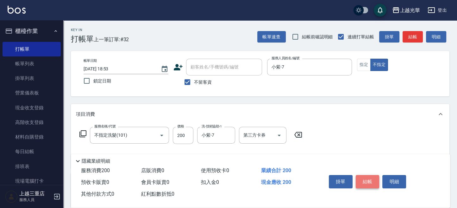
click at [370, 176] on button "結帳" at bounding box center [368, 181] width 24 height 13
